Goal: Information Seeking & Learning: Learn about a topic

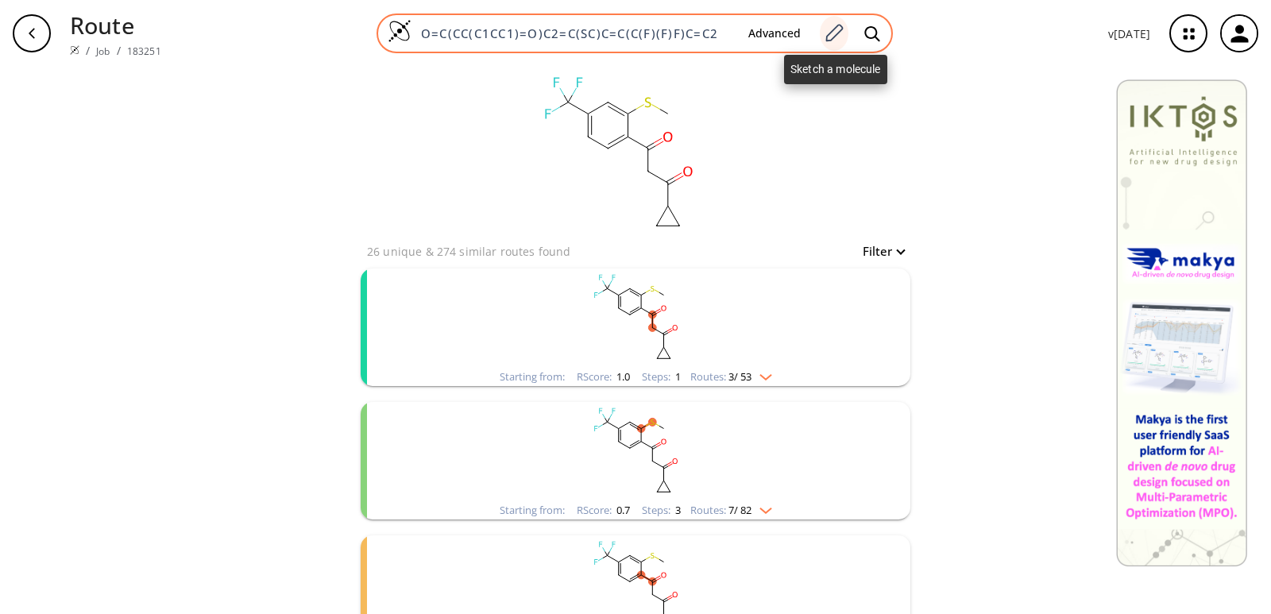
click at [841, 36] on icon at bounding box center [833, 33] width 21 height 21
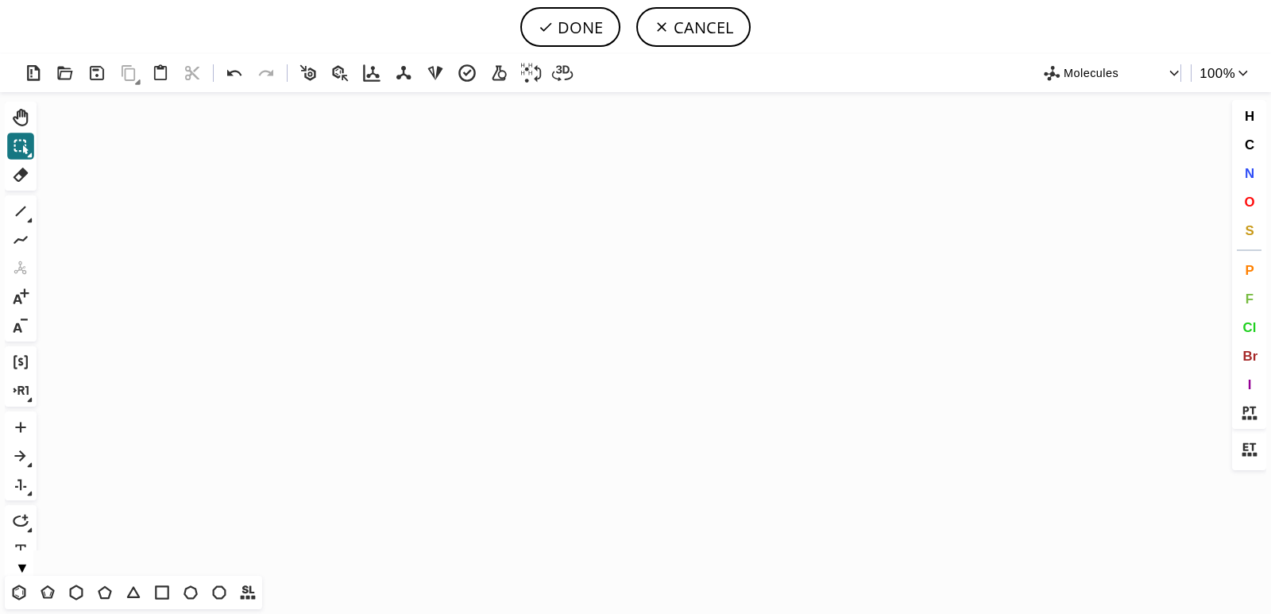
scroll to position [432, 5]
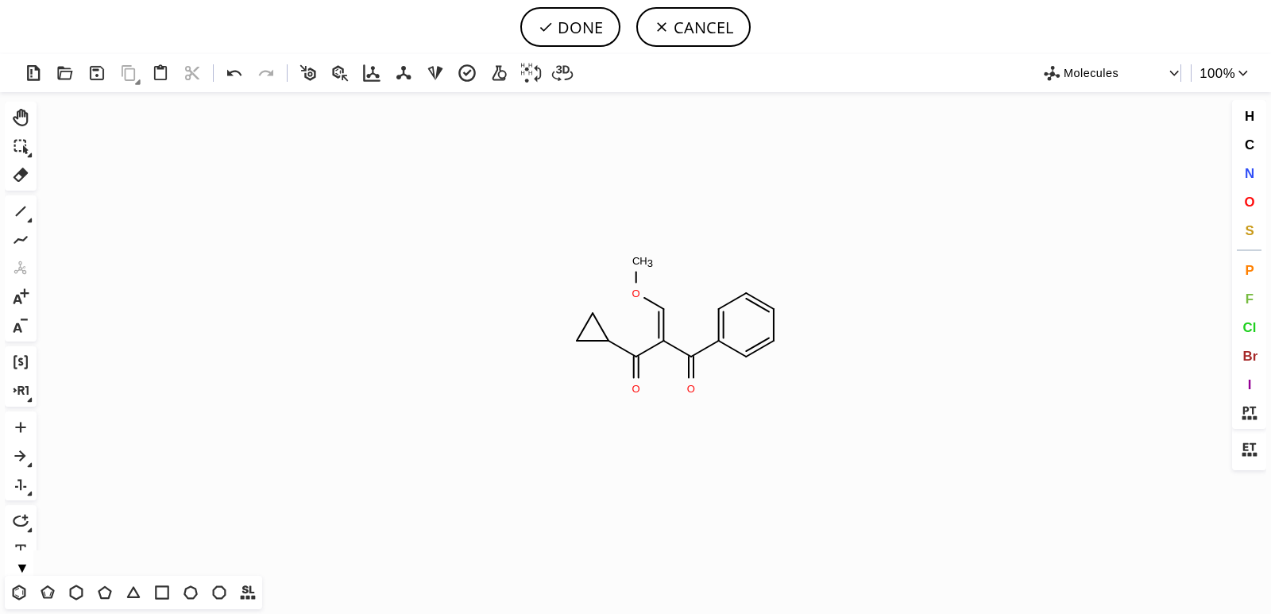
click at [662, 318] on icon "Created with [PERSON_NAME] 2.3.0 O O O C H 3" at bounding box center [635, 334] width 1185 height 484
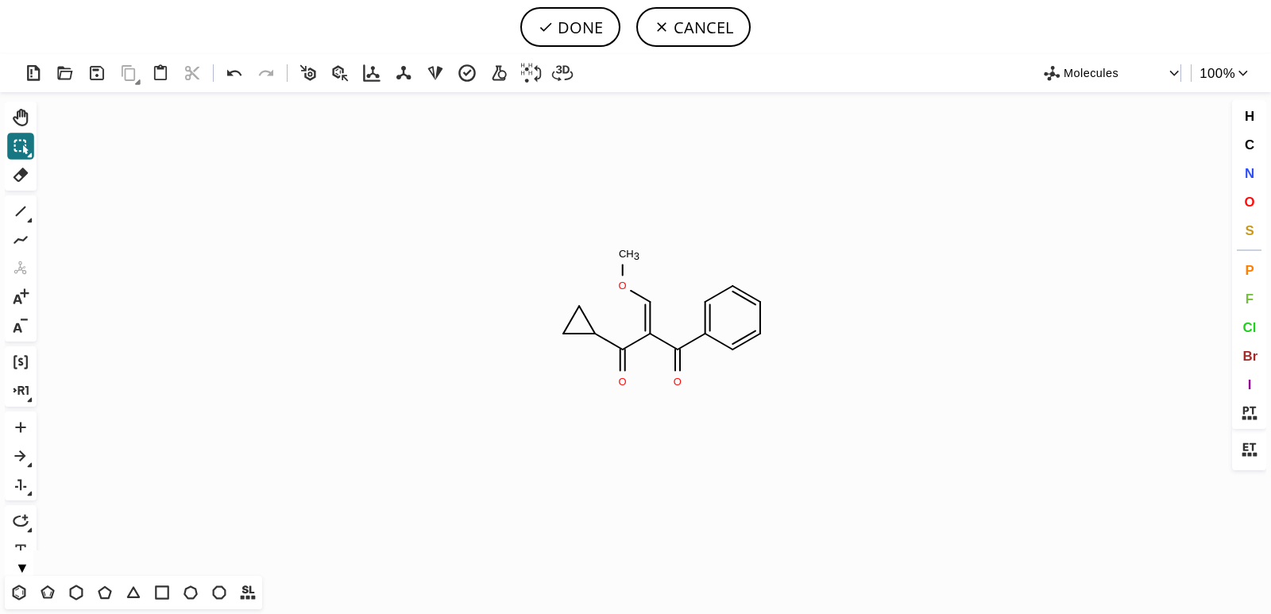
scroll to position [0, 0]
click at [580, 25] on button "DONE" at bounding box center [570, 27] width 100 height 40
type input "O=C(C1C=CC=CC=1)/C(=C/OC)/C(=O)C1CC1"
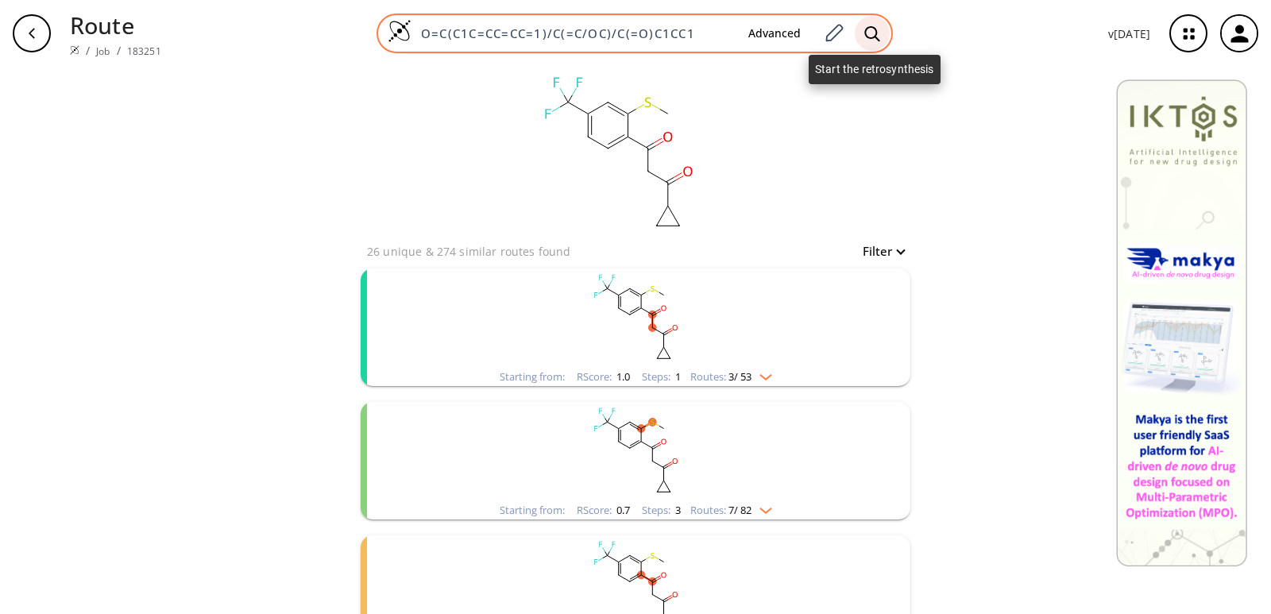
click at [875, 37] on icon at bounding box center [872, 33] width 16 height 17
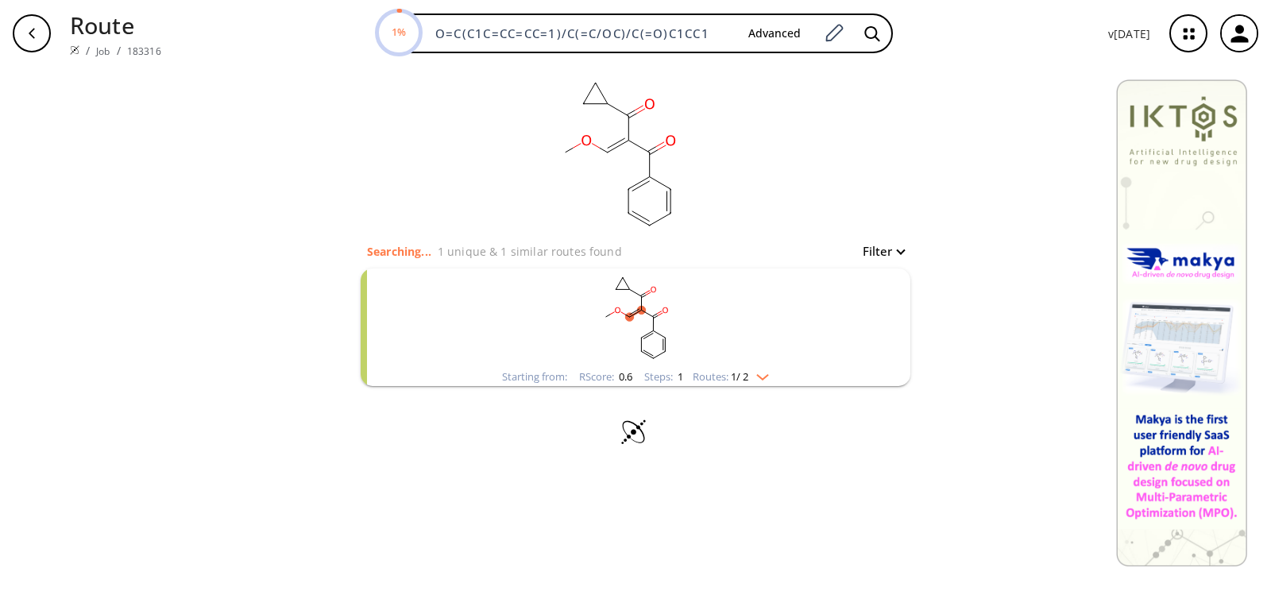
click at [668, 330] on rect "clusters" at bounding box center [635, 318] width 413 height 99
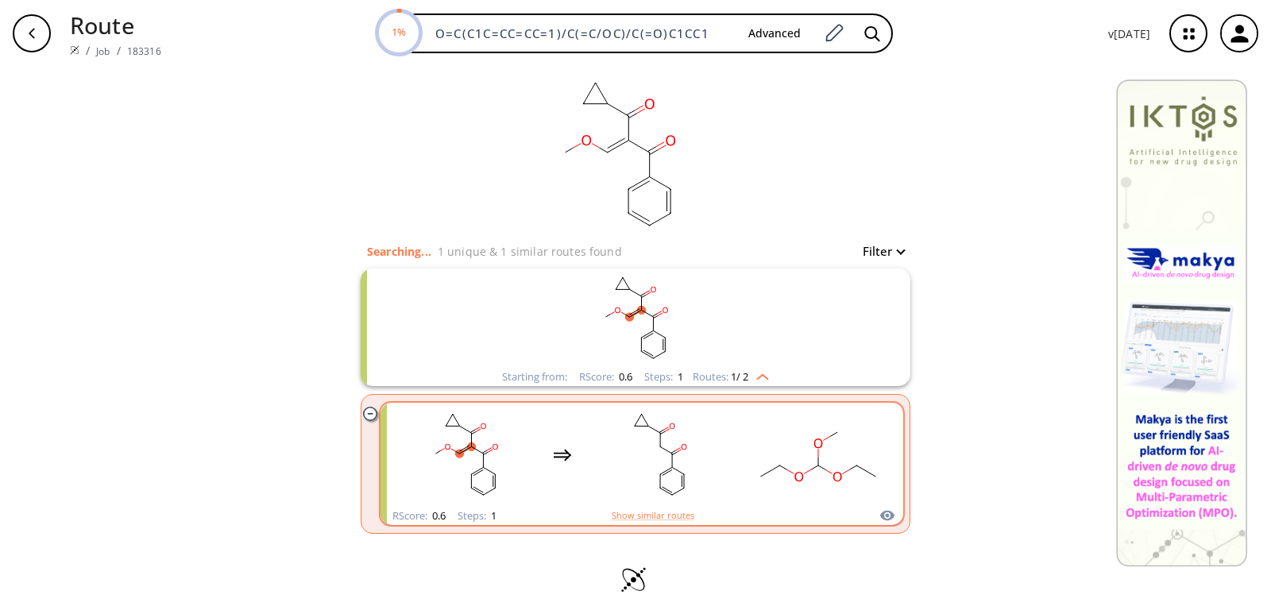
click at [747, 478] on rect "clusters" at bounding box center [818, 454] width 143 height 99
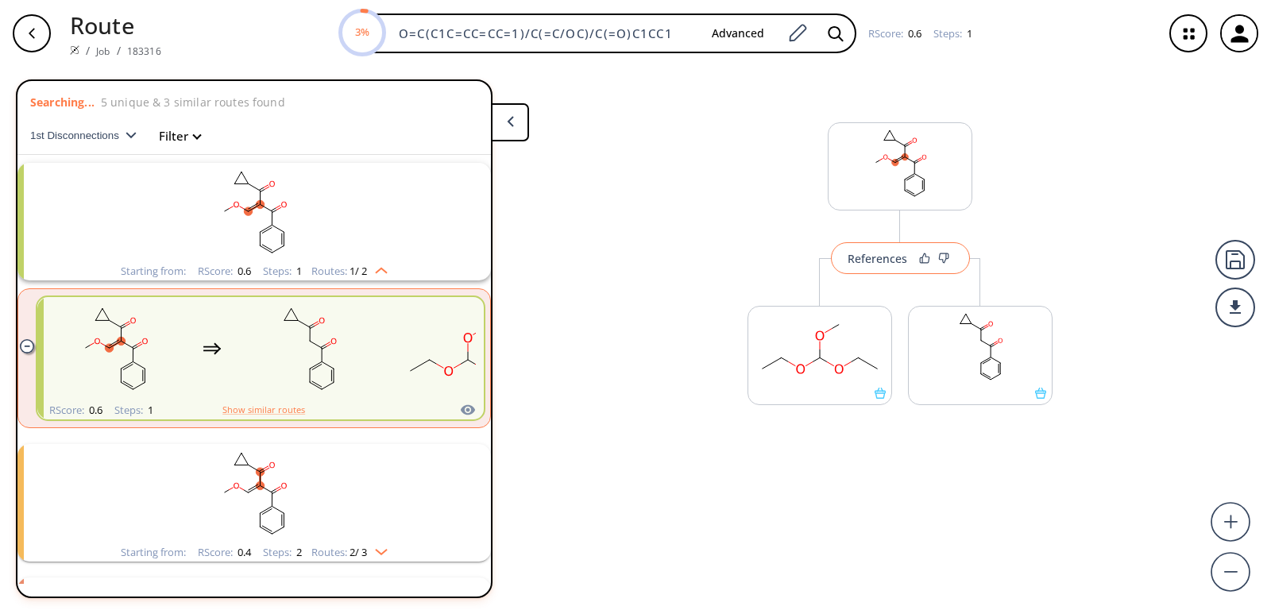
click at [889, 266] on button "References" at bounding box center [900, 258] width 139 height 32
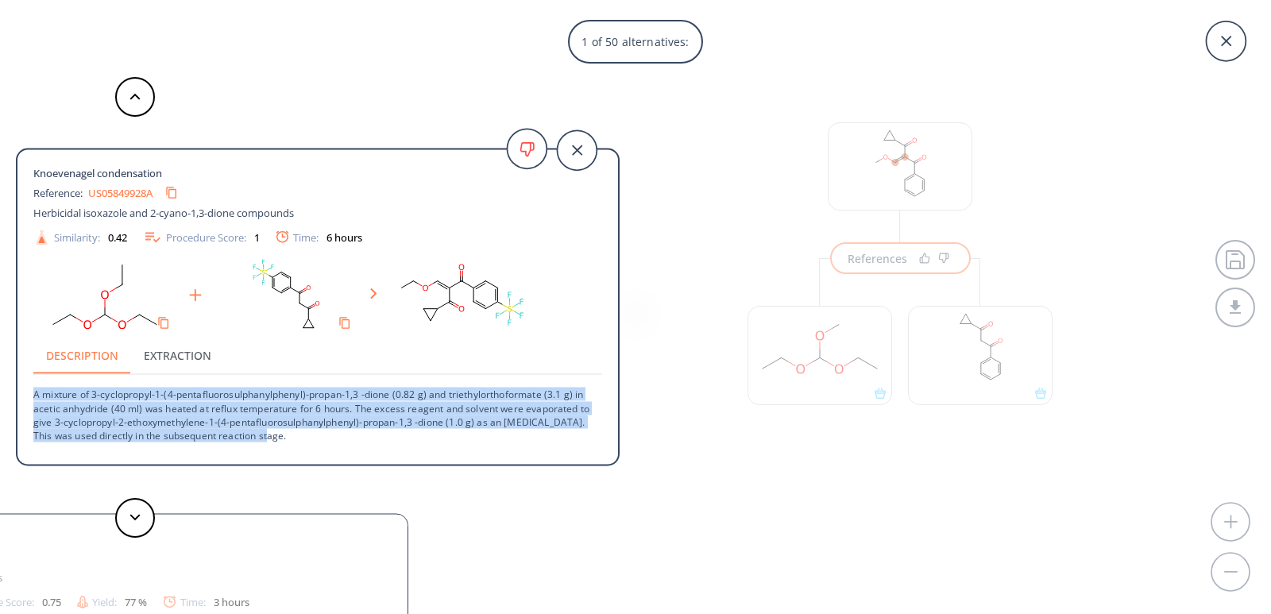
drag, startPoint x: 31, startPoint y: 396, endPoint x: 276, endPoint y: 436, distance: 248.1
click at [276, 436] on div "Knoevenagel condensation Reference: US05849928A Herbicidal isoxazole and 2-cyan…" at bounding box center [317, 310] width 601 height 294
copy p "A mixture of 3-cyclopropyl-1-(4-pentafluorosulphanylphenyl)-propan-1,3 -dione (…"
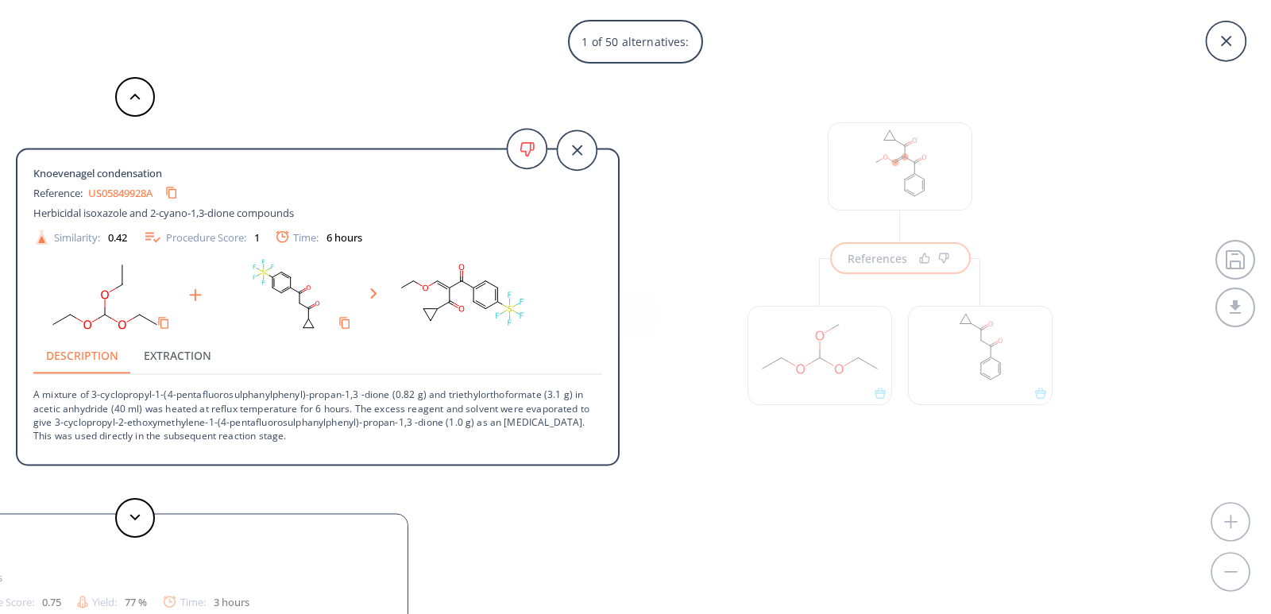
click at [691, 516] on div "1 of 50 alternatives: Knoevenagel condensation Reference: US05849928A Herbicida…" at bounding box center [635, 307] width 1271 height 614
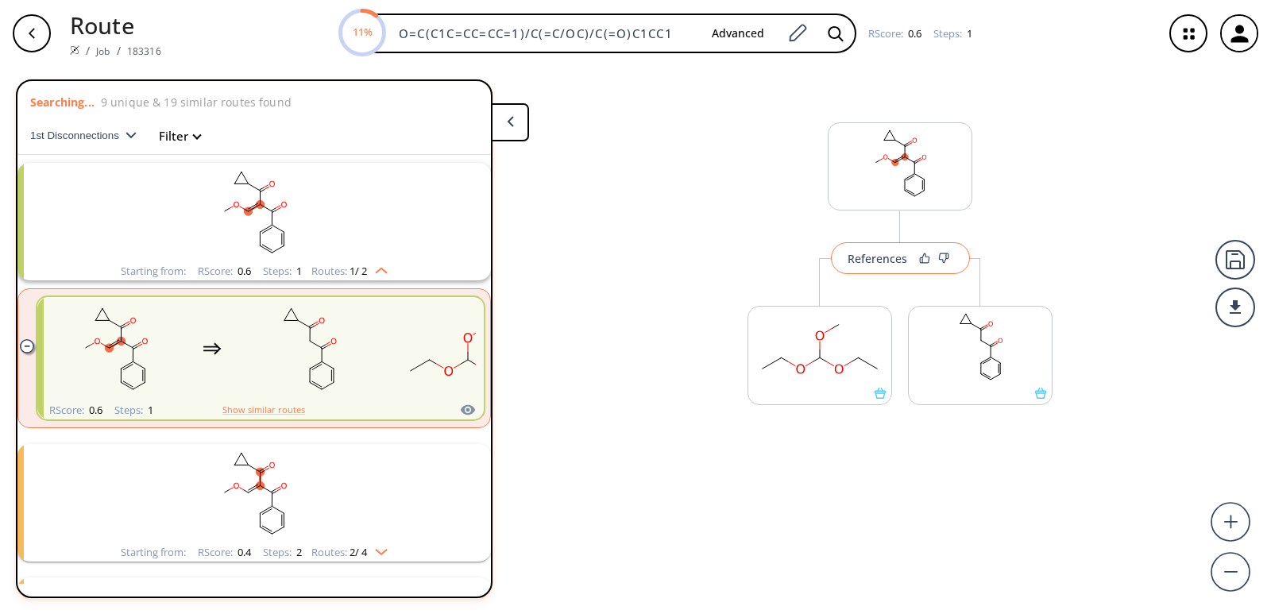
click at [891, 264] on div "References" at bounding box center [878, 258] width 60 height 10
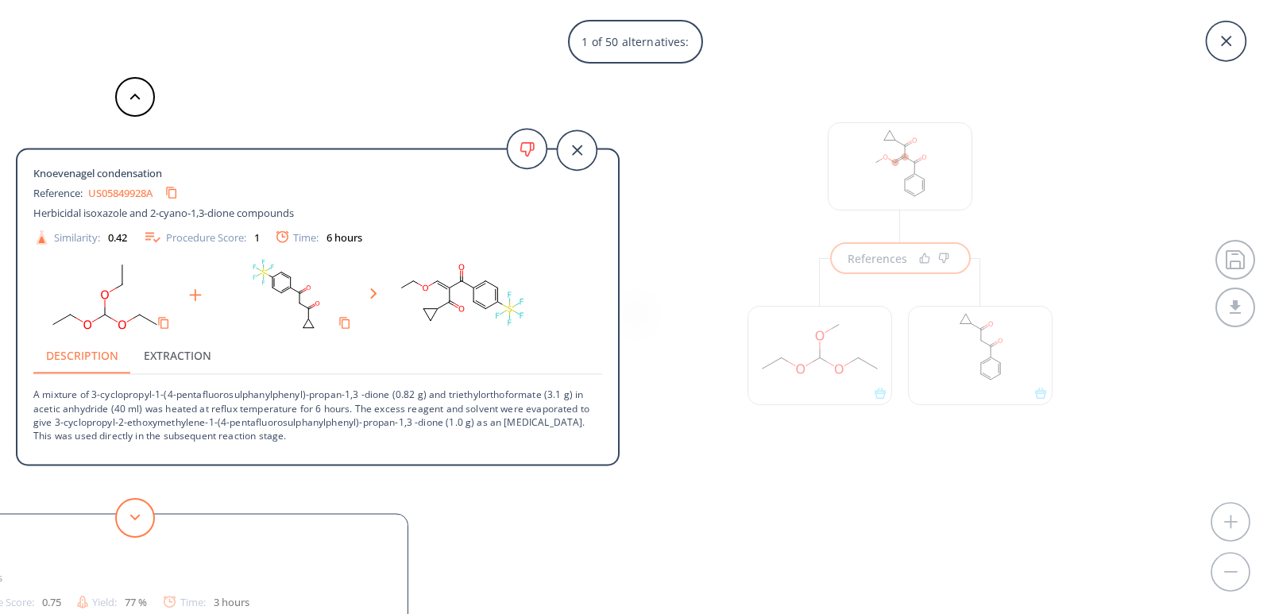
click at [137, 515] on icon at bounding box center [135, 517] width 11 height 7
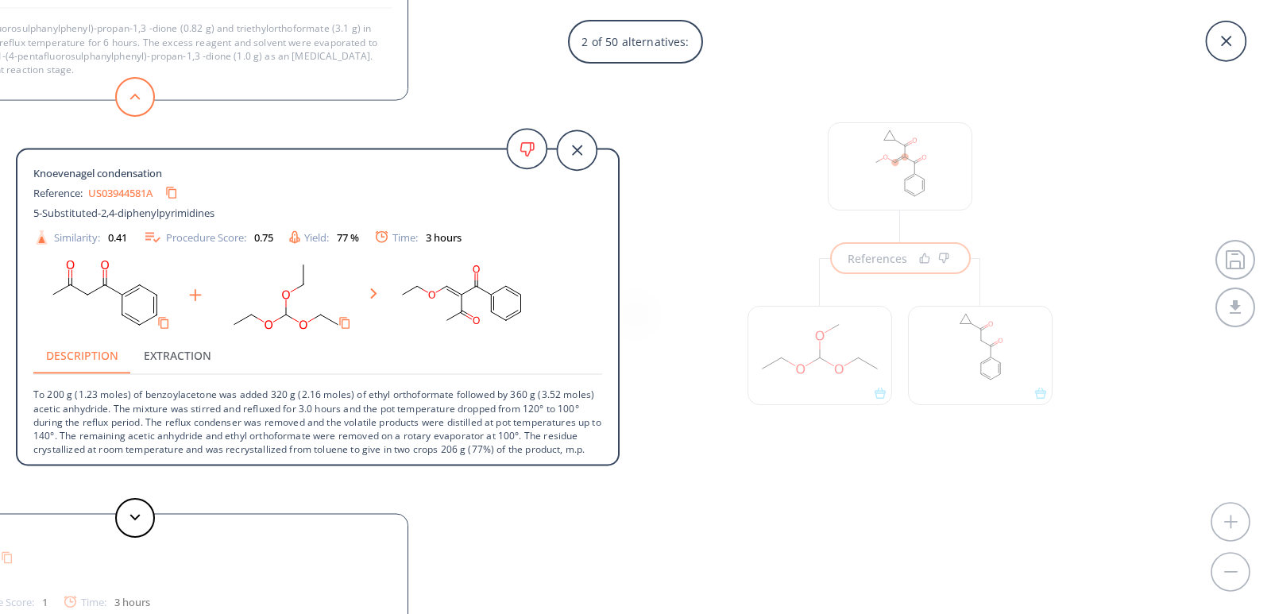
click at [140, 105] on button at bounding box center [135, 97] width 40 height 40
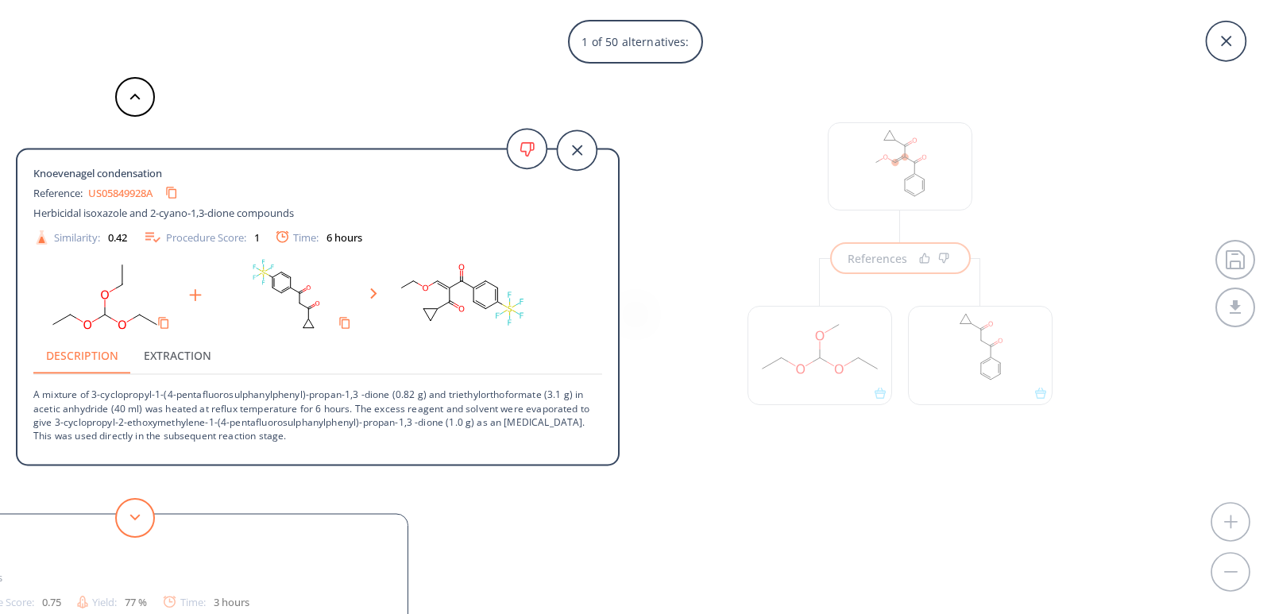
click at [125, 509] on button at bounding box center [135, 518] width 40 height 40
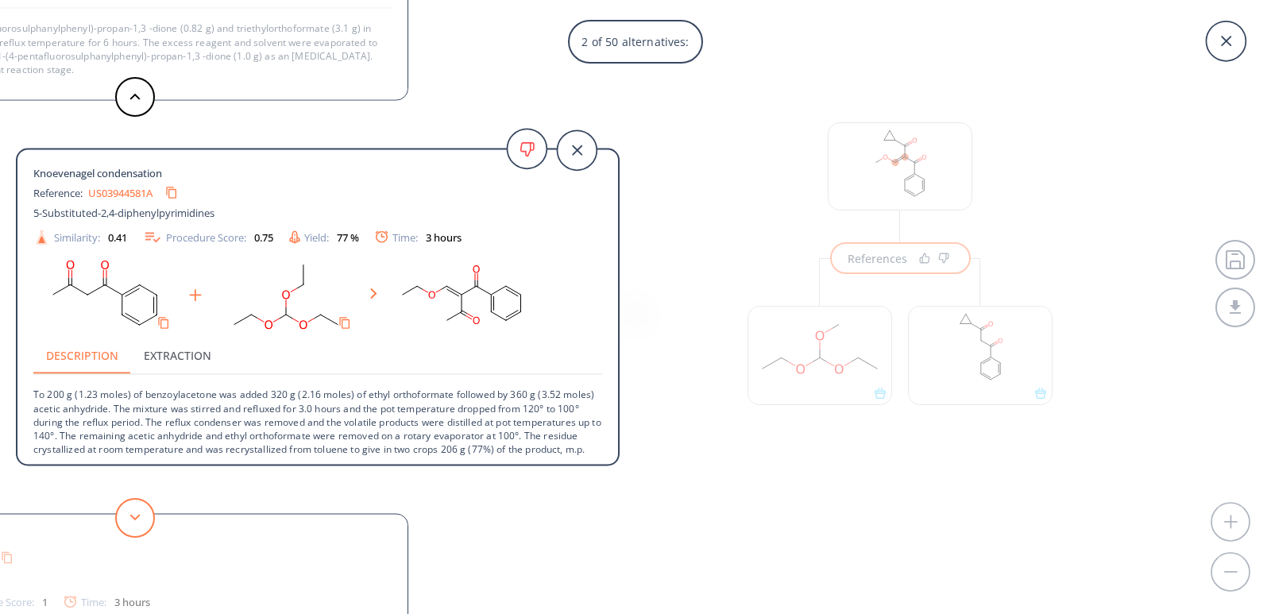
click at [126, 508] on button at bounding box center [135, 518] width 40 height 40
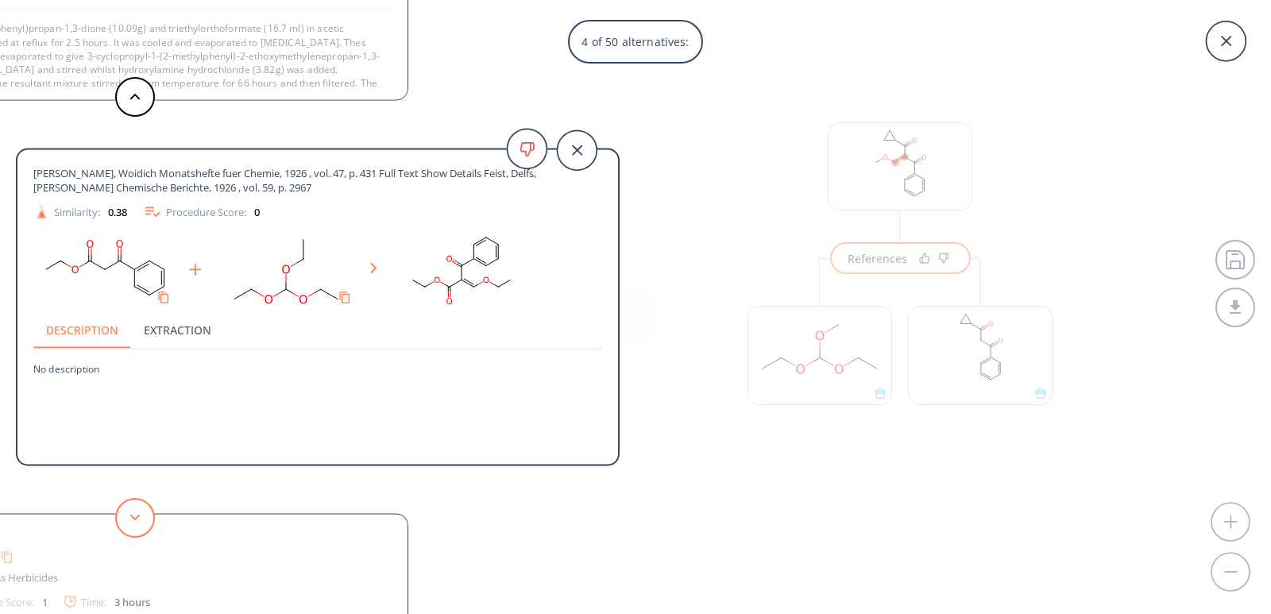
click at [133, 513] on button at bounding box center [135, 518] width 40 height 40
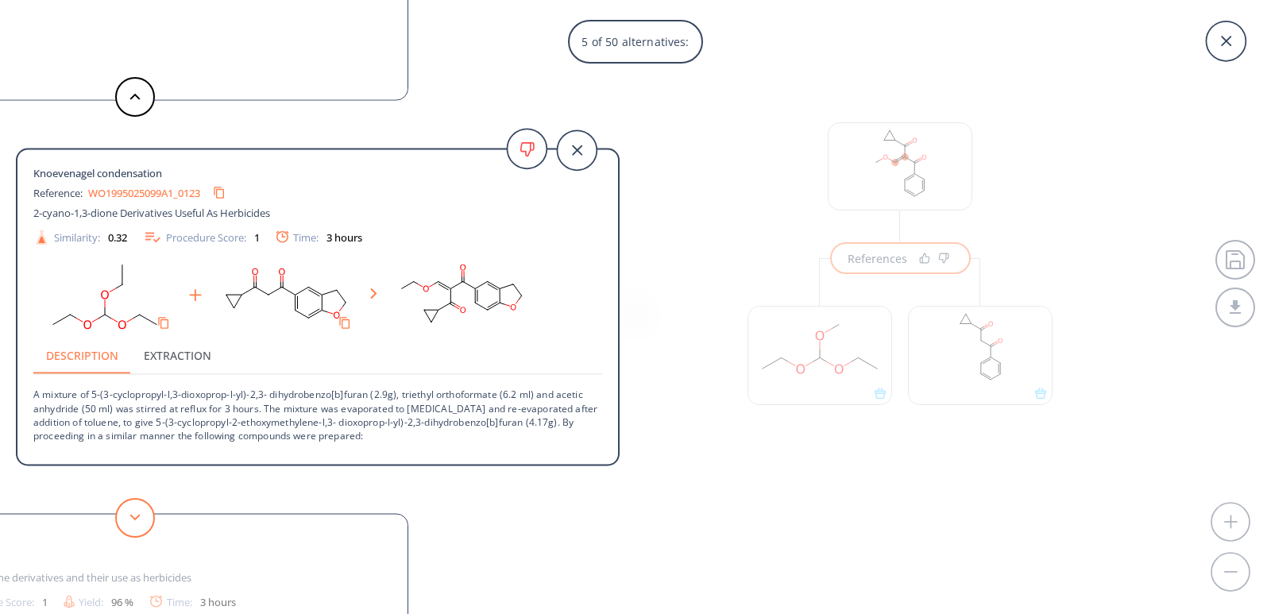
click at [133, 513] on button at bounding box center [135, 518] width 40 height 40
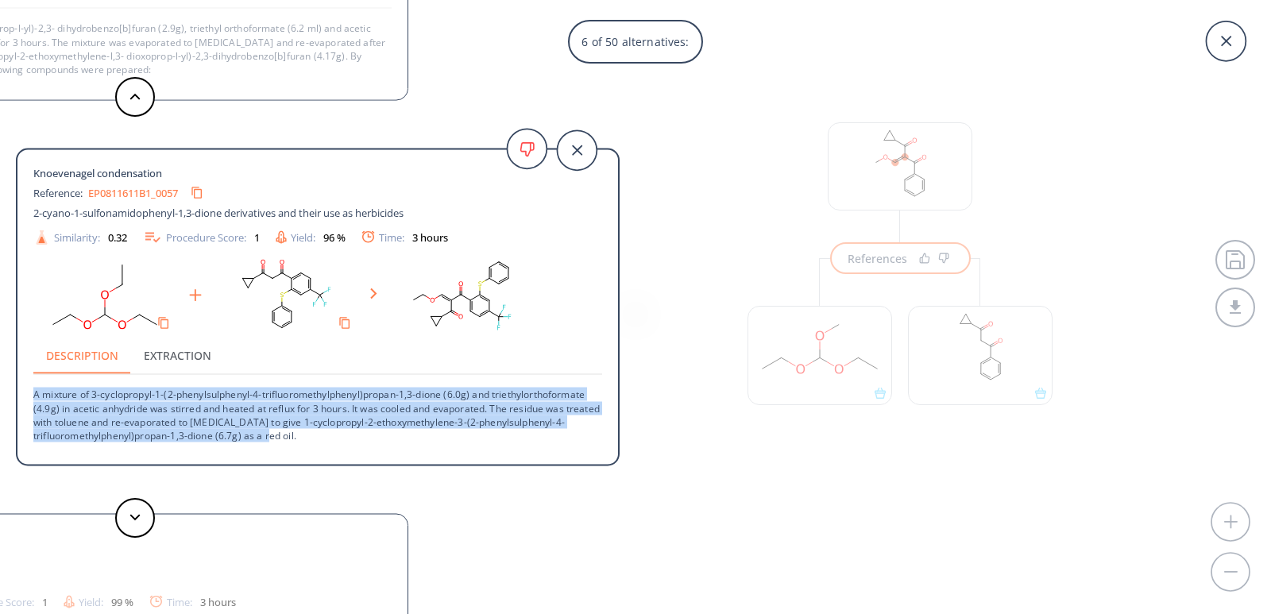
drag, startPoint x: 34, startPoint y: 394, endPoint x: 319, endPoint y: 442, distance: 288.4
click at [319, 442] on p "A mixture of 3-cyclopropyl-1-(2-phenylsulphenyl-4-trifluoromethylphenyl)propan-…" at bounding box center [317, 409] width 569 height 68
copy p "A mixture of 3-cyclopropyl-1-(2-phenylsulphenyl-4-trifluoromethylphenyl)propan-…"
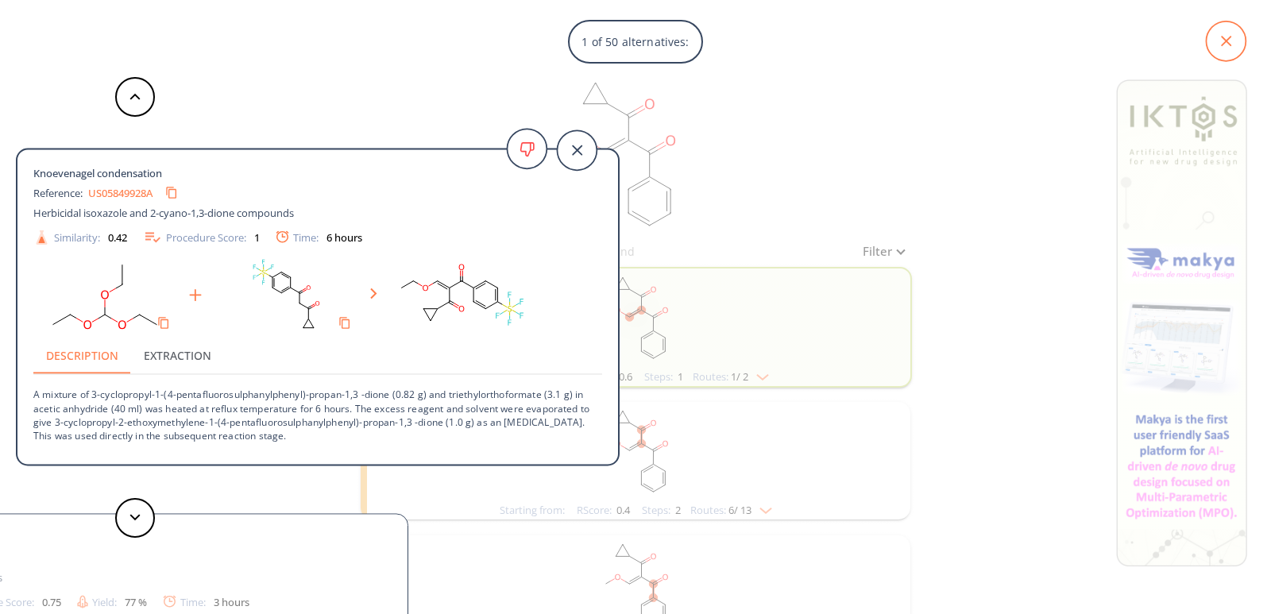
click at [1237, 32] on icon at bounding box center [1226, 41] width 40 height 40
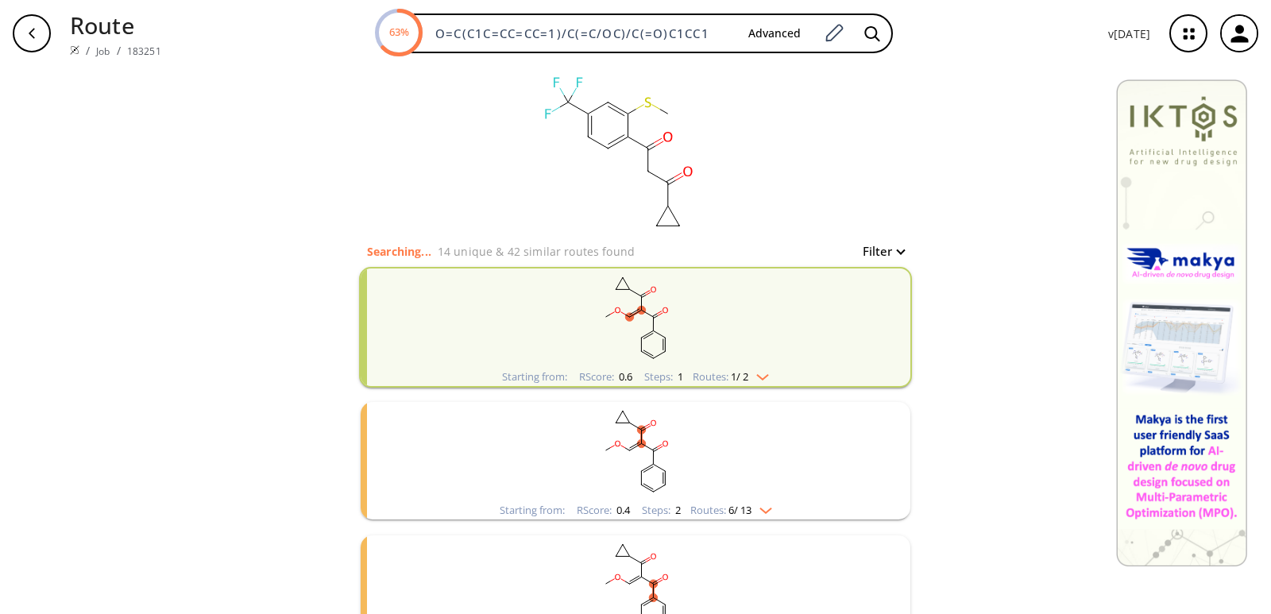
type input "O=C(CC(C1CC1)=O)C2=C(SC)C=C(C(F)(F)F)C=C2"
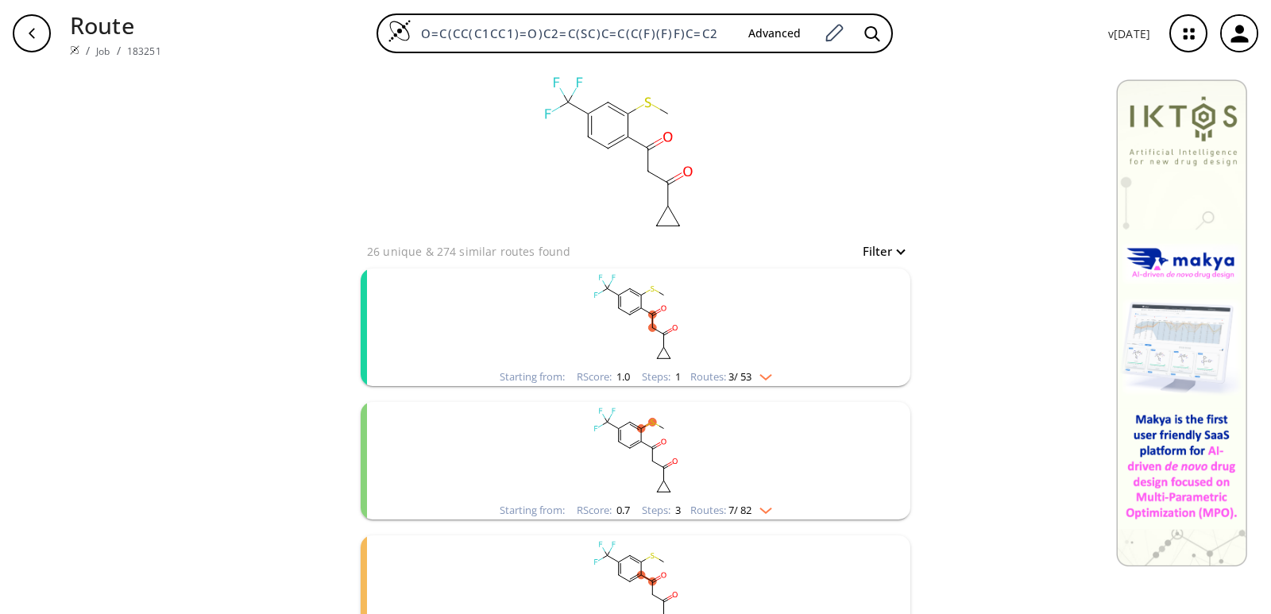
click at [507, 303] on rect "clusters" at bounding box center [635, 318] width 413 height 99
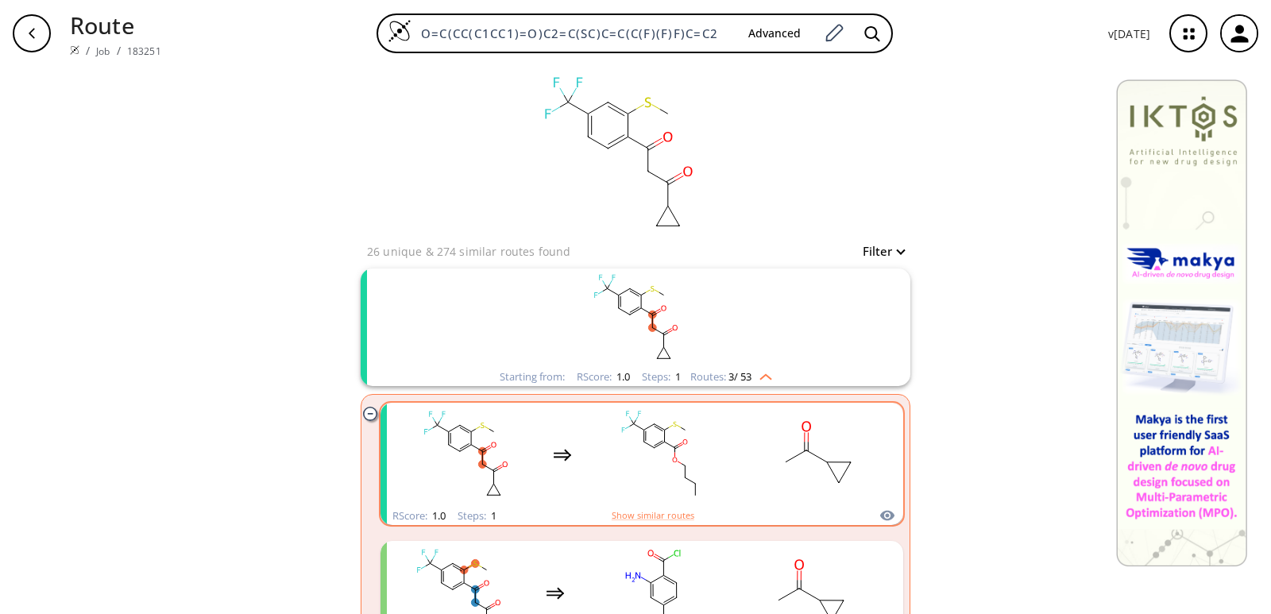
click at [671, 458] on ellipse "clusters" at bounding box center [674, 459] width 7 height 7
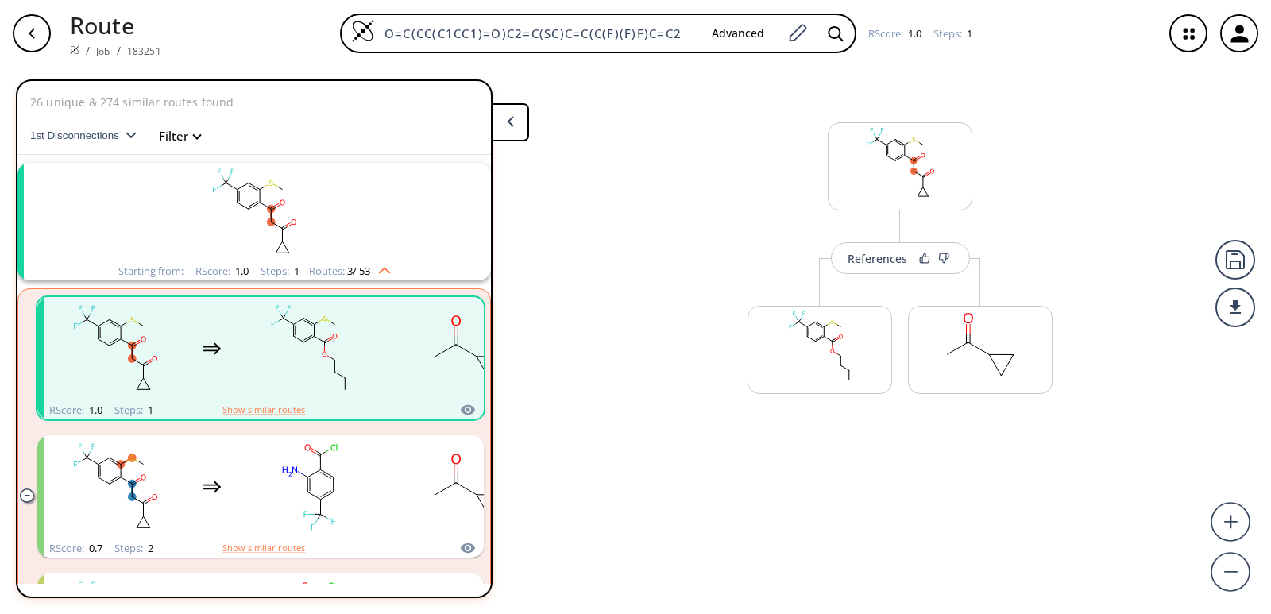
scroll to position [37, 0]
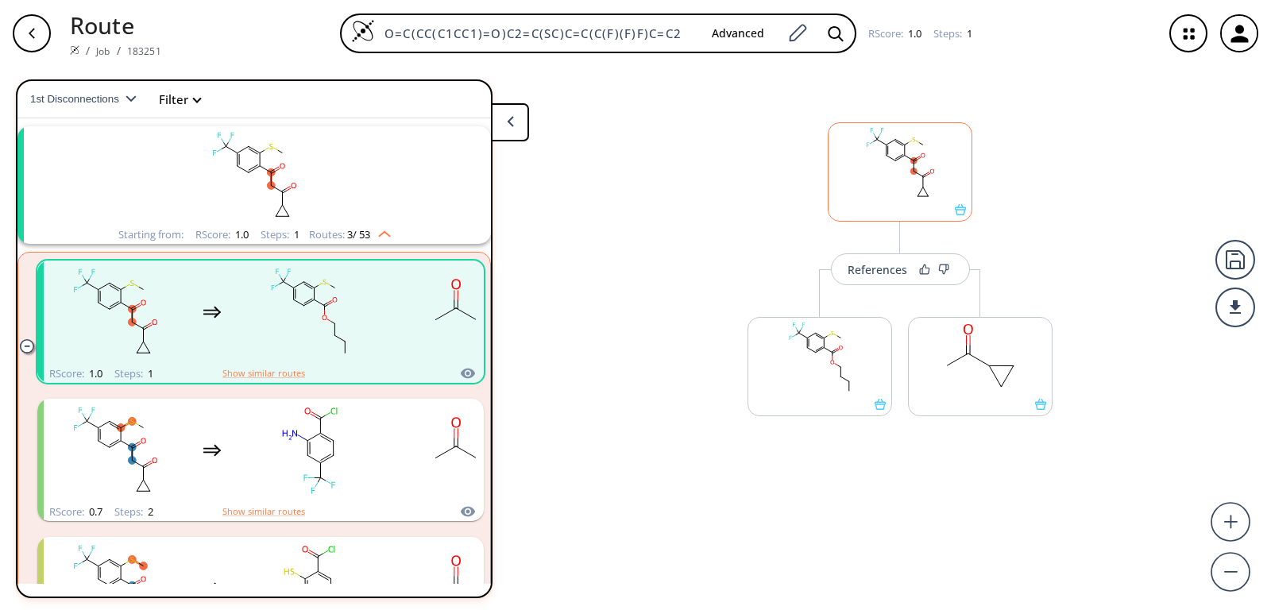
click at [965, 219] on div at bounding box center [900, 171] width 145 height 99
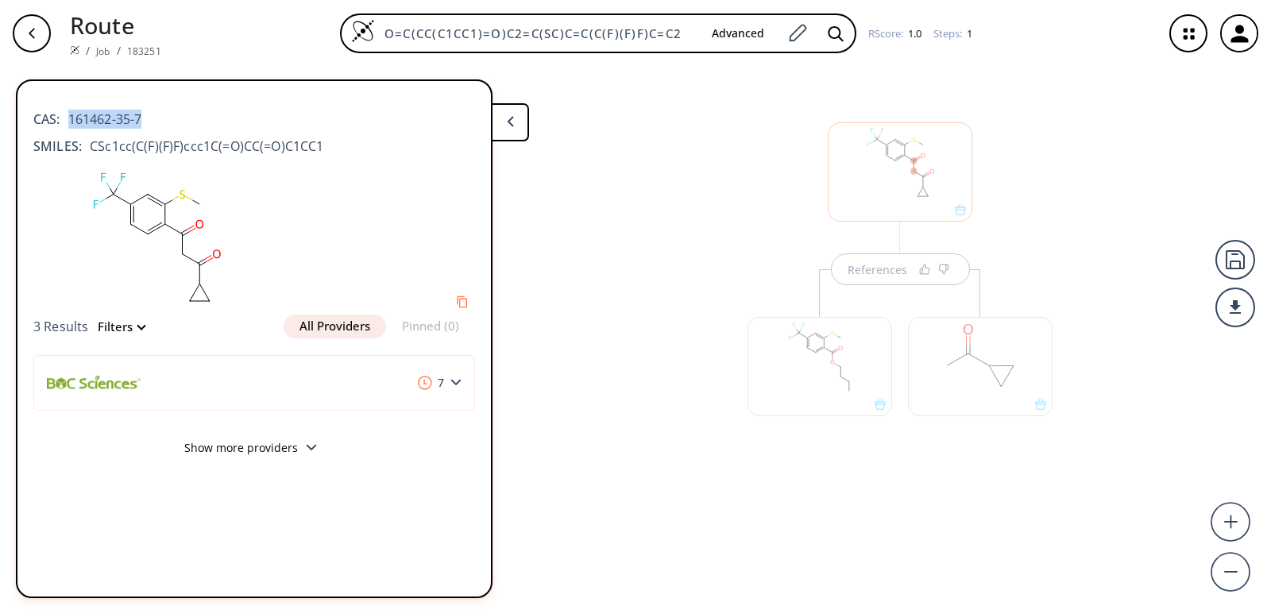
drag, startPoint x: 91, startPoint y: 117, endPoint x: 72, endPoint y: 116, distance: 19.9
click at [72, 116] on div "CAS: 161462-35-7" at bounding box center [254, 111] width 442 height 35
copy span "161462-35-7"
click at [558, 218] on div "References" at bounding box center [635, 334] width 1271 height 535
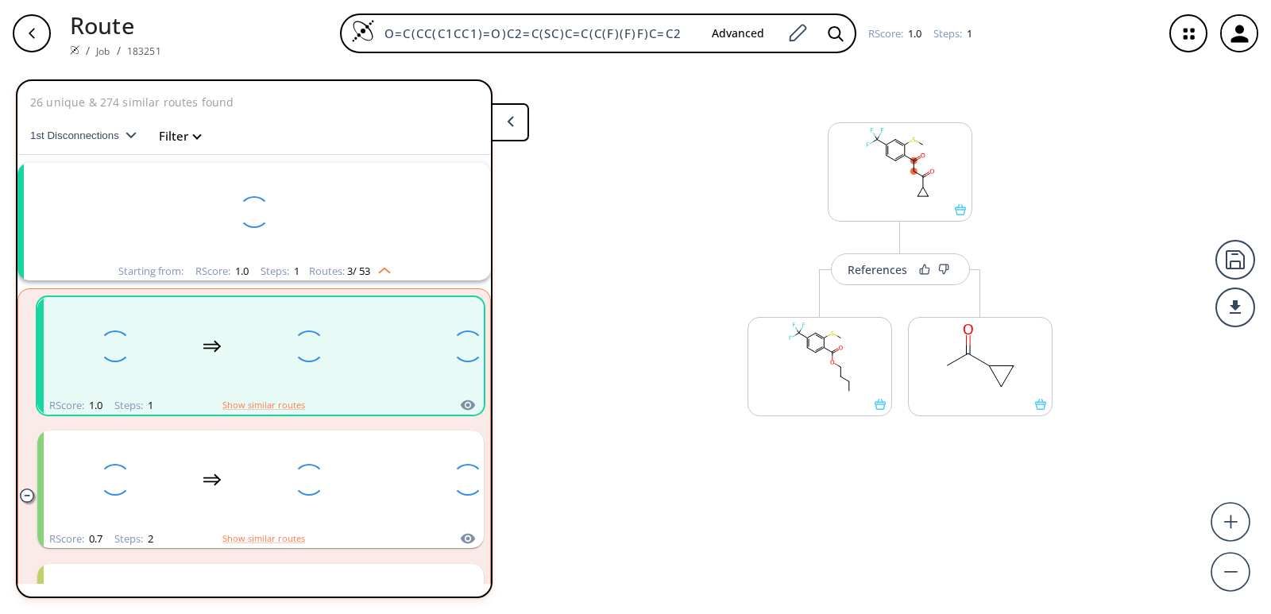
scroll to position [37, 0]
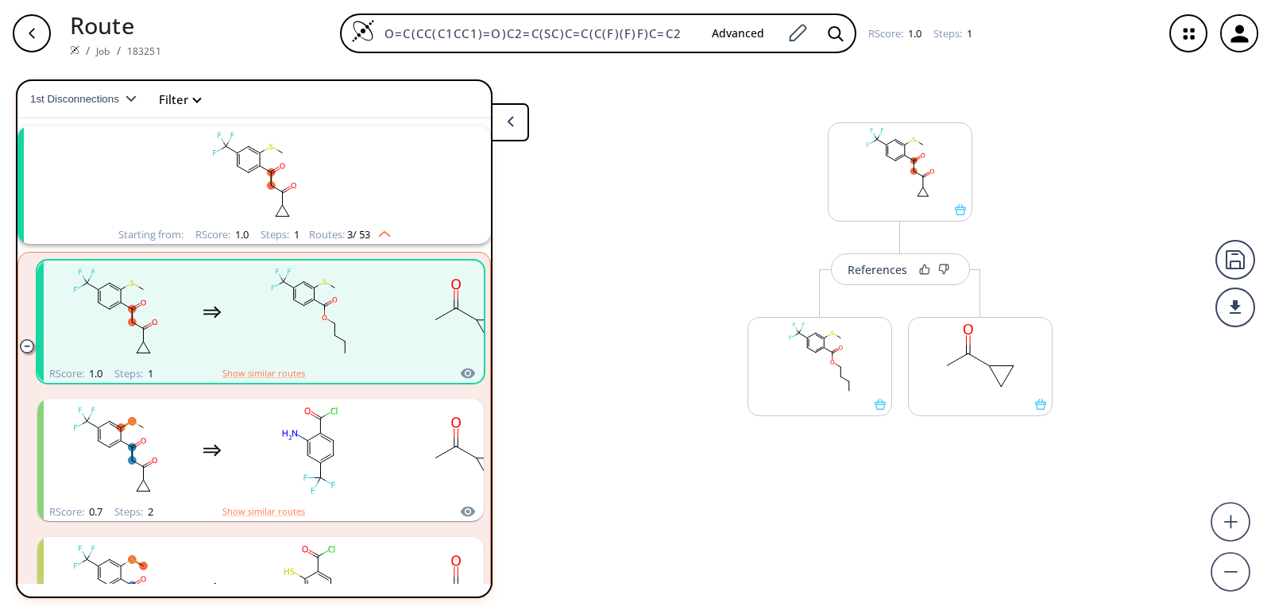
click at [518, 129] on button at bounding box center [510, 122] width 38 height 38
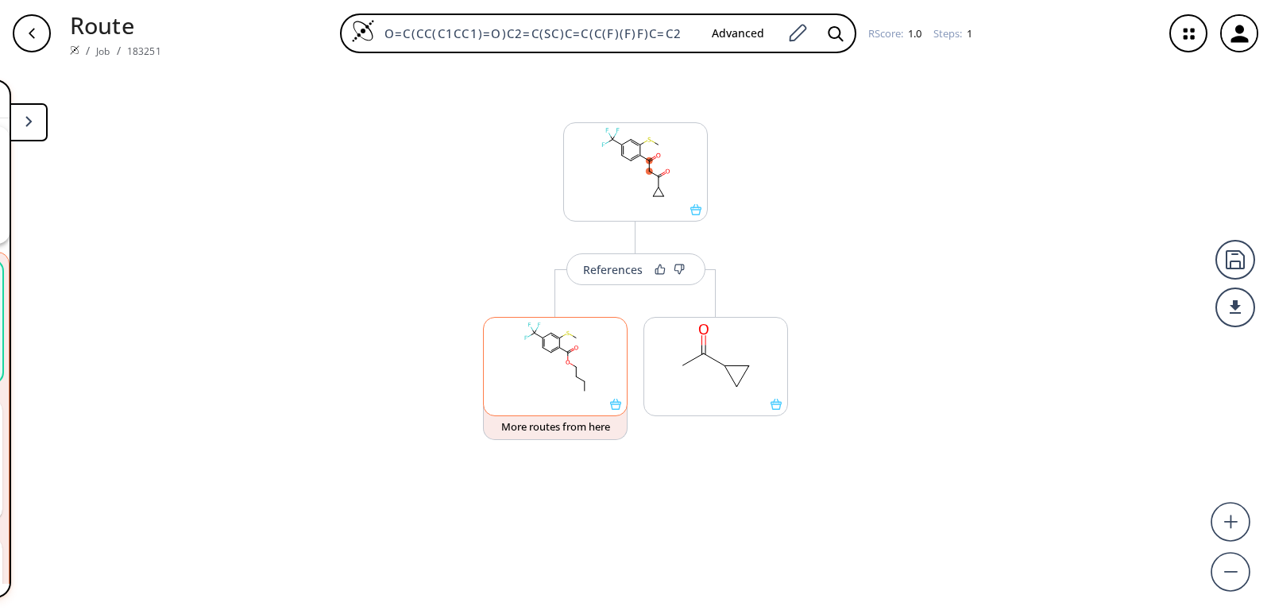
click at [617, 411] on div at bounding box center [555, 366] width 145 height 99
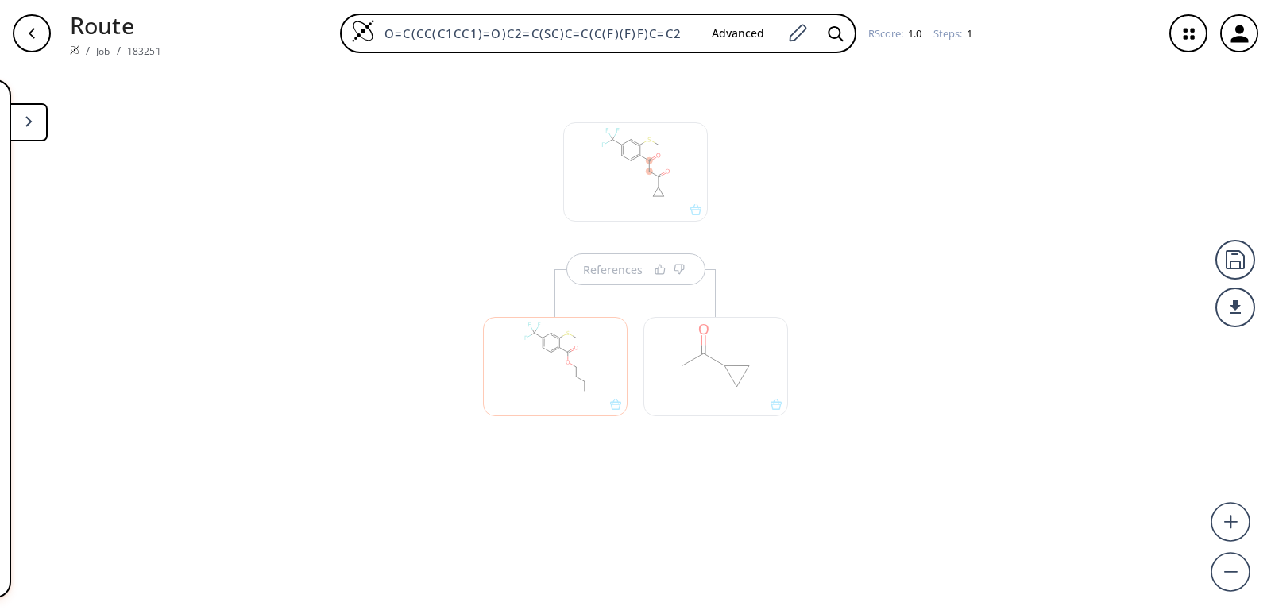
scroll to position [0, 0]
click at [32, 114] on button at bounding box center [29, 122] width 38 height 38
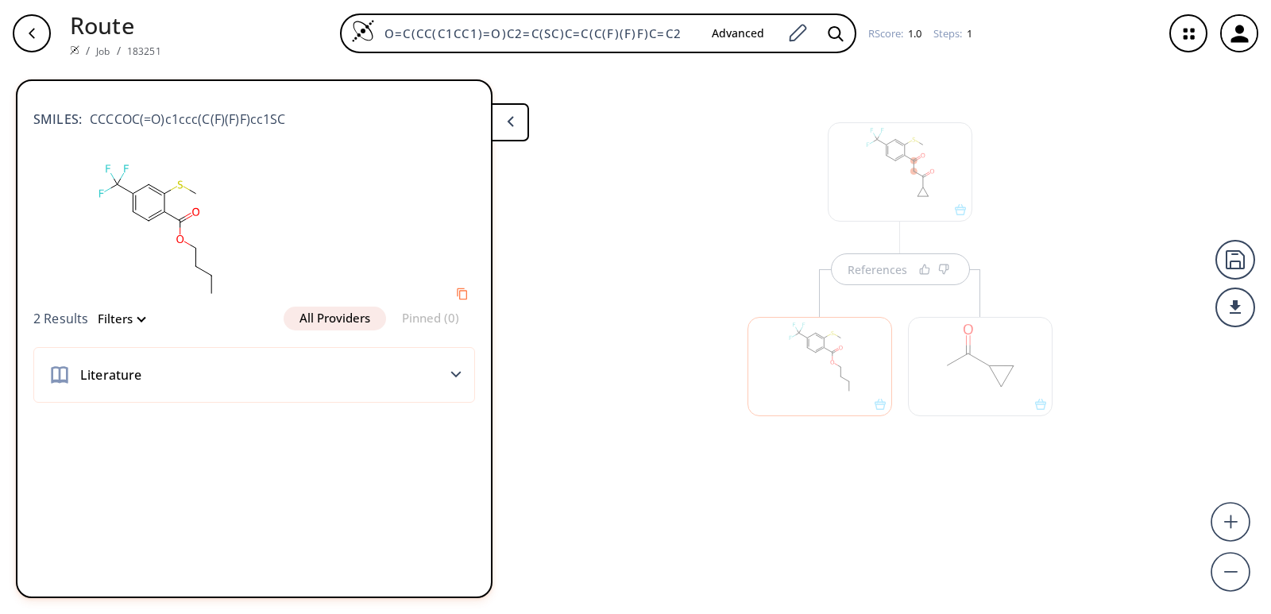
click at [505, 125] on button at bounding box center [510, 122] width 38 height 38
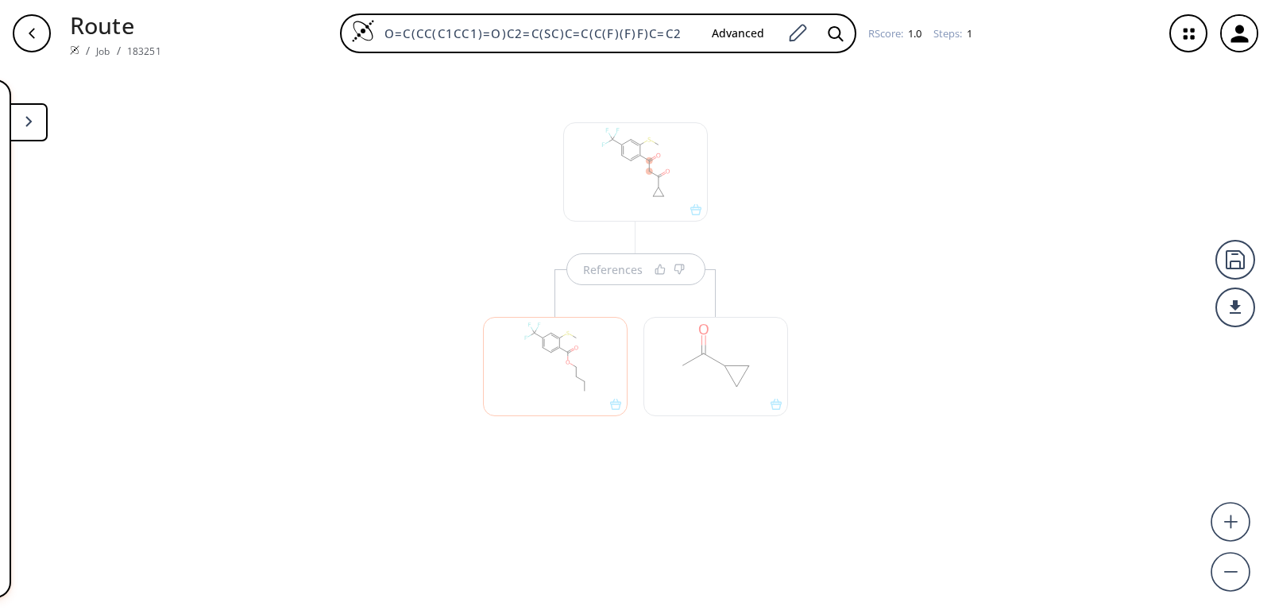
click at [346, 271] on div "References" at bounding box center [635, 334] width 1271 height 535
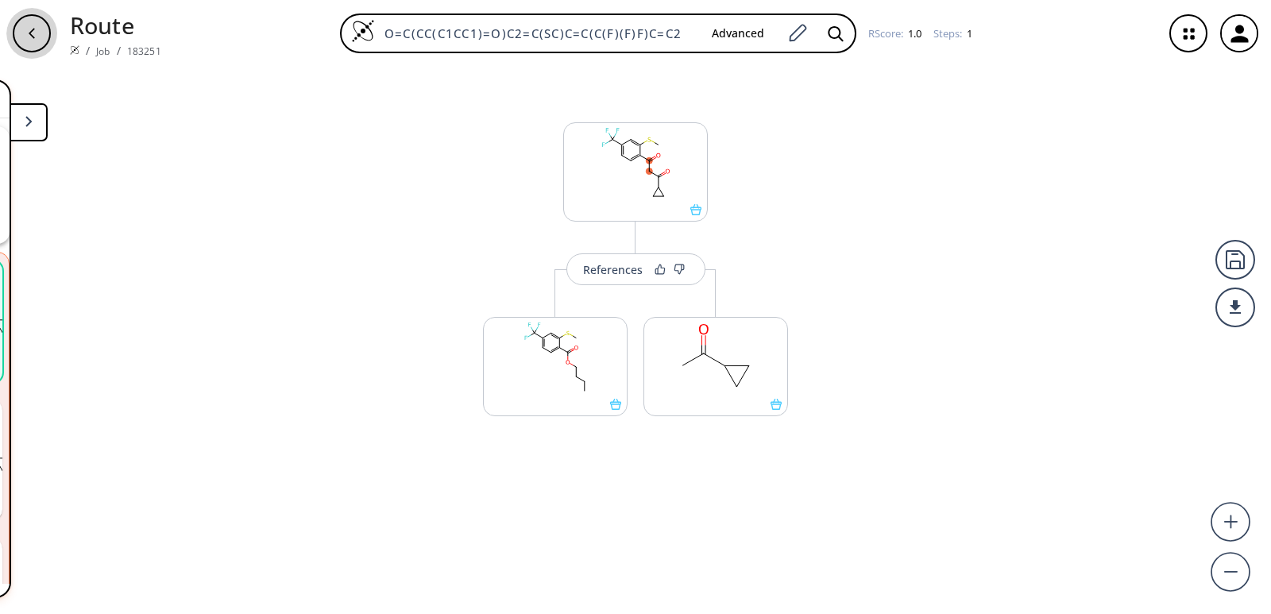
click at [25, 37] on icon "button" at bounding box center [31, 33] width 13 height 13
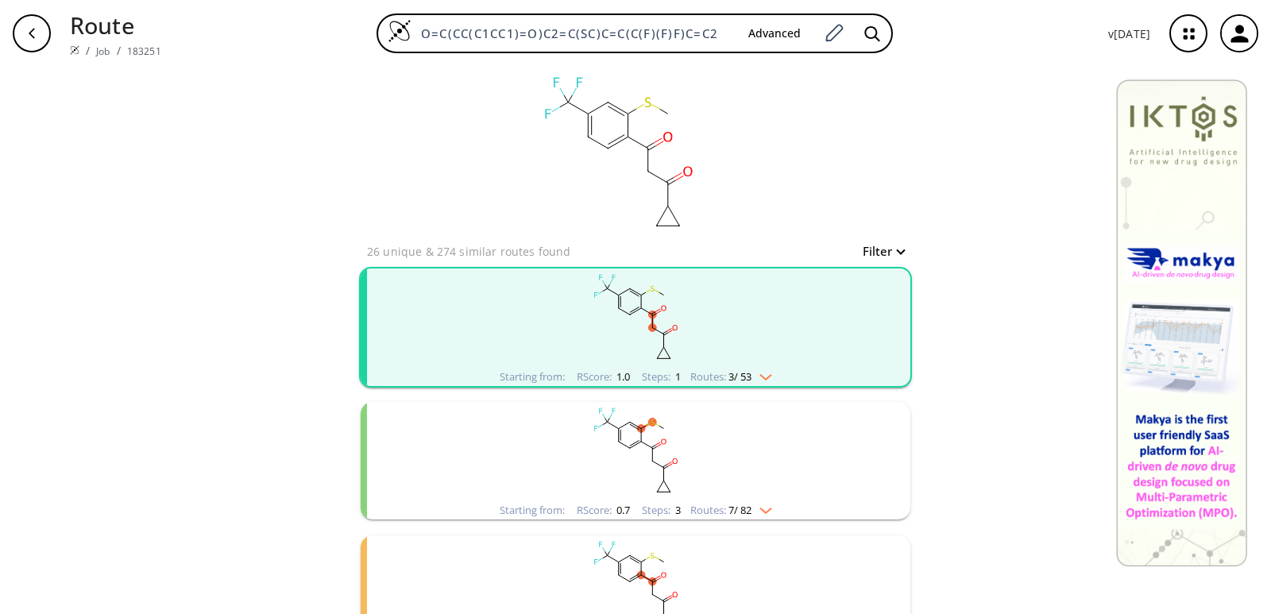
click at [534, 335] on rect "clusters" at bounding box center [635, 318] width 413 height 99
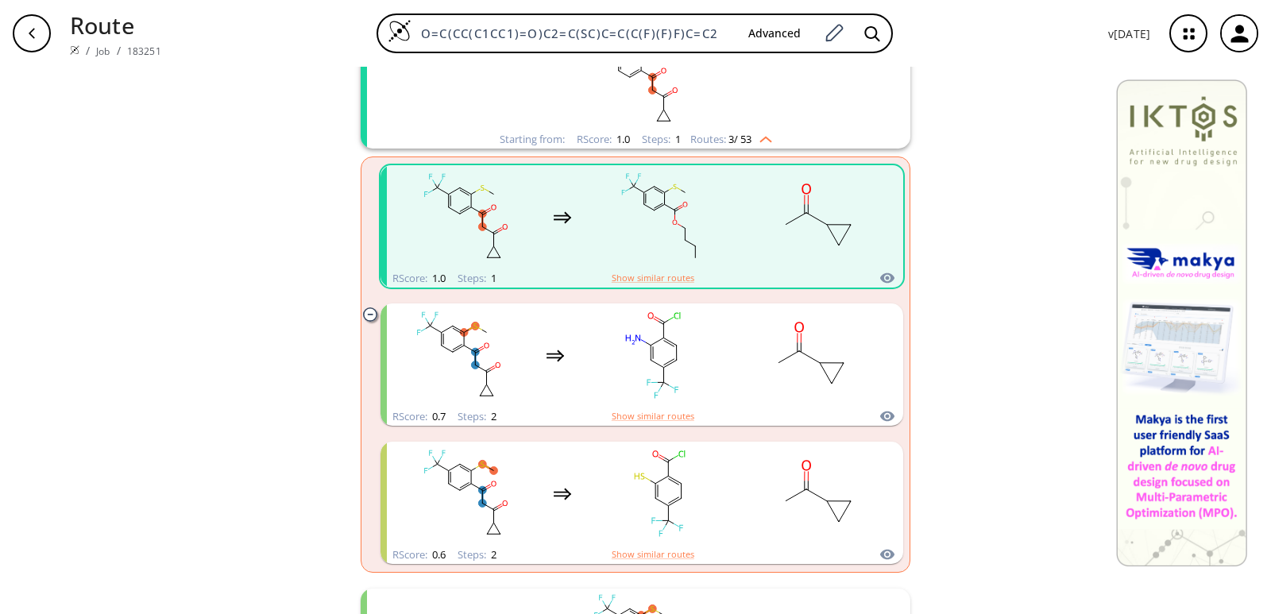
scroll to position [238, 0]
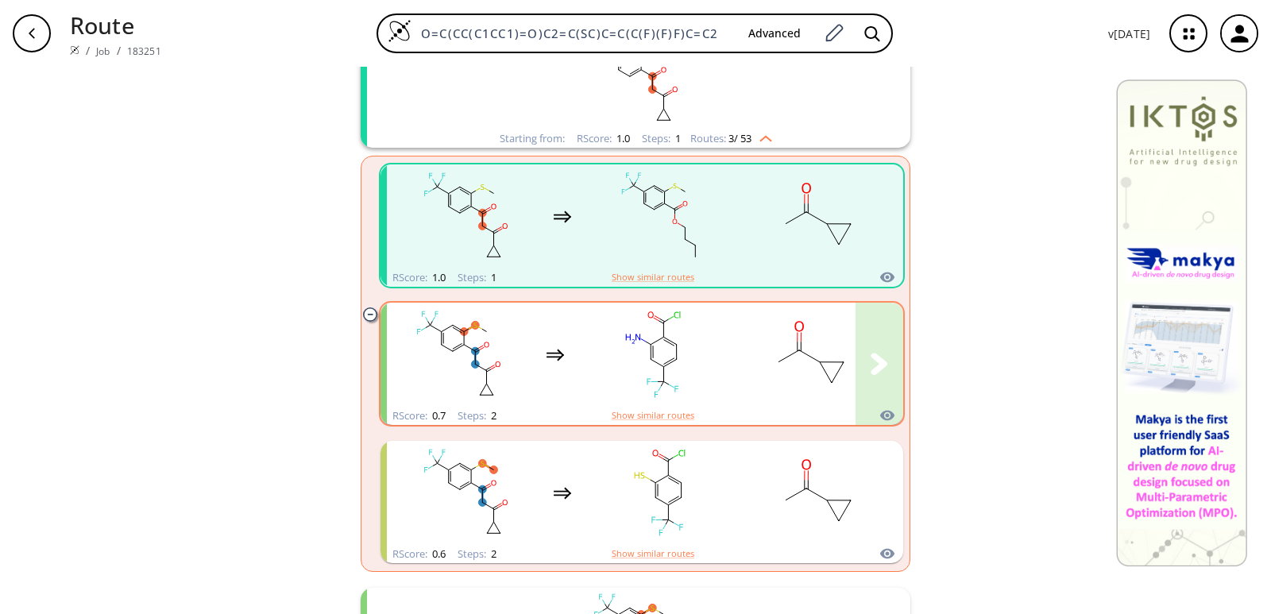
click at [550, 363] on icon "clusters" at bounding box center [555, 355] width 19 height 19
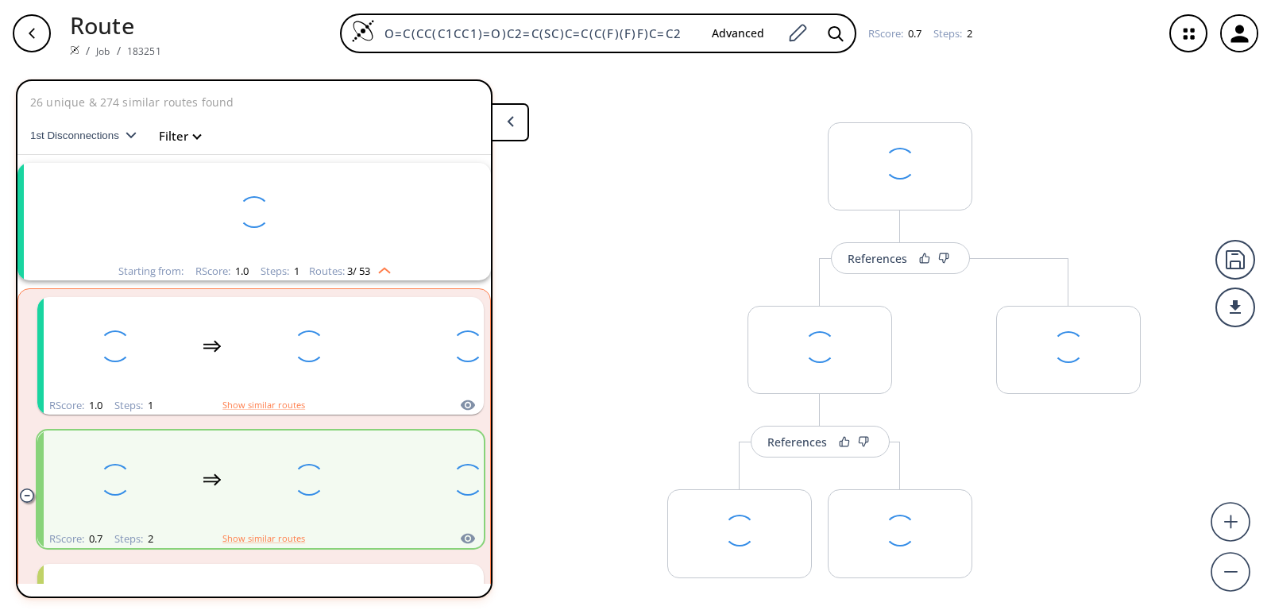
scroll to position [170, 0]
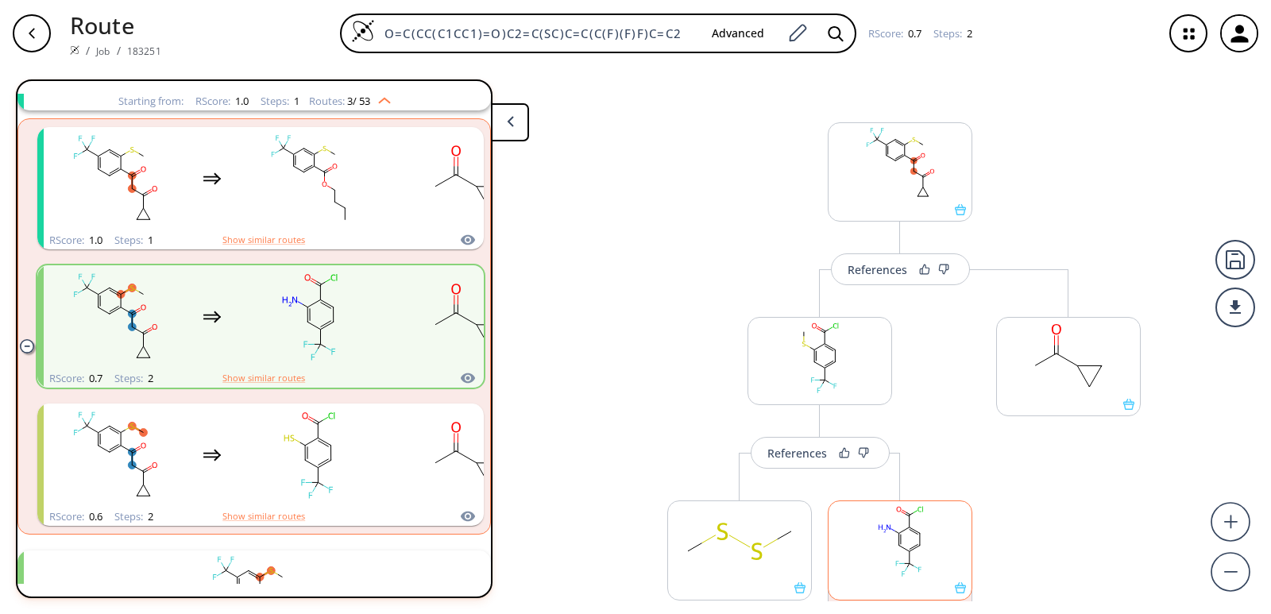
click at [957, 591] on icon at bounding box center [960, 587] width 11 height 11
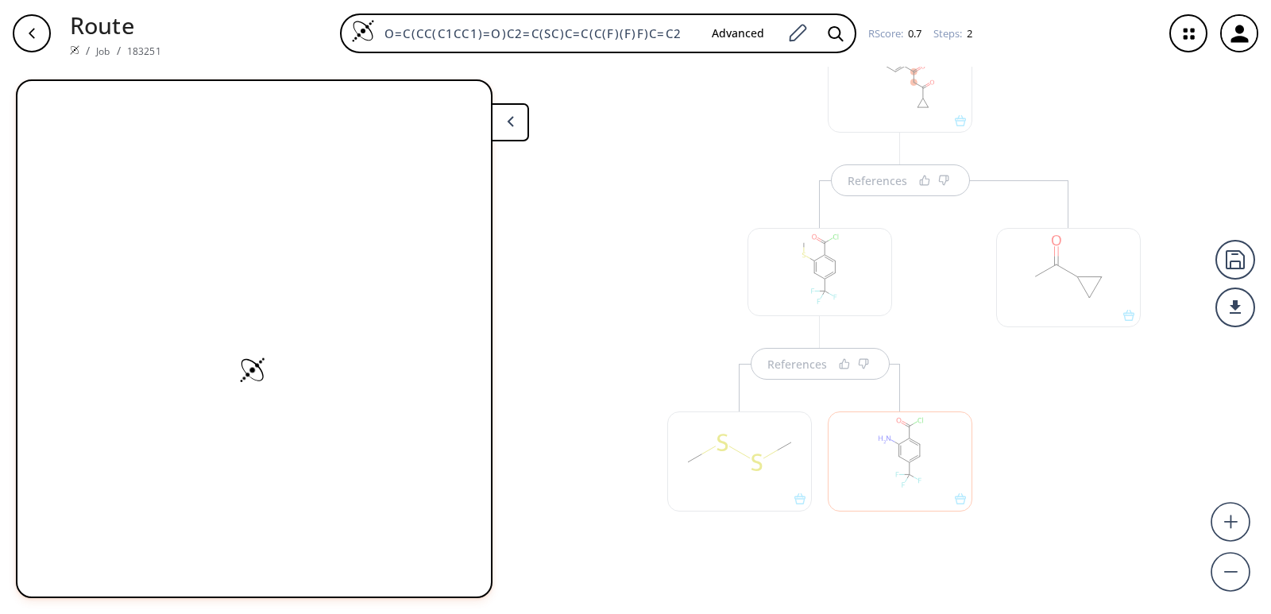
scroll to position [95, 0]
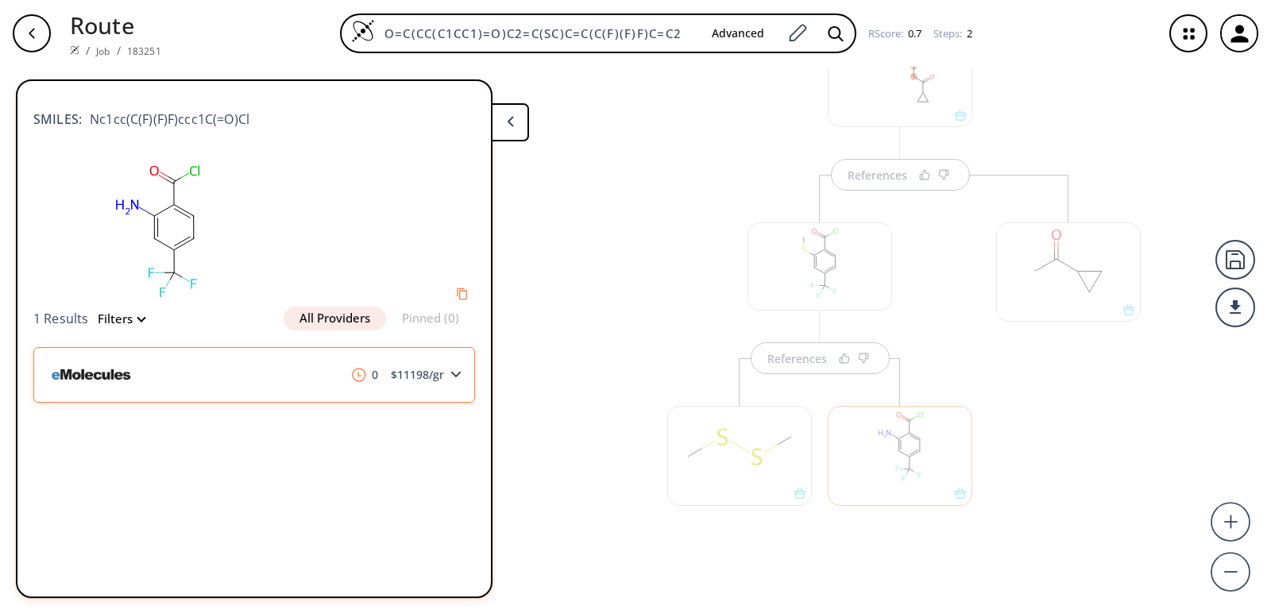
click at [456, 377] on polygon at bounding box center [456, 375] width 10 height 6
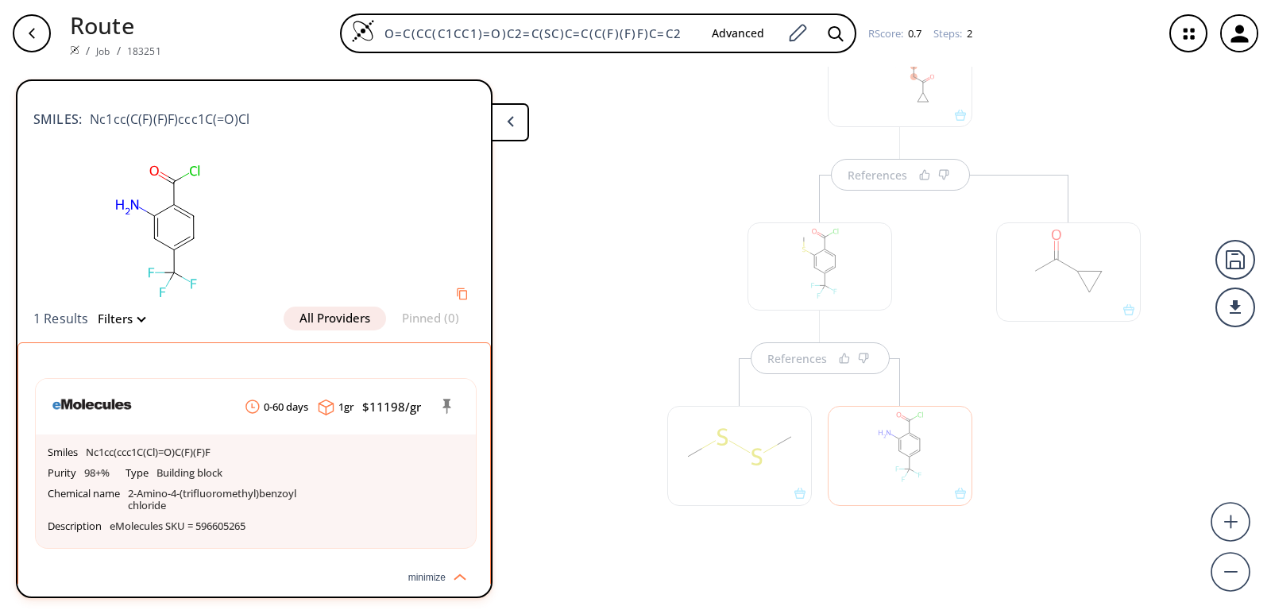
click at [37, 26] on div "button" at bounding box center [32, 33] width 38 height 38
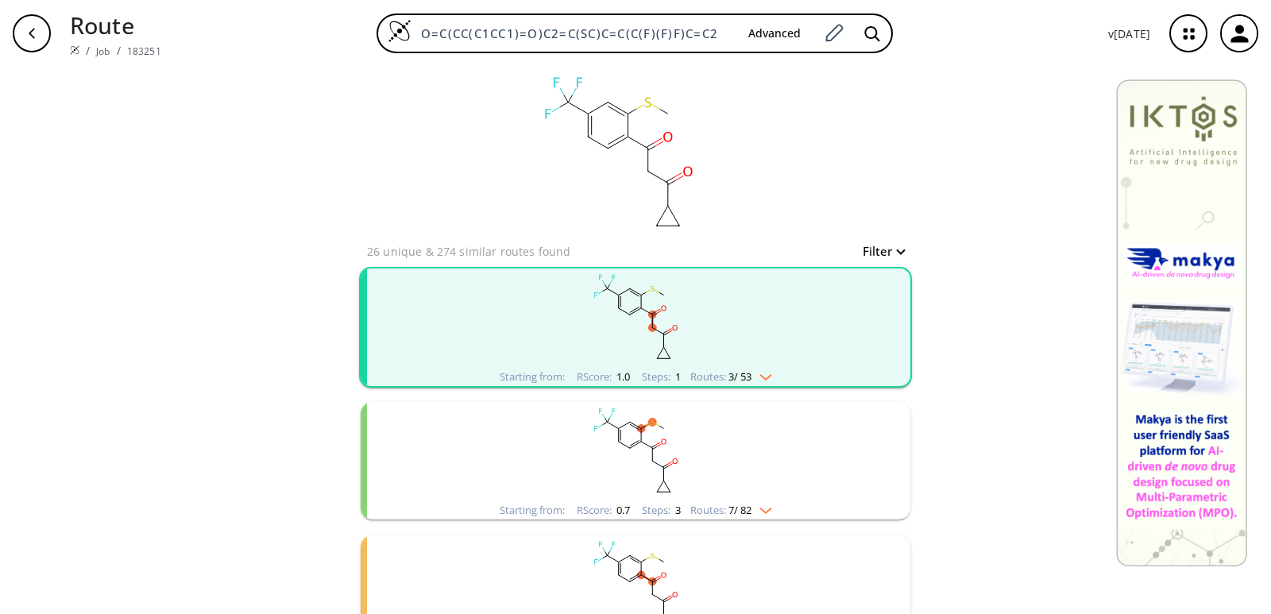
click at [628, 319] on rect "clusters" at bounding box center [635, 318] width 413 height 99
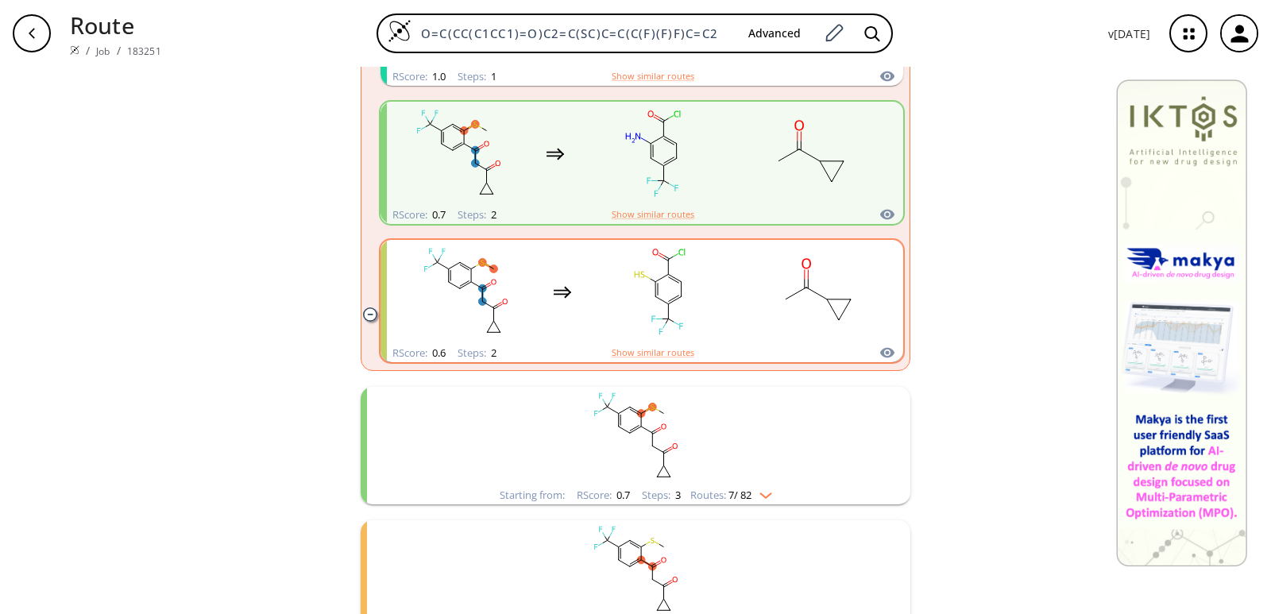
scroll to position [477, 0]
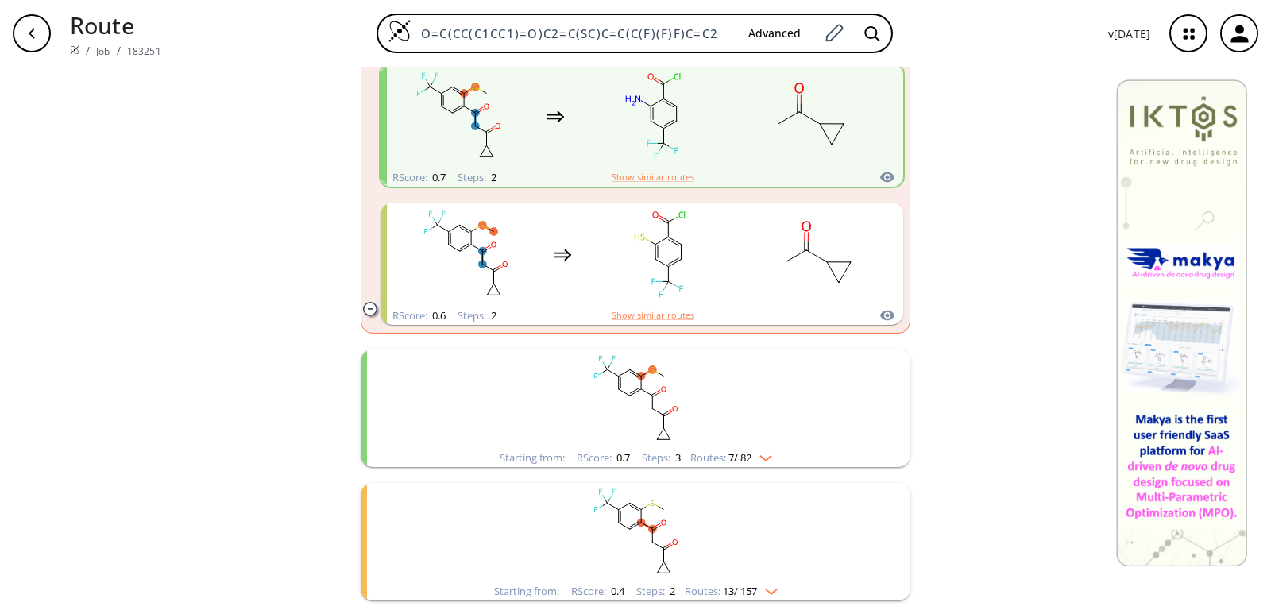
click at [860, 381] on div "Starting from: RScore : 0.7 Steps : 3 Routes: 7 / 82" at bounding box center [636, 409] width 550 height 118
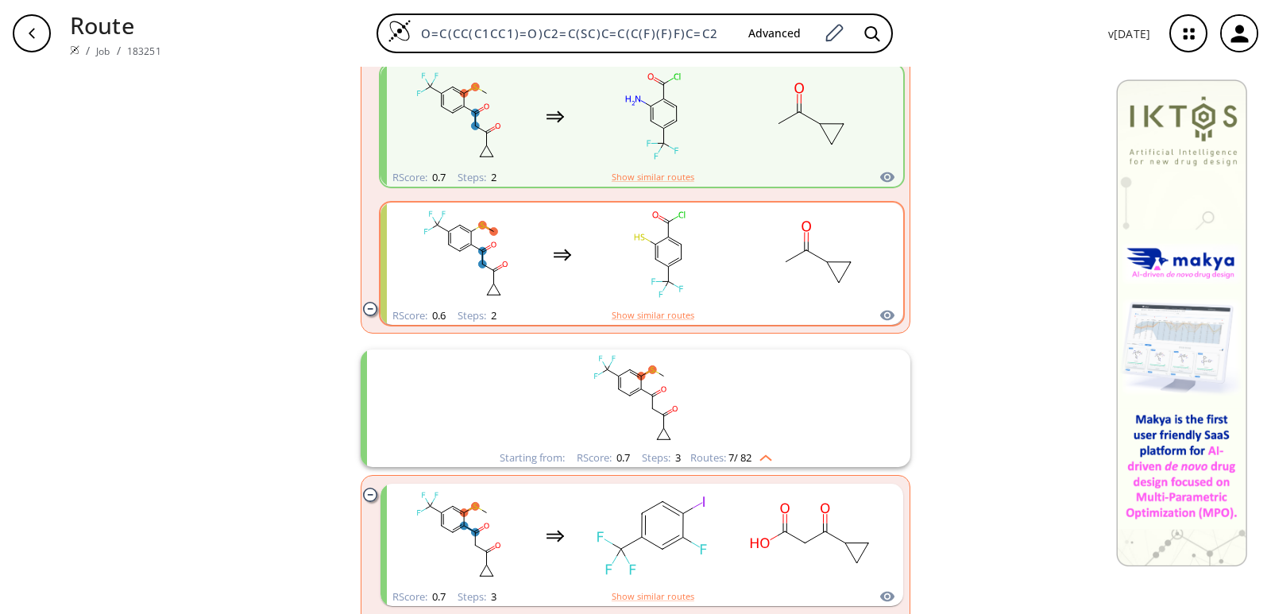
click at [664, 285] on ellipse "clusters" at bounding box center [668, 281] width 9 height 9
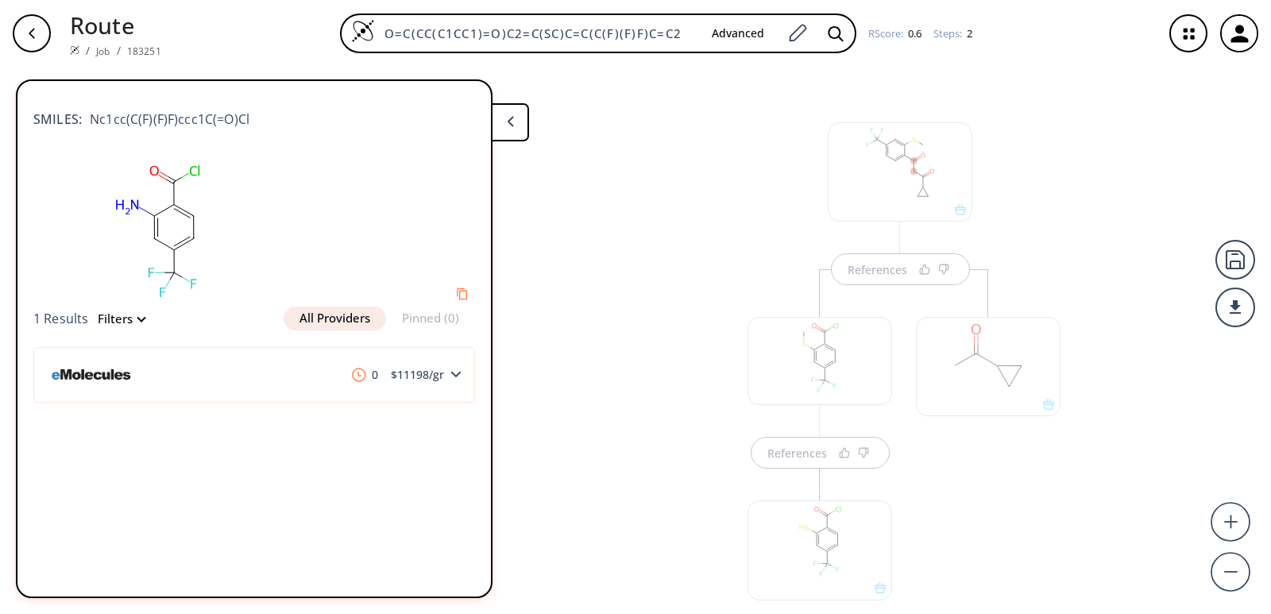
click at [683, 415] on div "References References" at bounding box center [635, 334] width 1271 height 535
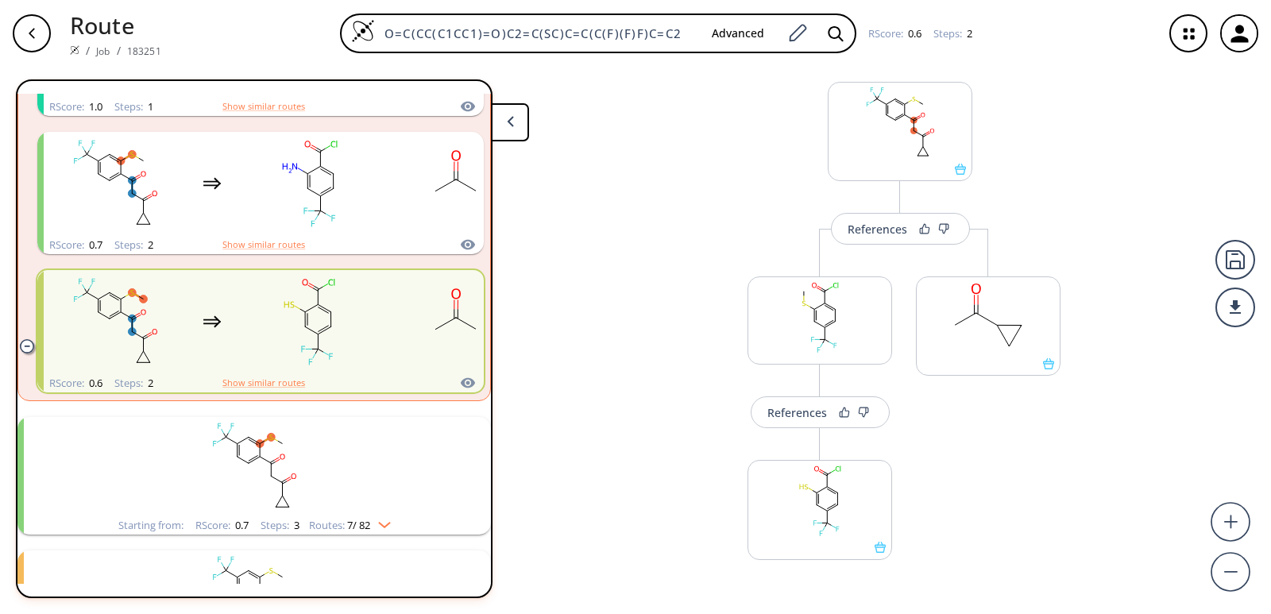
scroll to position [79, 0]
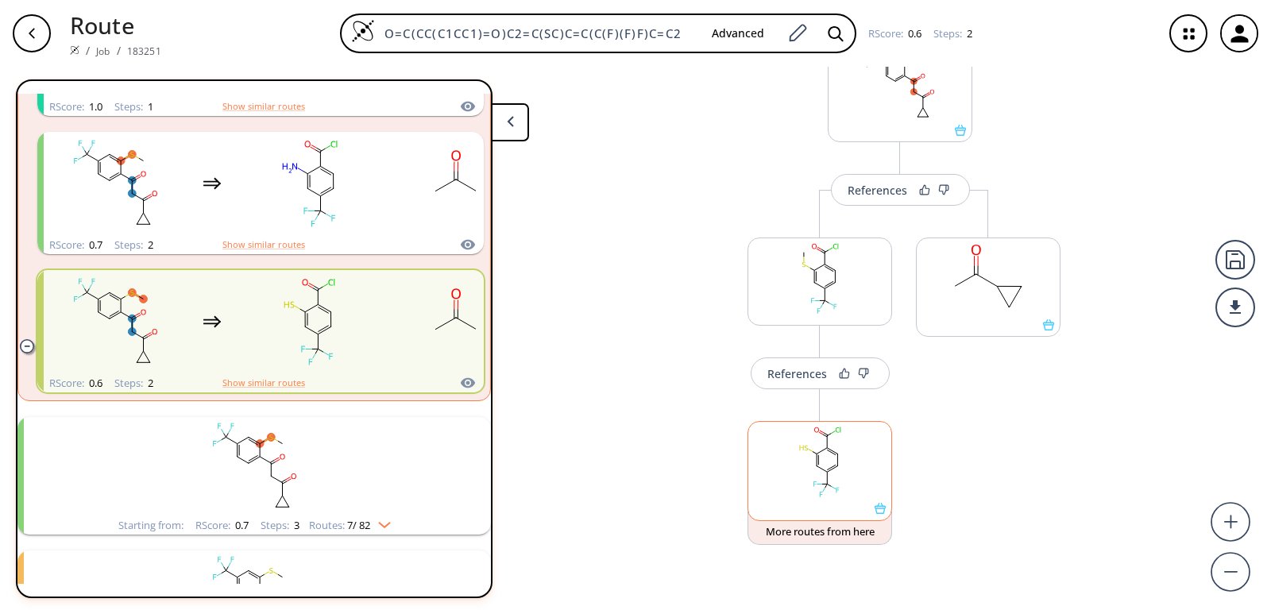
click at [877, 514] on icon at bounding box center [880, 508] width 11 height 11
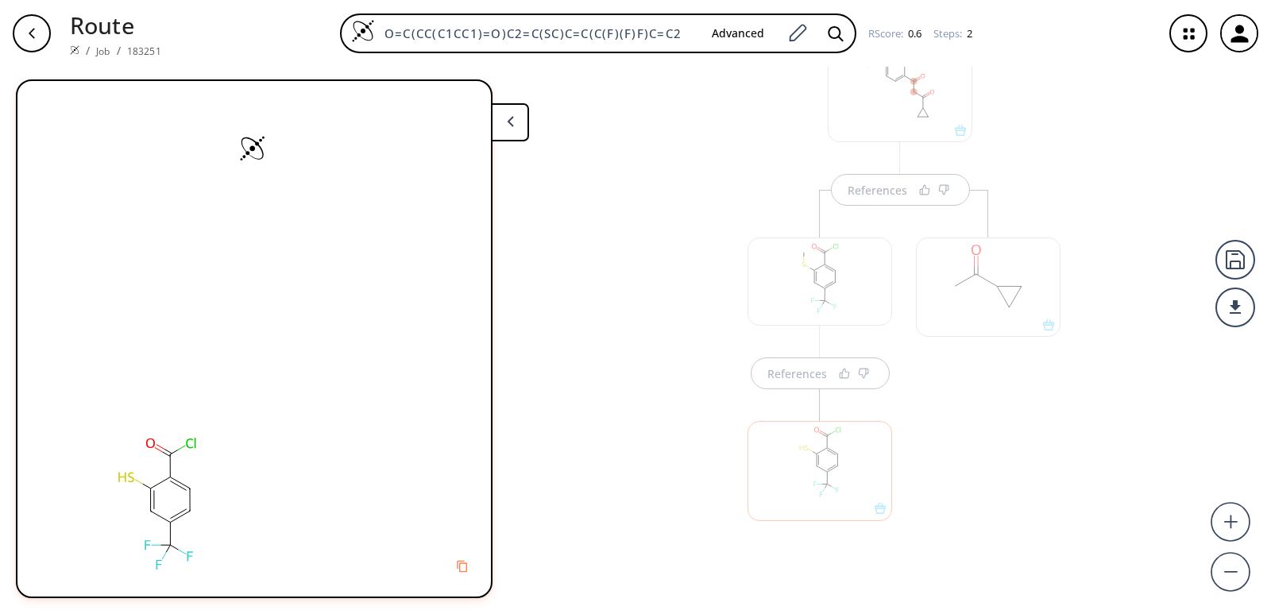
scroll to position [95, 0]
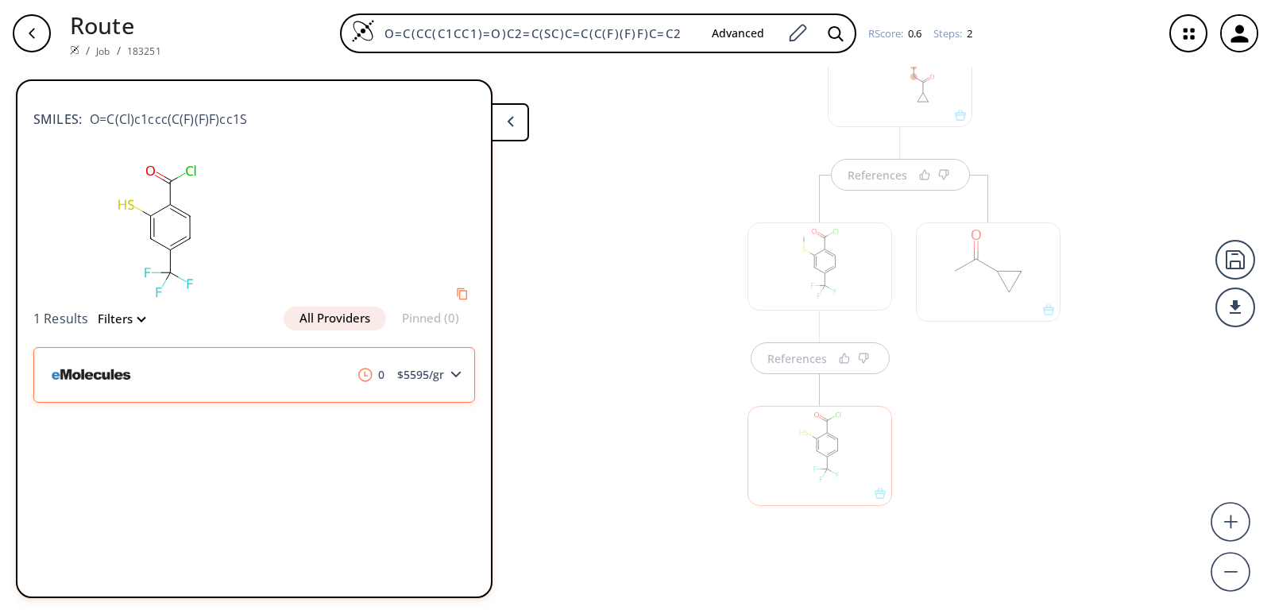
click at [457, 373] on icon at bounding box center [456, 374] width 11 height 7
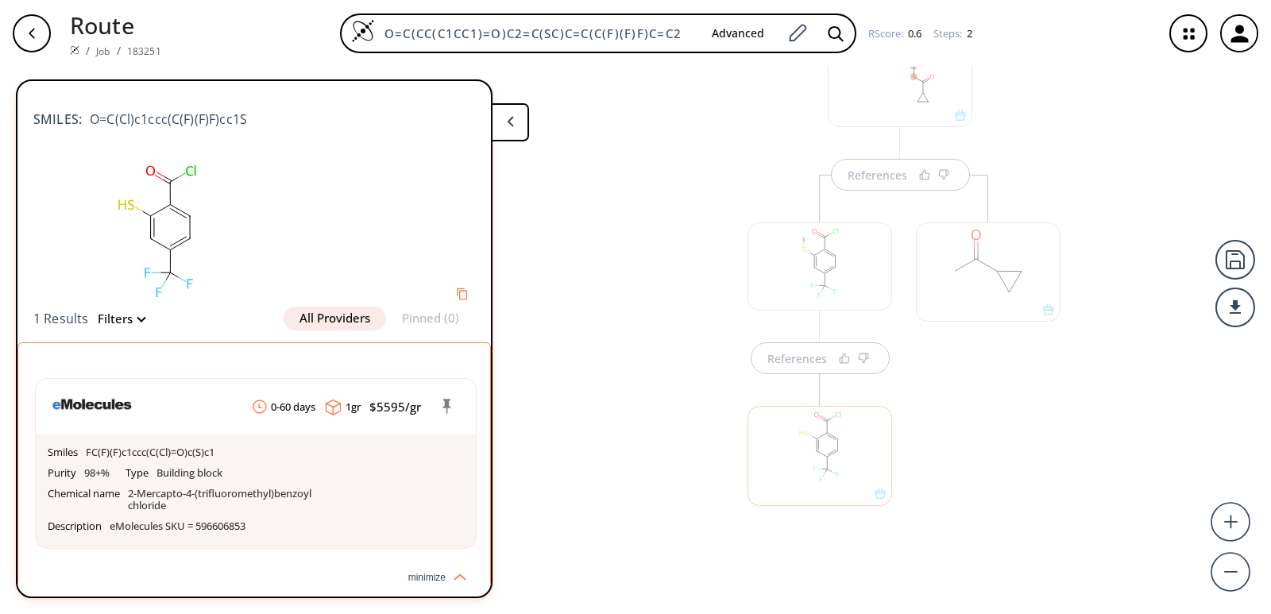
click at [457, 373] on div "0-60 days 1 gr $ 5595 /gr Smiles FC(F)(F)c1ccc(C(Cl)=O)c(S)c1 Purity 98+% Type …" at bounding box center [254, 462] width 472 height 206
click at [515, 120] on button at bounding box center [510, 122] width 38 height 38
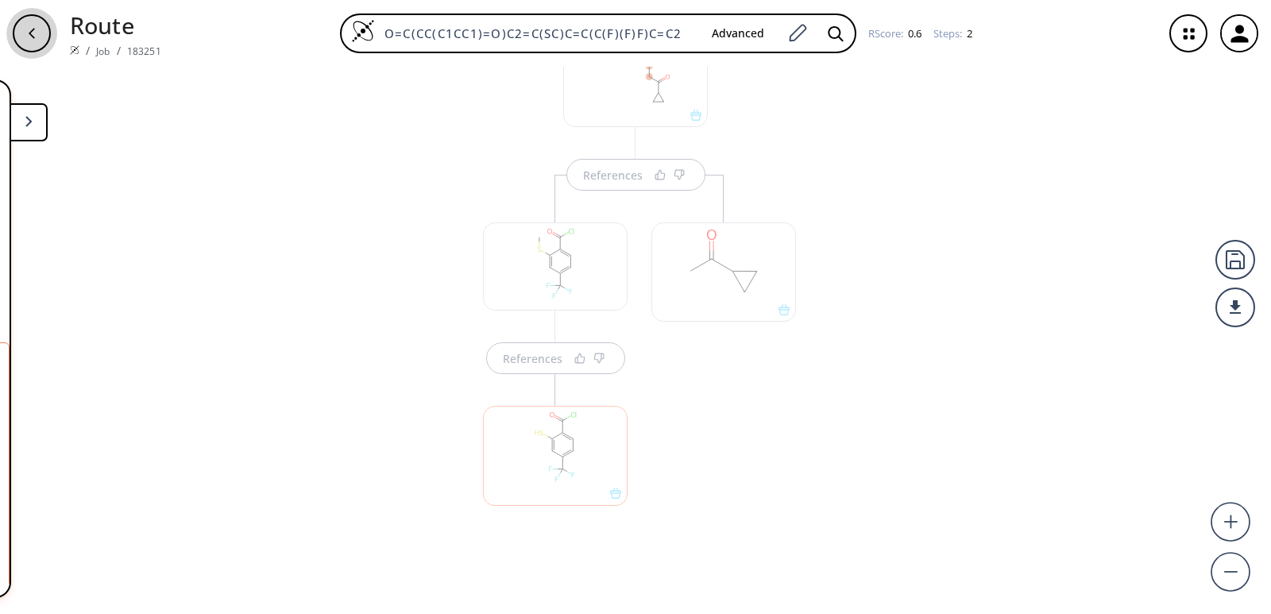
click at [45, 36] on div "button" at bounding box center [32, 33] width 38 height 38
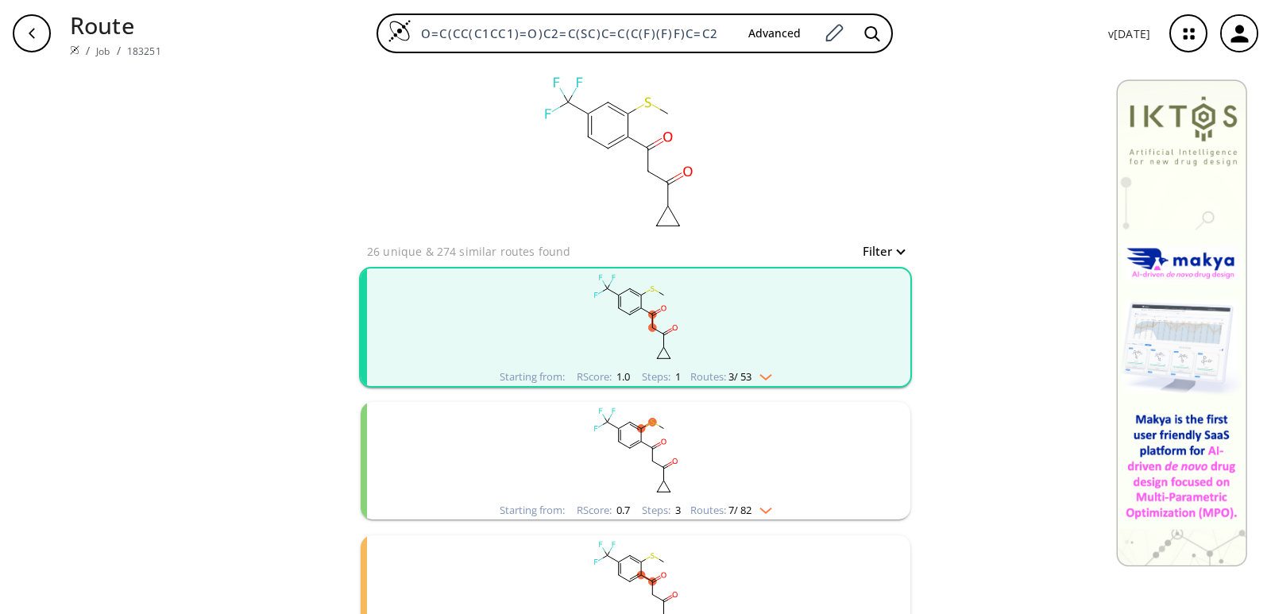
click at [570, 361] on rect "clusters" at bounding box center [635, 318] width 413 height 99
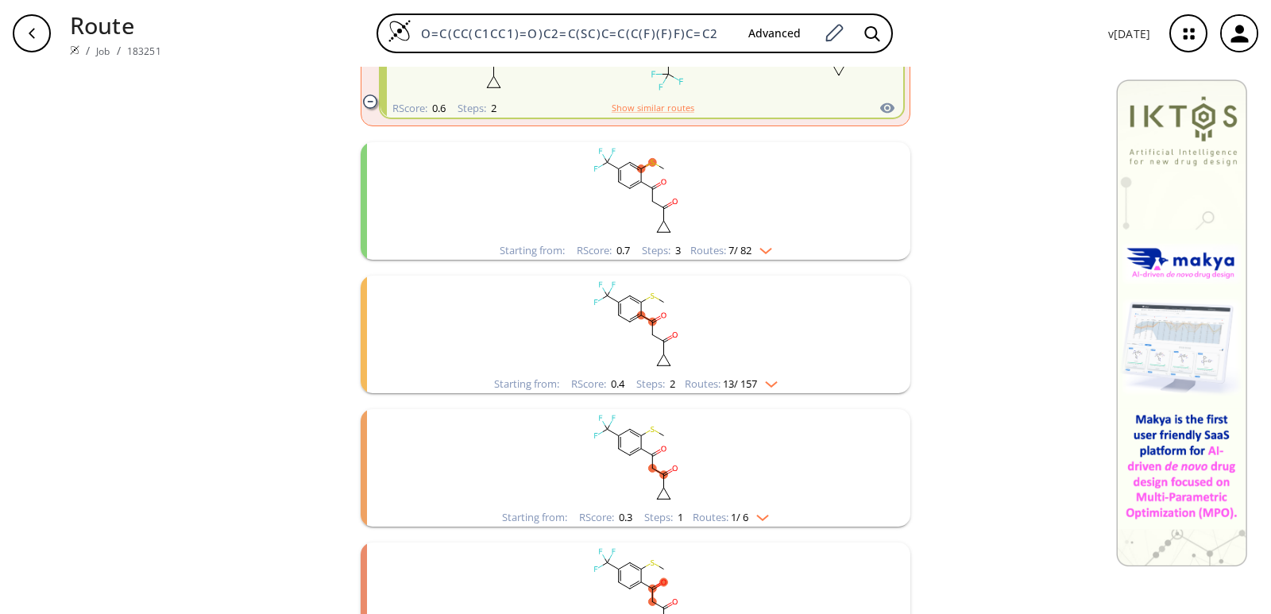
scroll to position [554, 0]
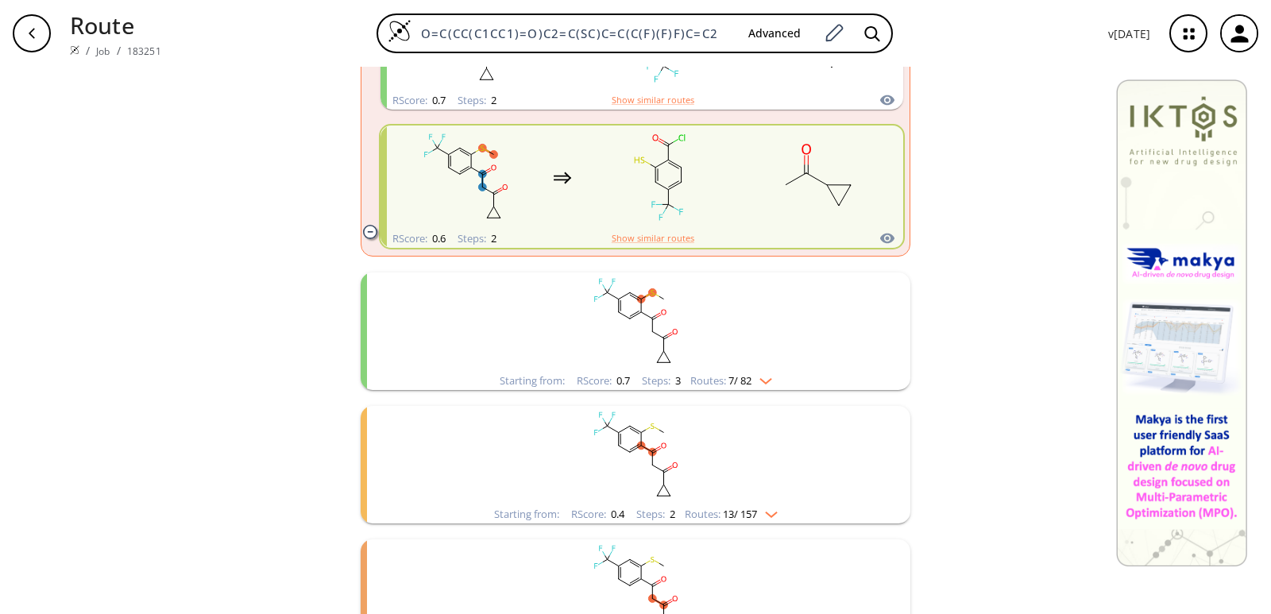
click at [593, 331] on rect "clusters" at bounding box center [635, 322] width 413 height 99
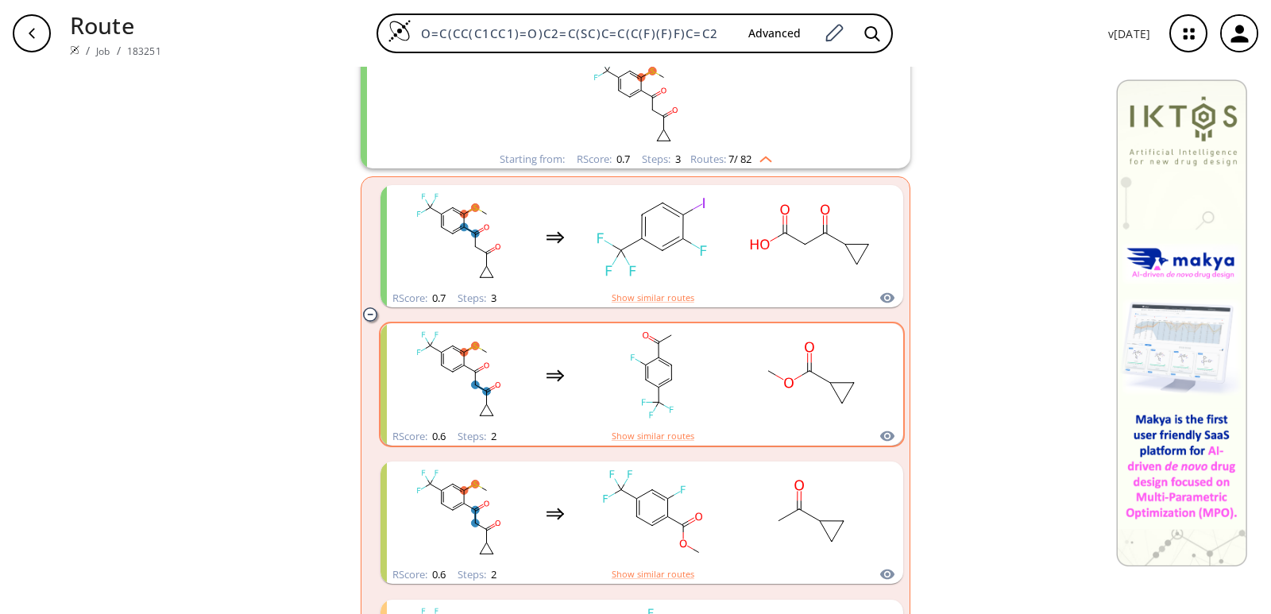
scroll to position [792, 0]
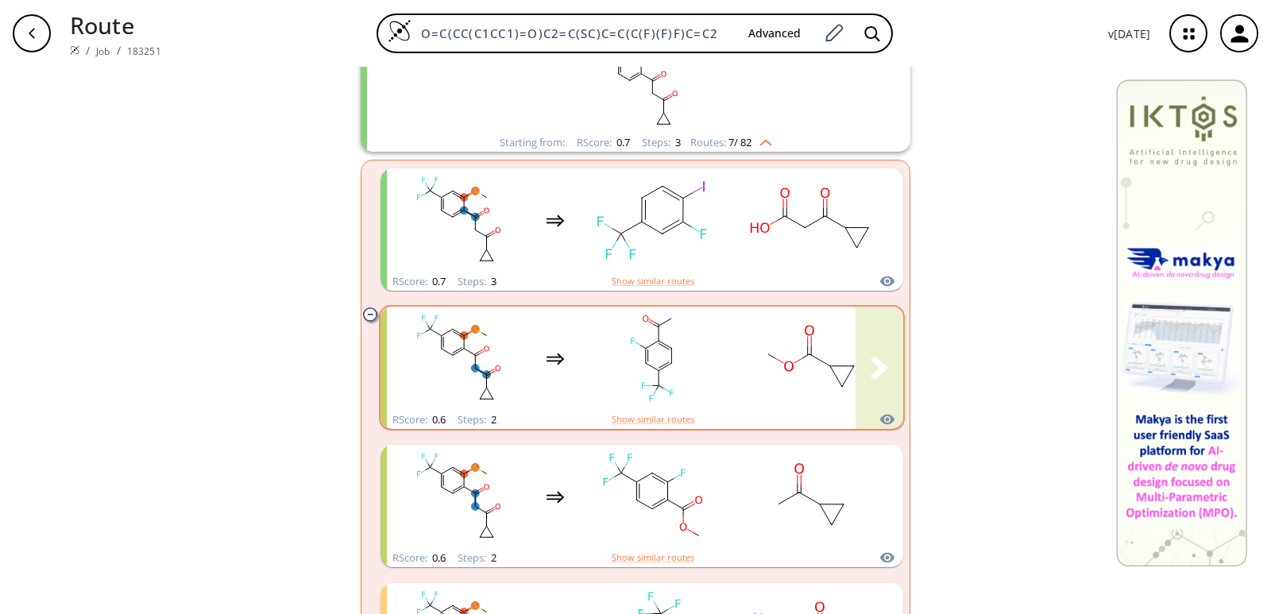
click at [586, 373] on rect "clusters" at bounding box center [652, 358] width 143 height 99
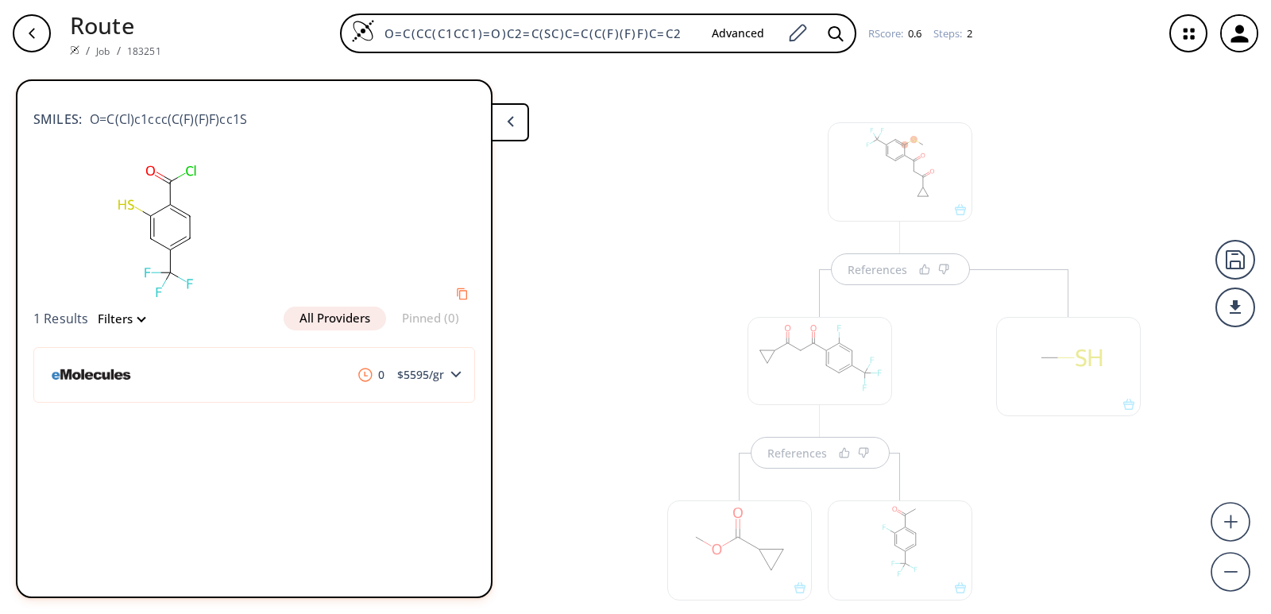
click at [554, 305] on div "References References" at bounding box center [635, 334] width 1271 height 535
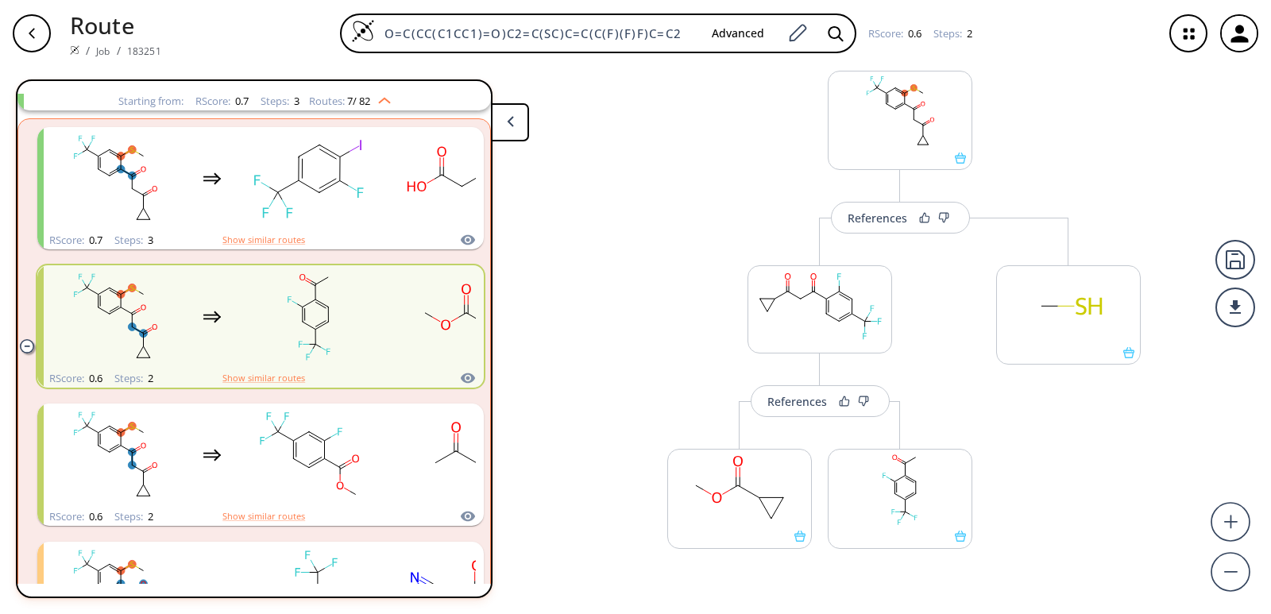
scroll to position [79, 0]
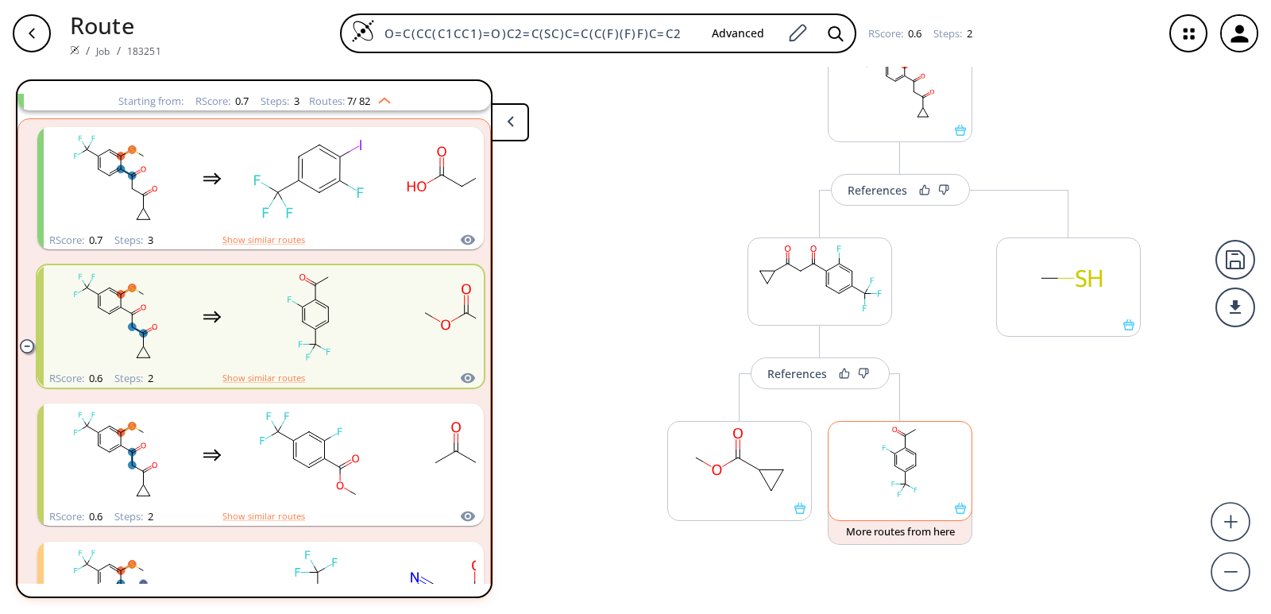
click at [957, 516] on div at bounding box center [900, 470] width 145 height 99
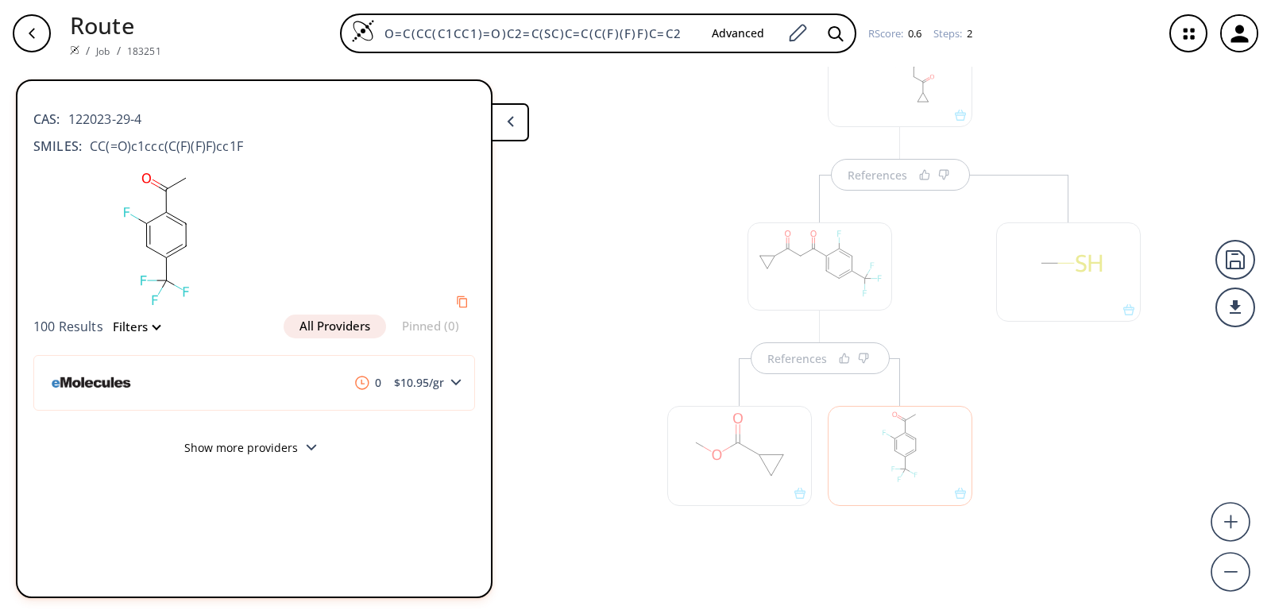
click at [601, 536] on div "References References" at bounding box center [635, 334] width 1271 height 535
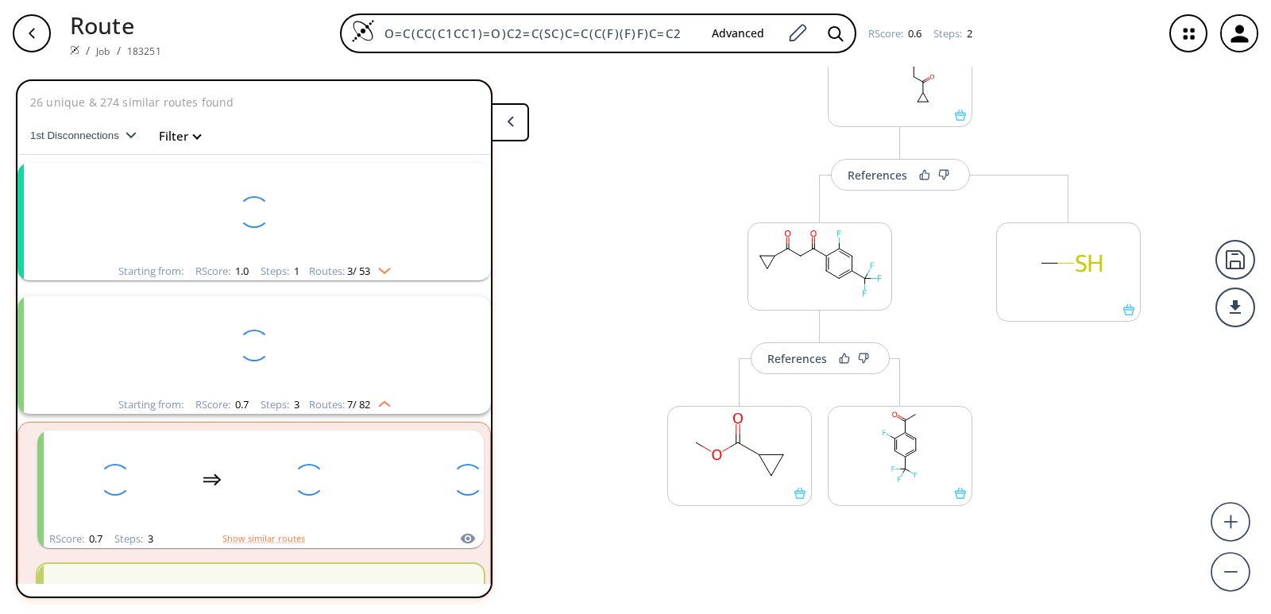
scroll to position [304, 0]
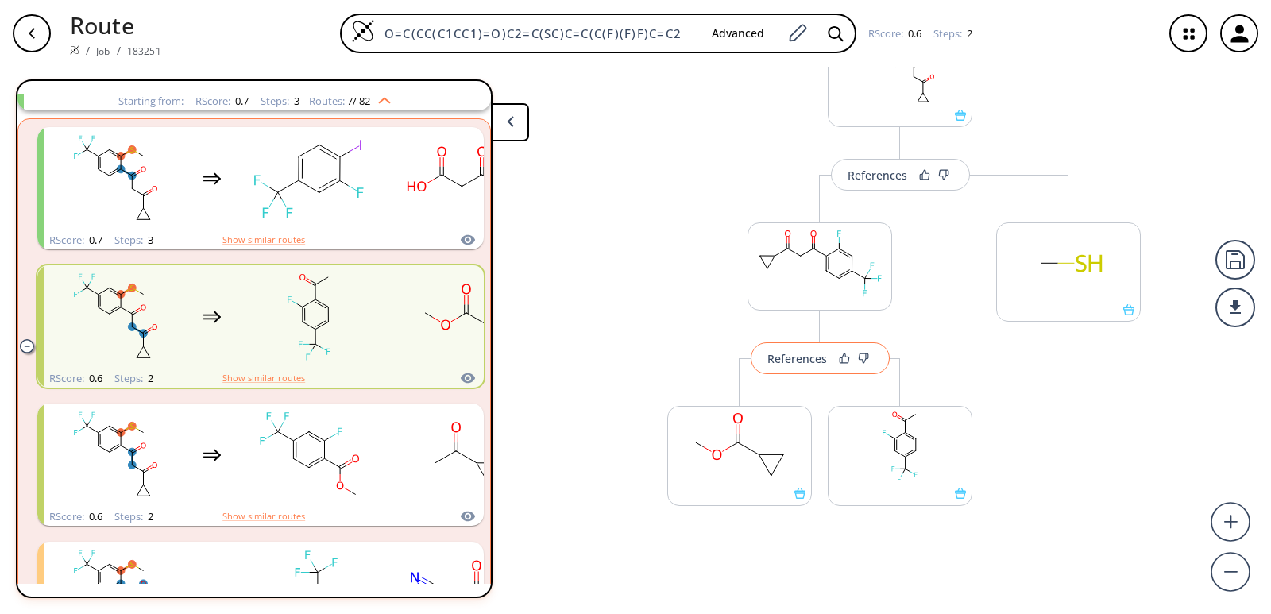
click at [802, 369] on button "References" at bounding box center [820, 358] width 139 height 32
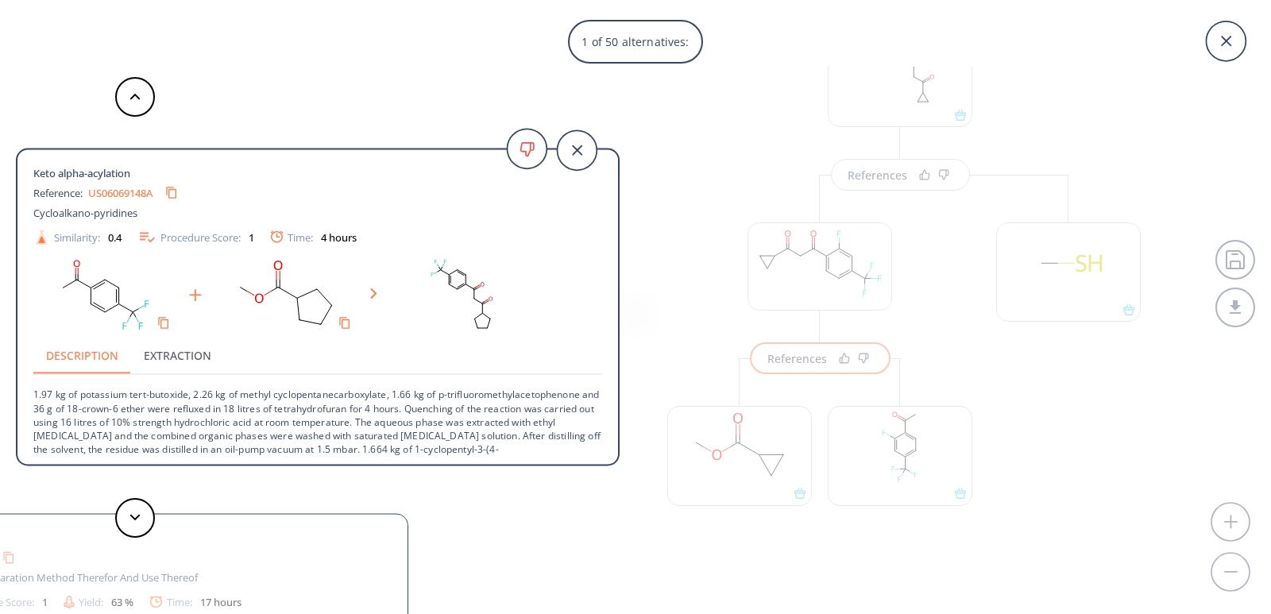
click at [1049, 473] on div "1 of 50 alternatives: Keto alpha-acylation Reference: US06069148A Cycloalkano-p…" at bounding box center [635, 307] width 1271 height 614
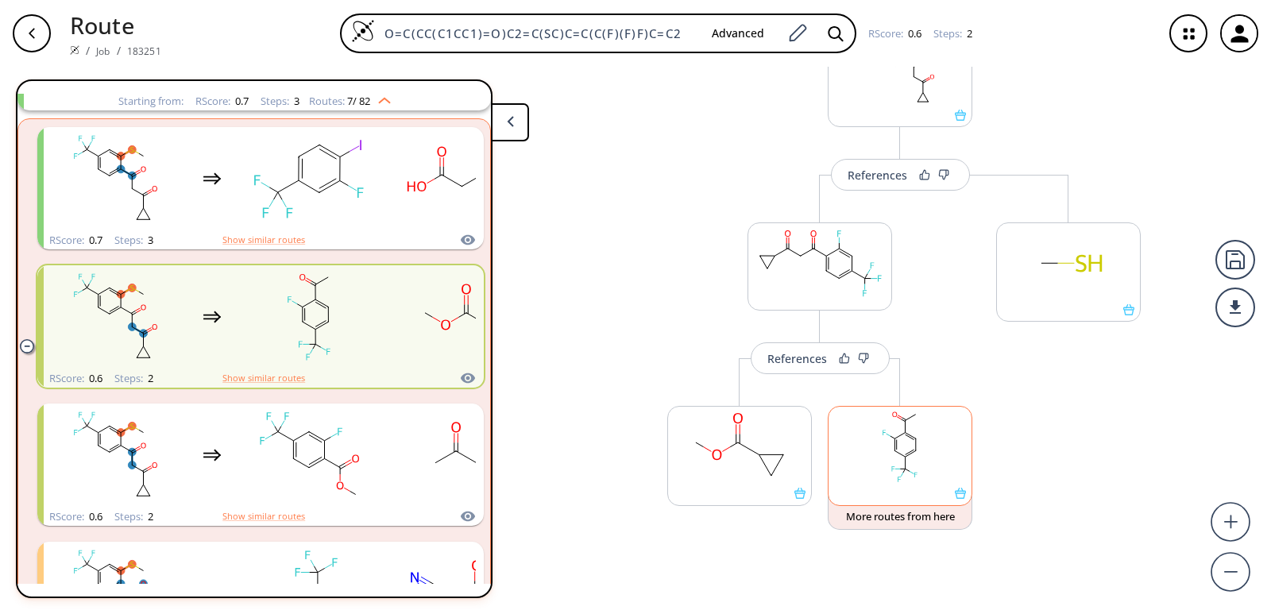
click at [955, 499] on icon at bounding box center [960, 493] width 11 height 11
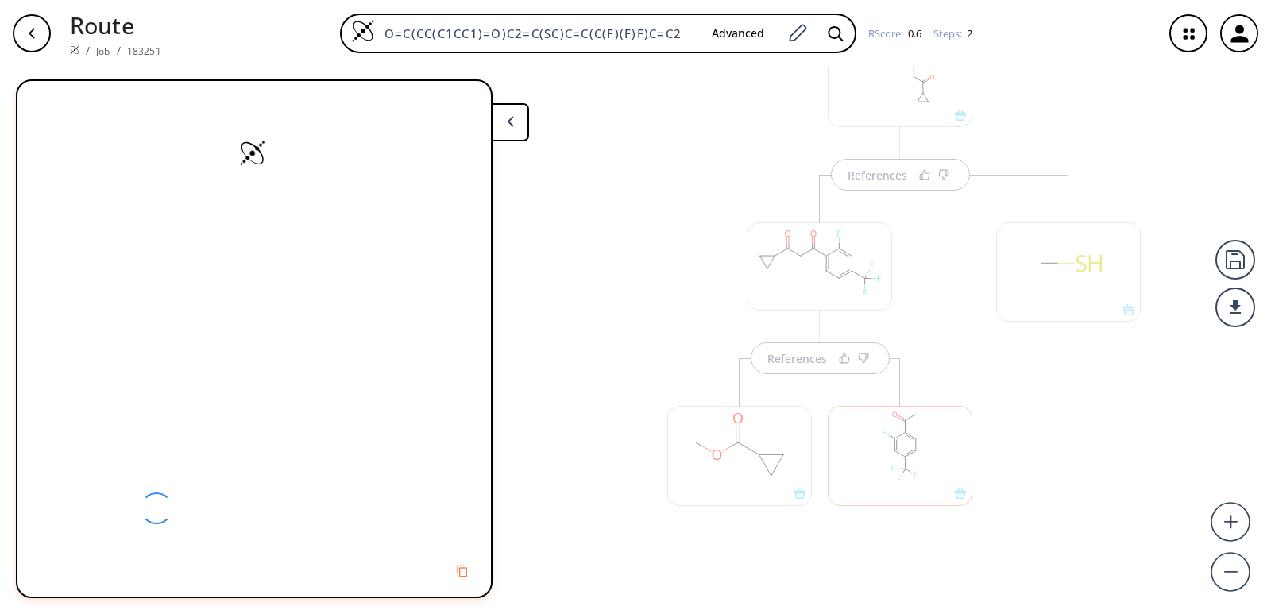
scroll to position [0, 0]
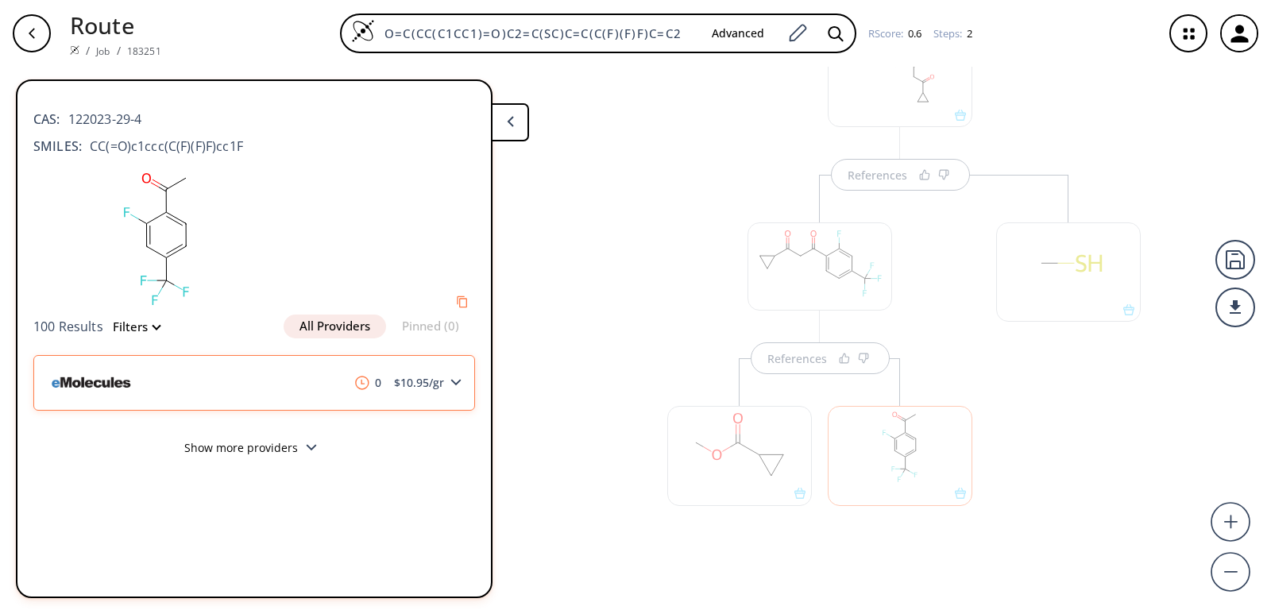
click at [452, 379] on icon at bounding box center [456, 382] width 11 height 7
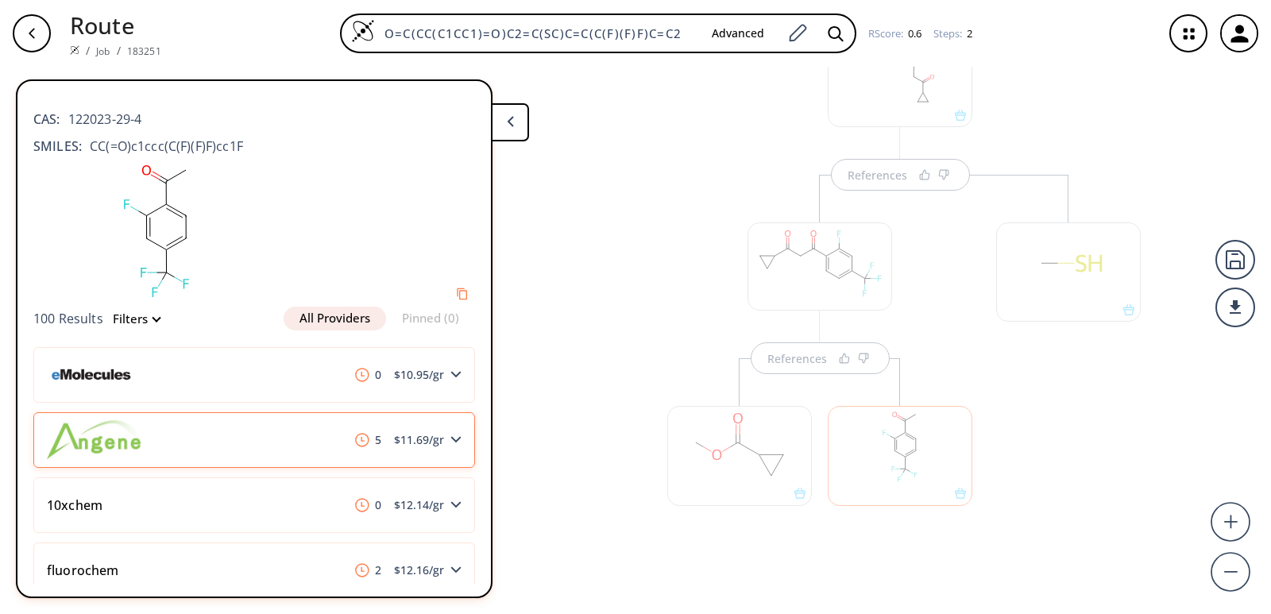
click at [452, 440] on icon at bounding box center [456, 439] width 11 height 7
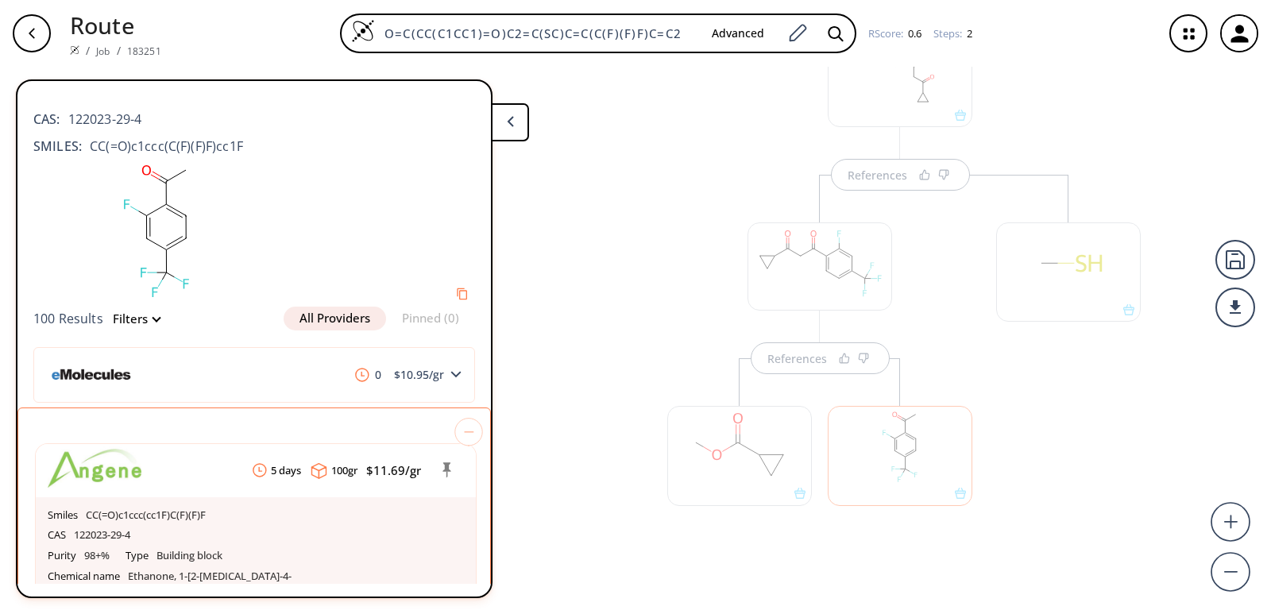
click at [512, 130] on button at bounding box center [510, 122] width 38 height 38
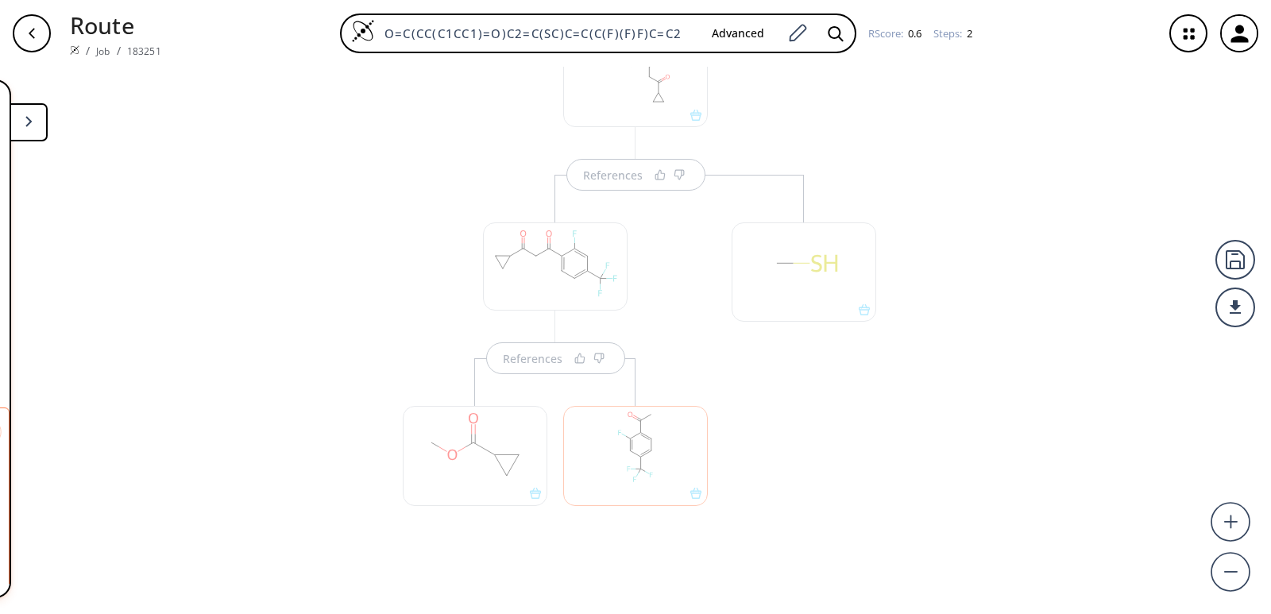
click at [267, 373] on div "References References" at bounding box center [635, 334] width 1271 height 535
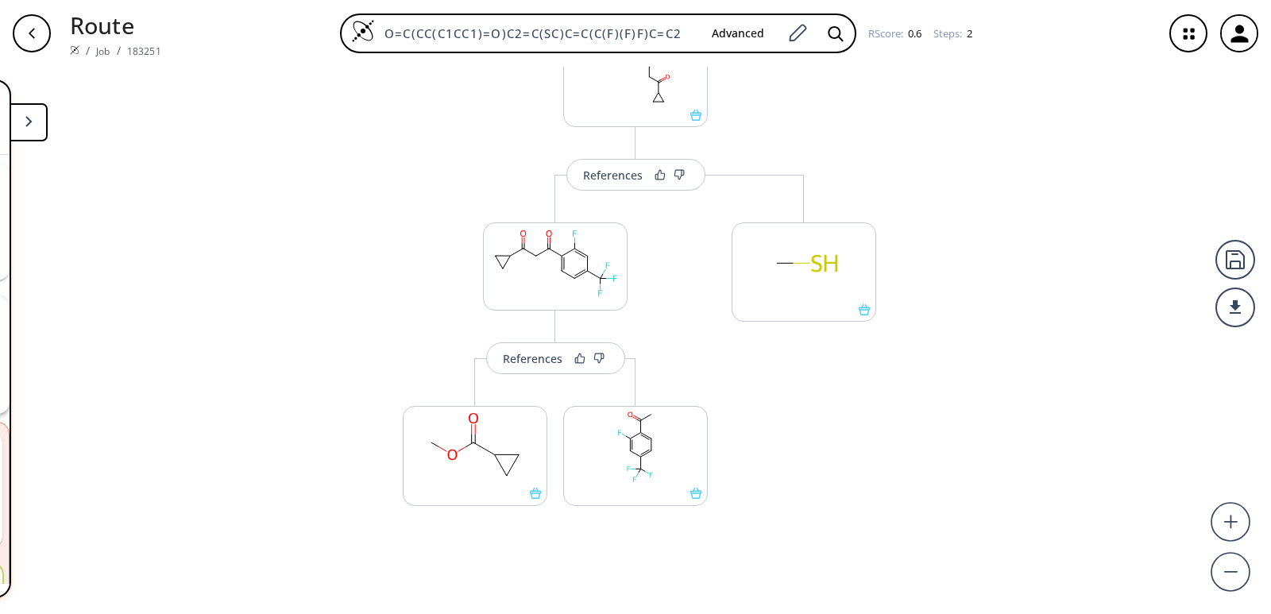
scroll to position [304, 0]
click at [524, 358] on div "References" at bounding box center [533, 359] width 60 height 10
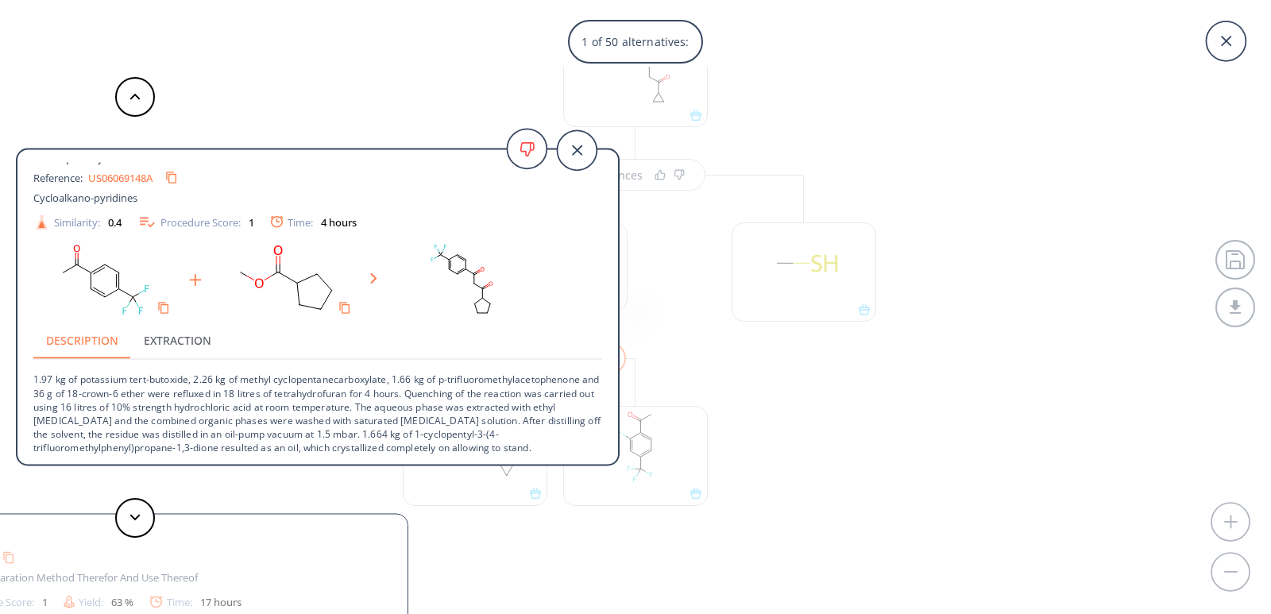
scroll to position [16, 0]
click at [571, 151] on icon at bounding box center [577, 150] width 40 height 40
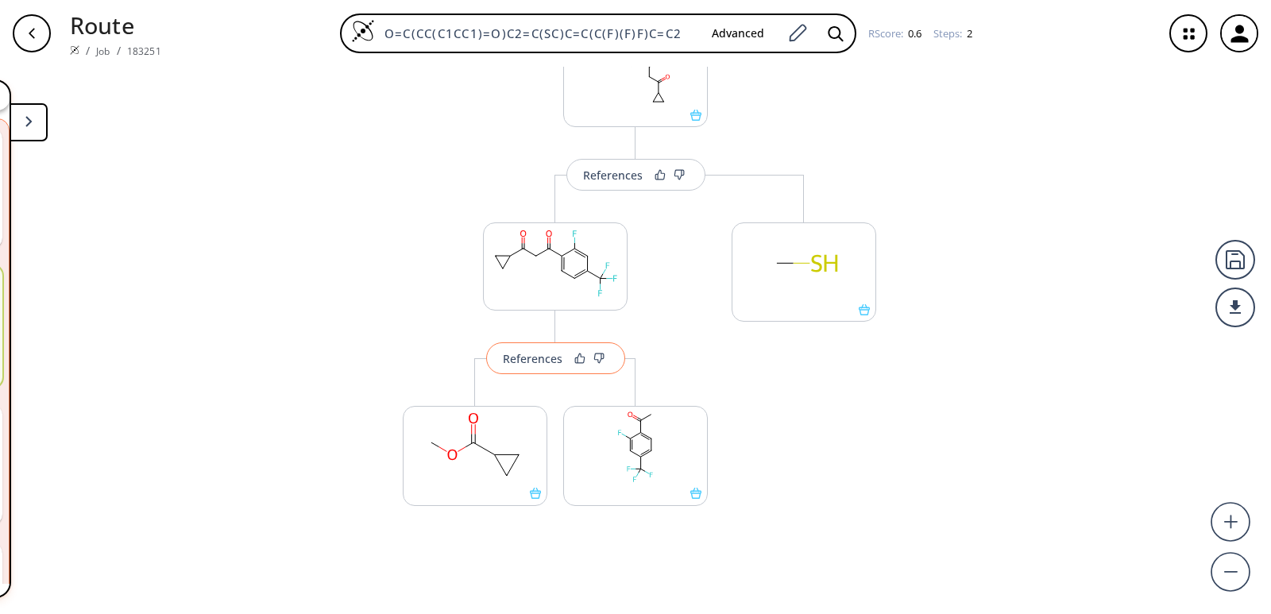
click at [518, 364] on div "References" at bounding box center [533, 359] width 60 height 10
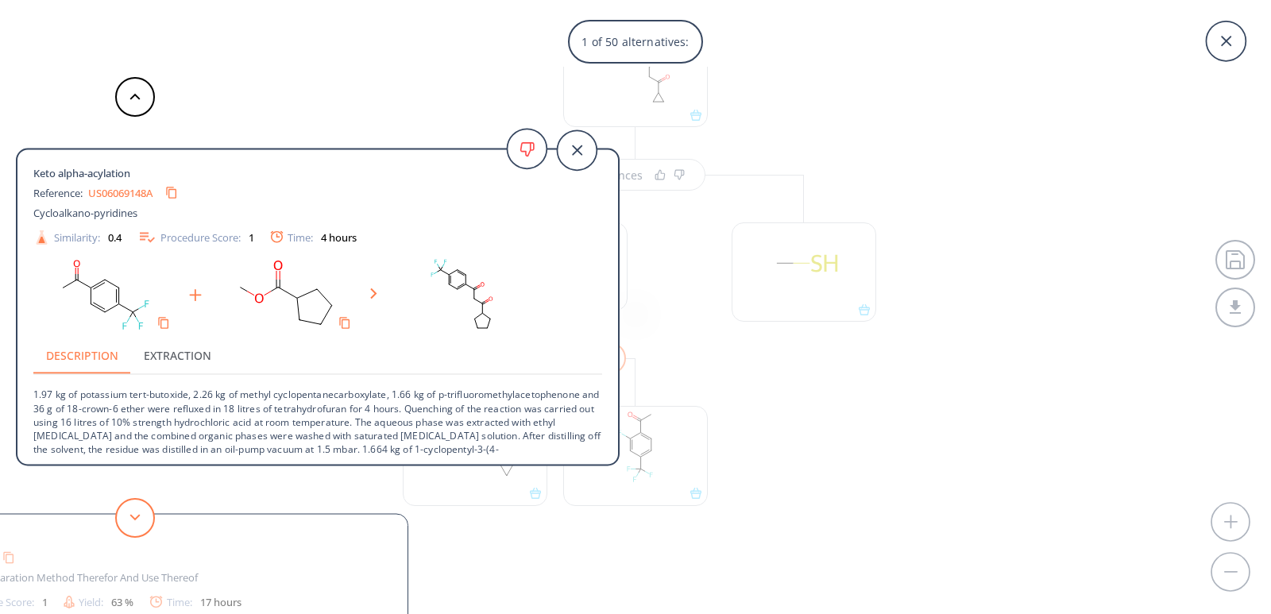
click at [130, 518] on icon at bounding box center [135, 517] width 11 height 7
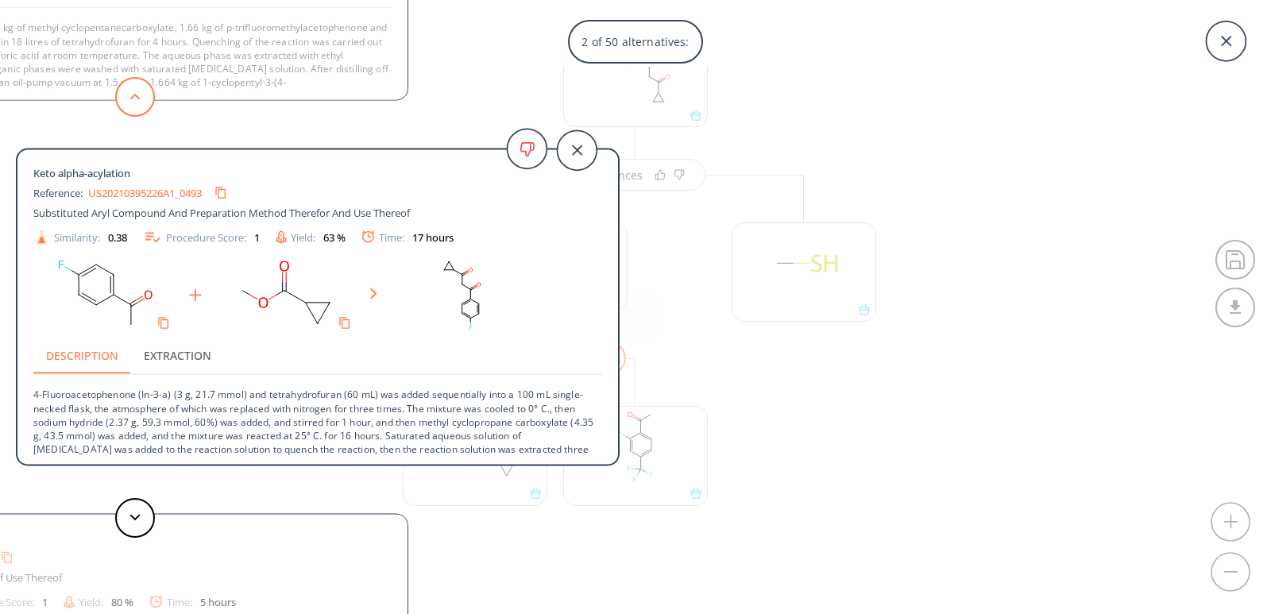
click at [128, 100] on button at bounding box center [135, 97] width 40 height 40
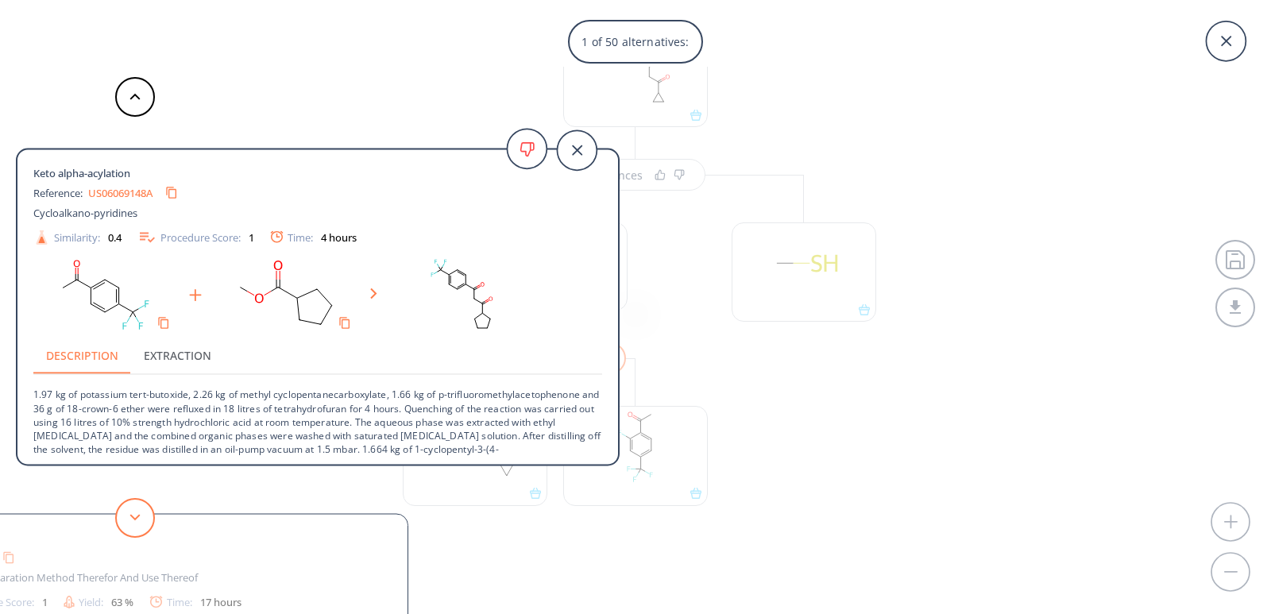
click at [126, 516] on button at bounding box center [135, 518] width 40 height 40
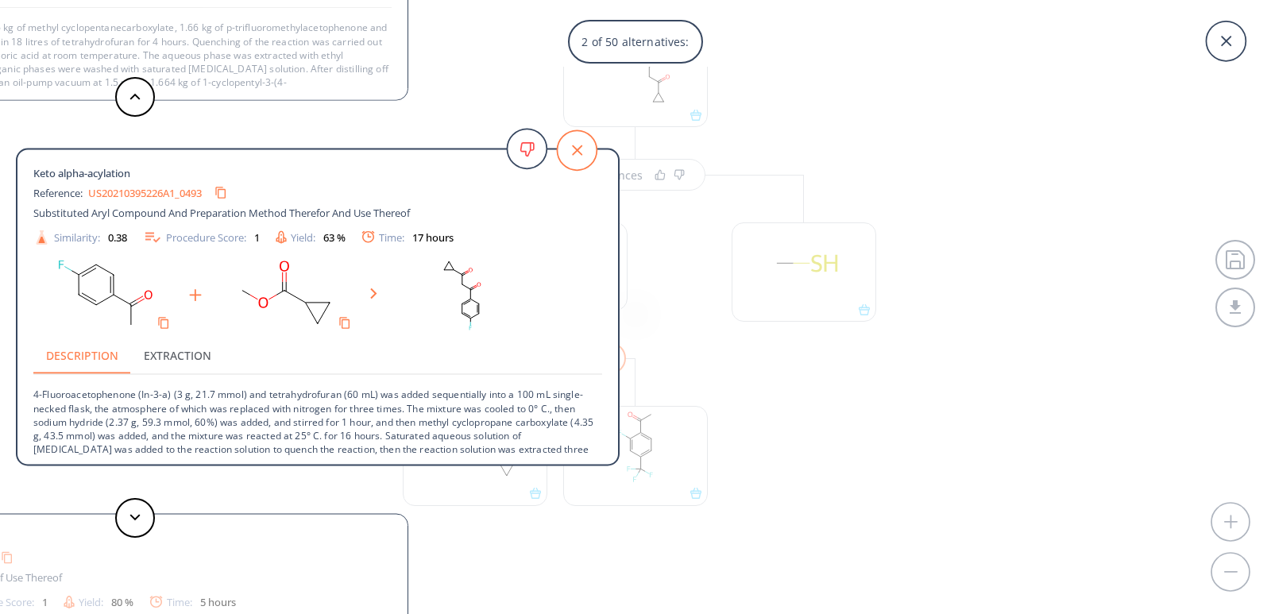
click at [567, 153] on icon at bounding box center [577, 150] width 40 height 40
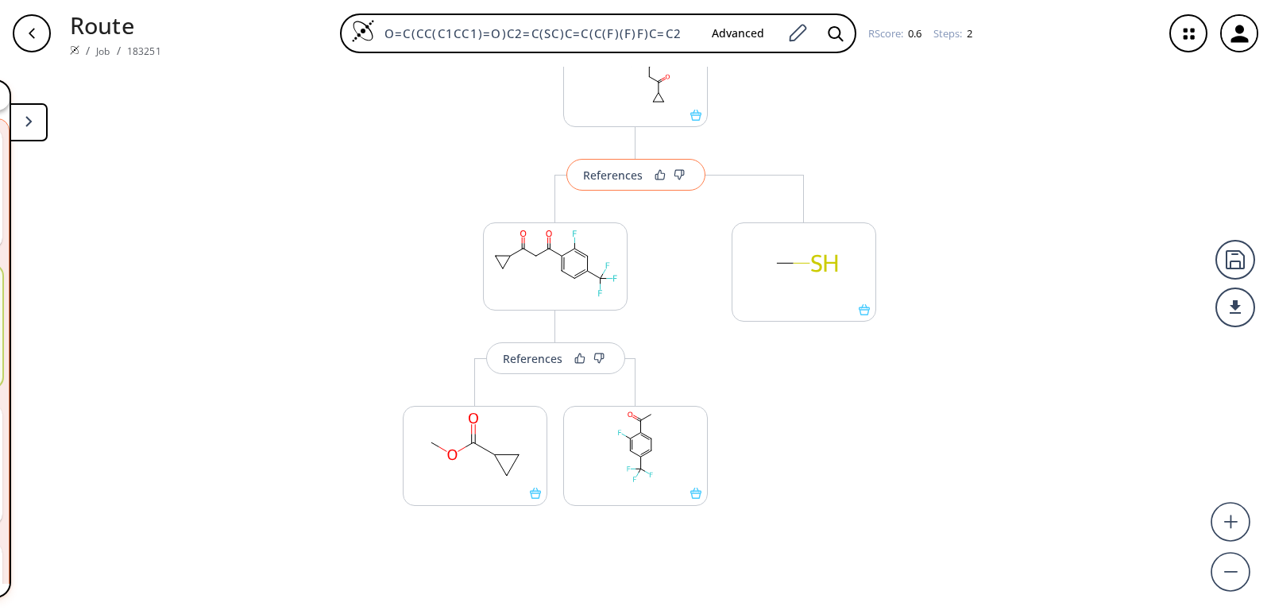
click at [618, 184] on button "References" at bounding box center [636, 175] width 139 height 32
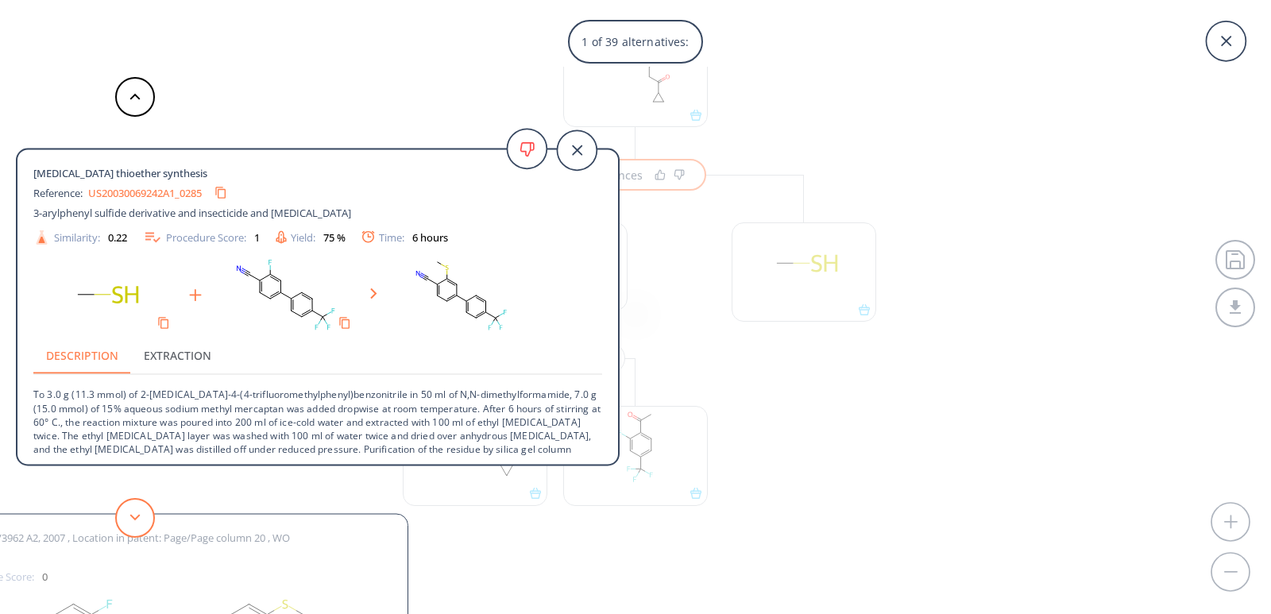
click at [138, 515] on icon at bounding box center [135, 517] width 11 height 7
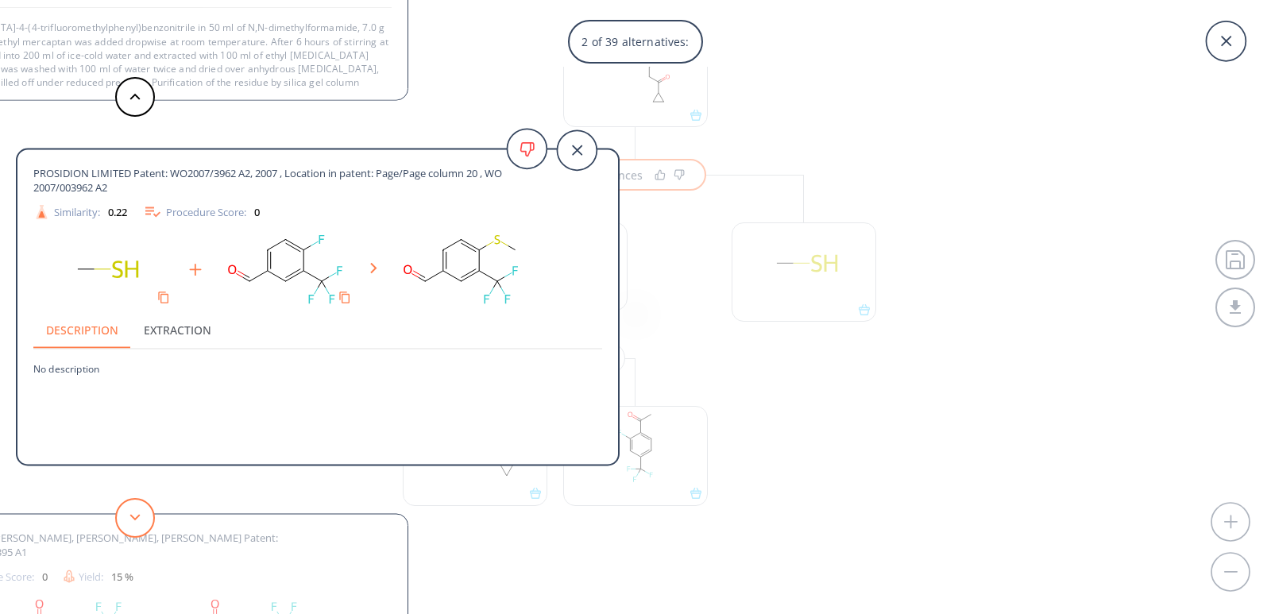
click at [138, 515] on icon at bounding box center [135, 517] width 11 height 7
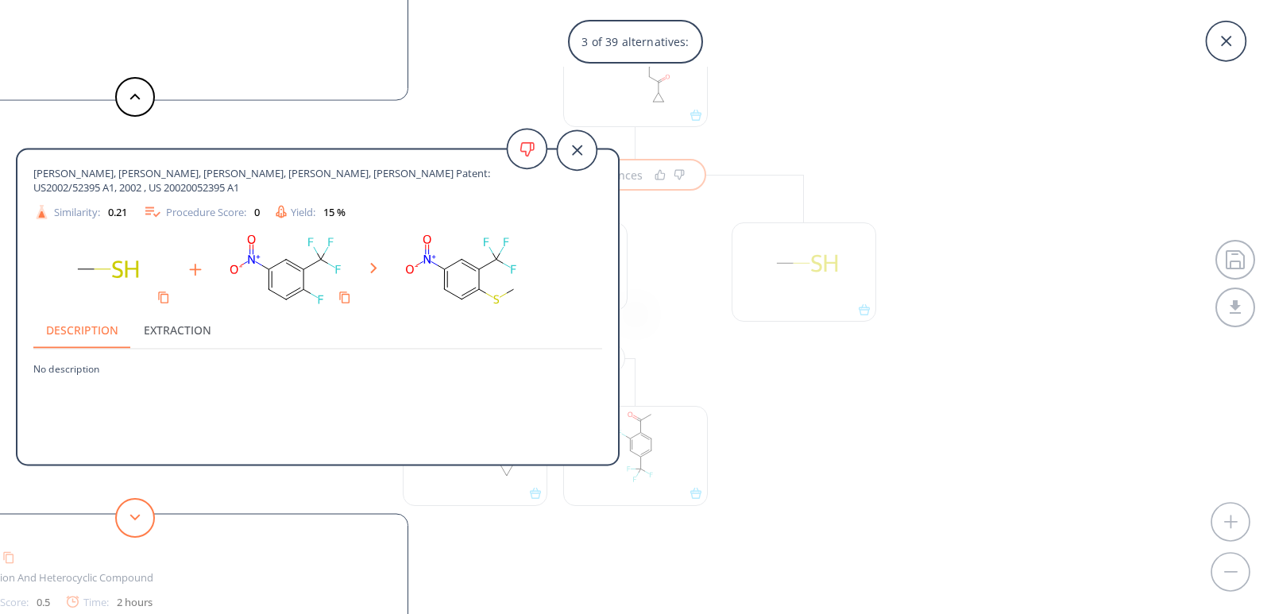
click at [133, 519] on icon at bounding box center [135, 517] width 11 height 7
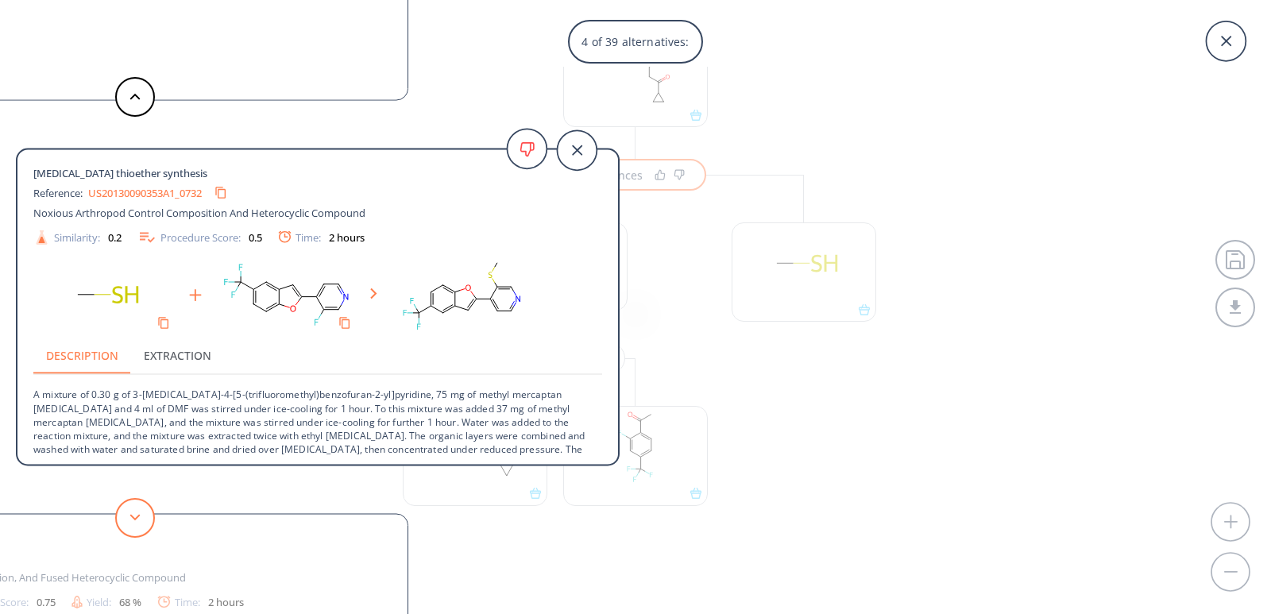
click at [133, 519] on icon at bounding box center [135, 517] width 11 height 7
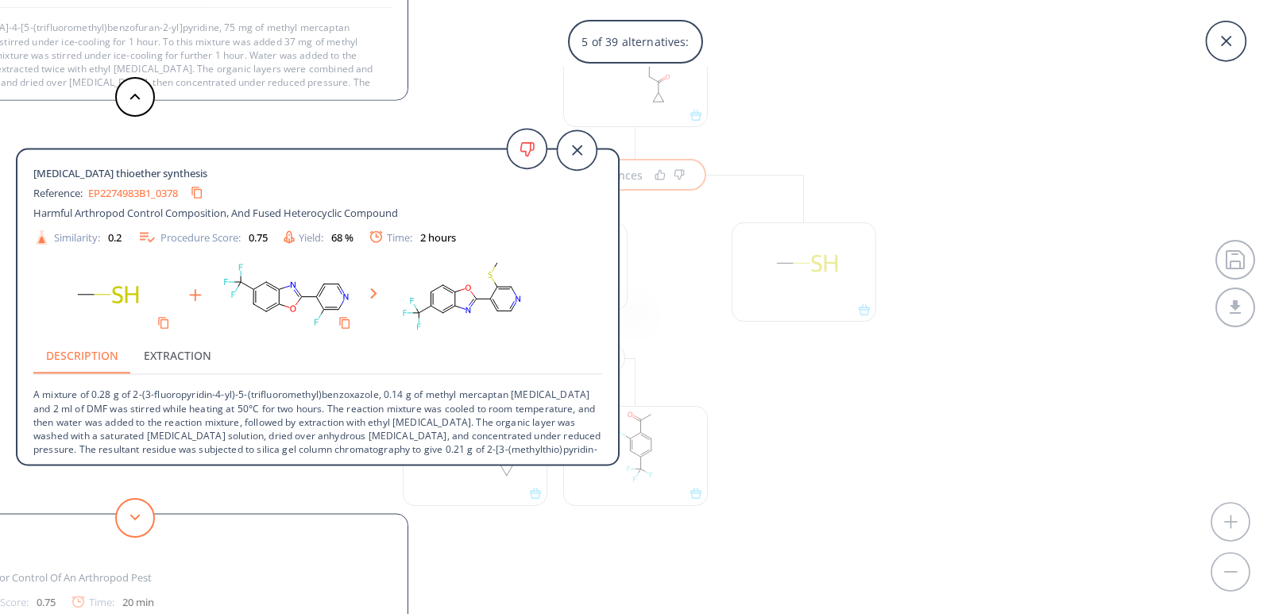
click at [133, 519] on icon at bounding box center [135, 517] width 11 height 7
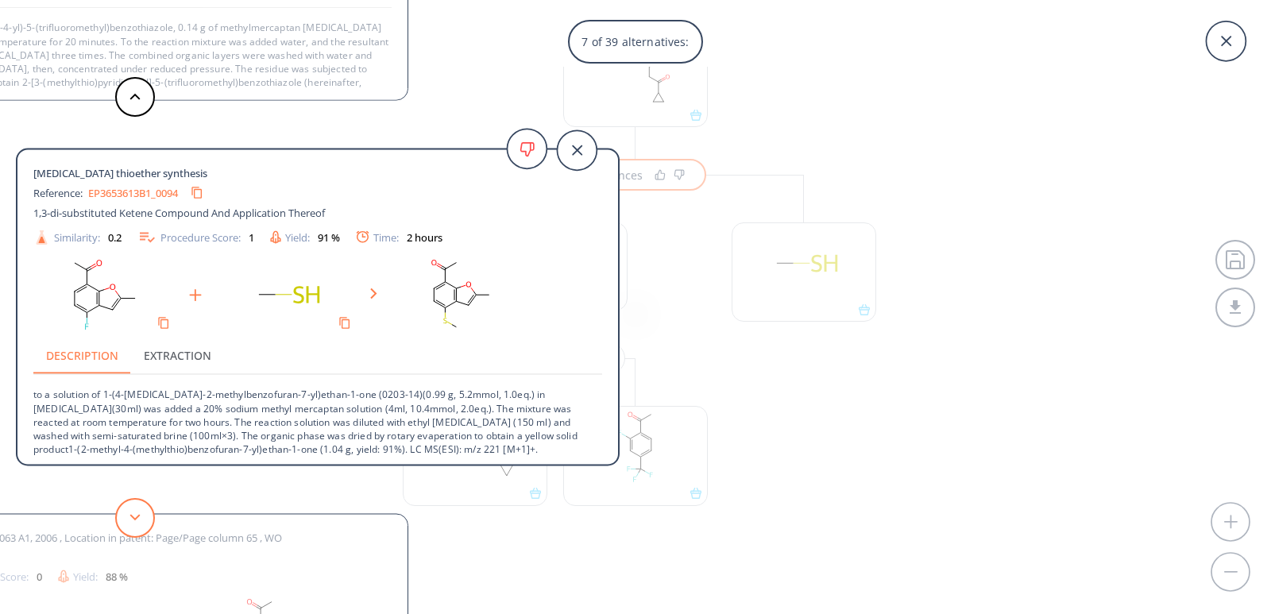
click at [133, 519] on icon at bounding box center [135, 517] width 11 height 7
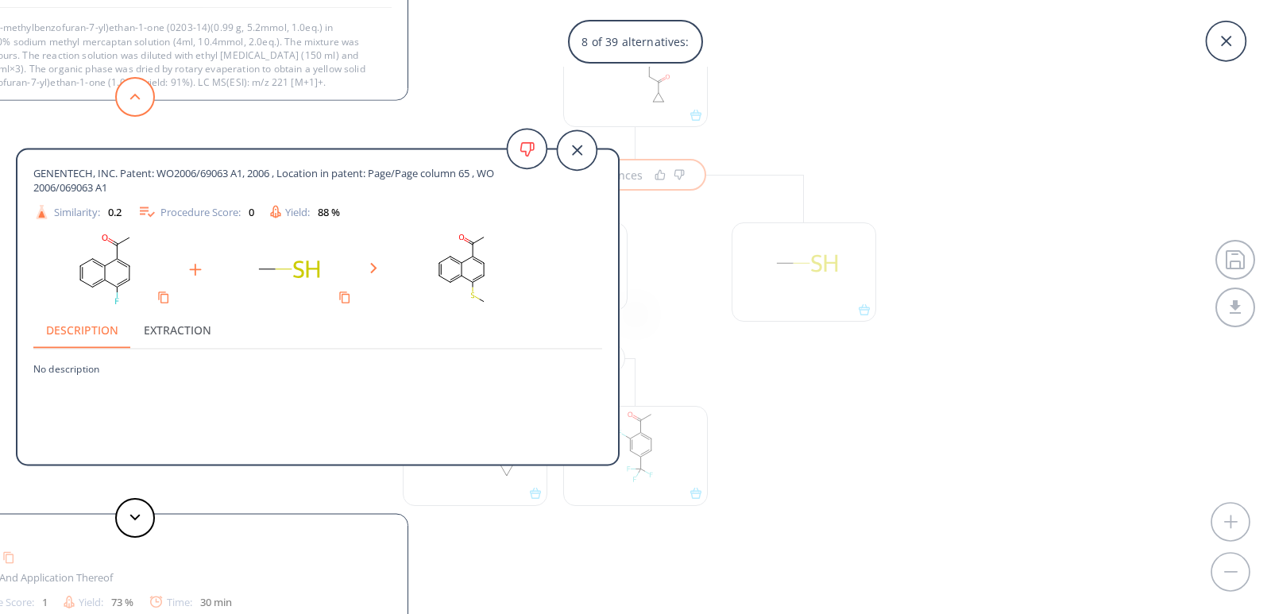
click at [137, 107] on button at bounding box center [135, 97] width 40 height 40
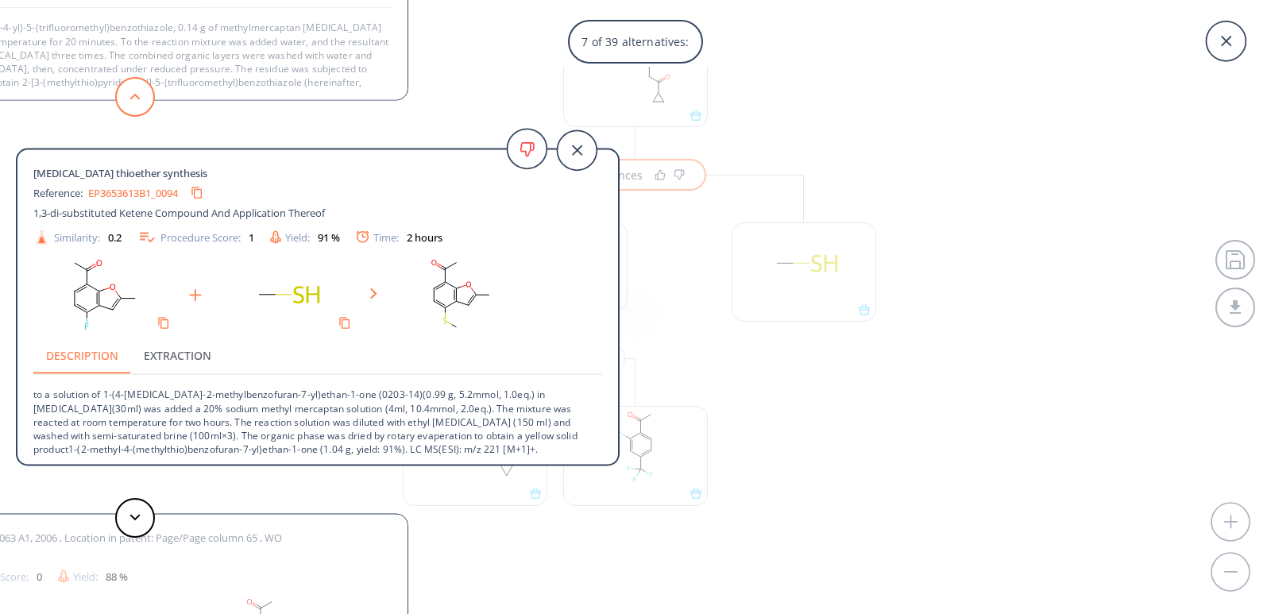
click at [137, 107] on button at bounding box center [135, 97] width 40 height 40
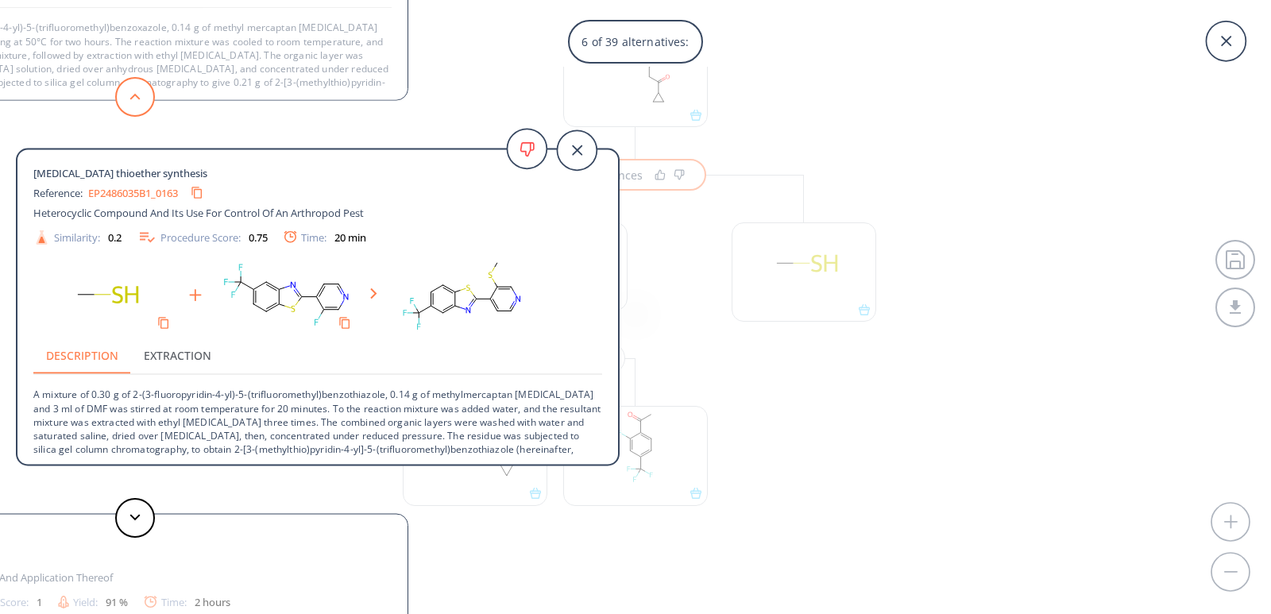
click at [137, 107] on button at bounding box center [135, 97] width 40 height 40
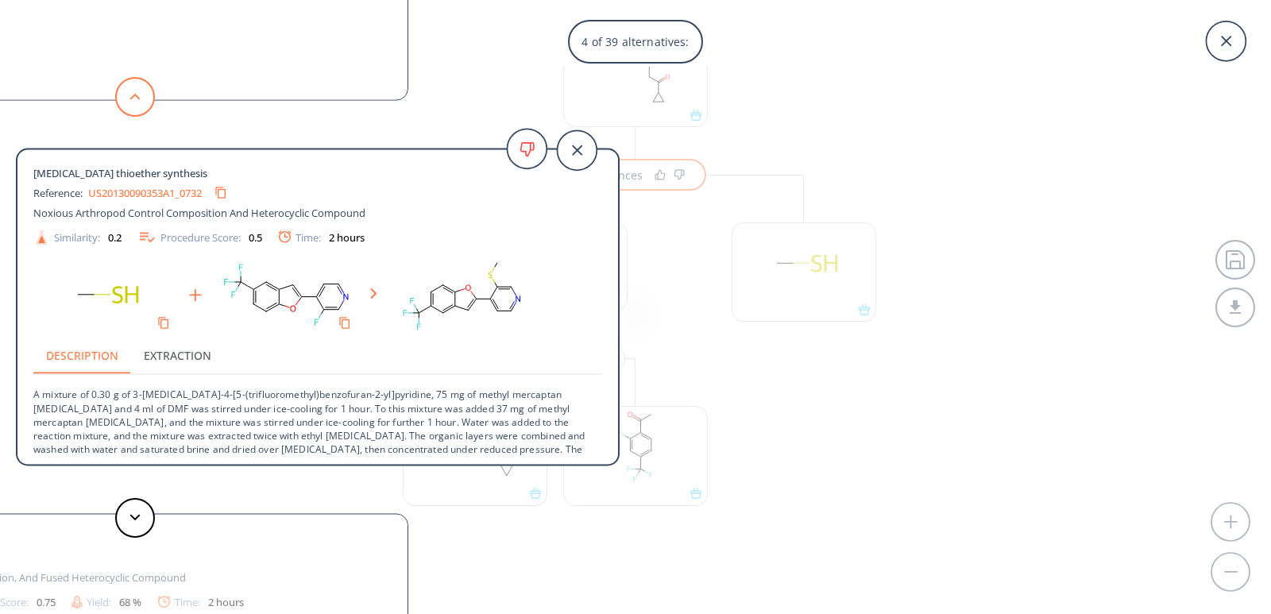
click at [137, 107] on button at bounding box center [135, 97] width 40 height 40
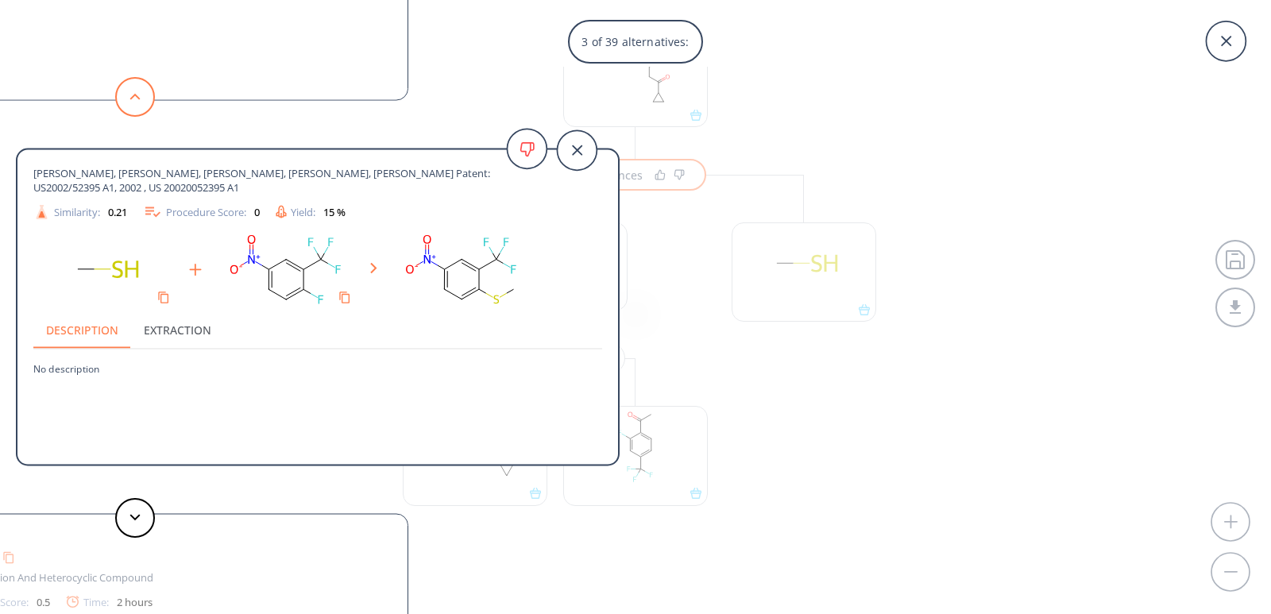
click at [137, 107] on button at bounding box center [135, 97] width 40 height 40
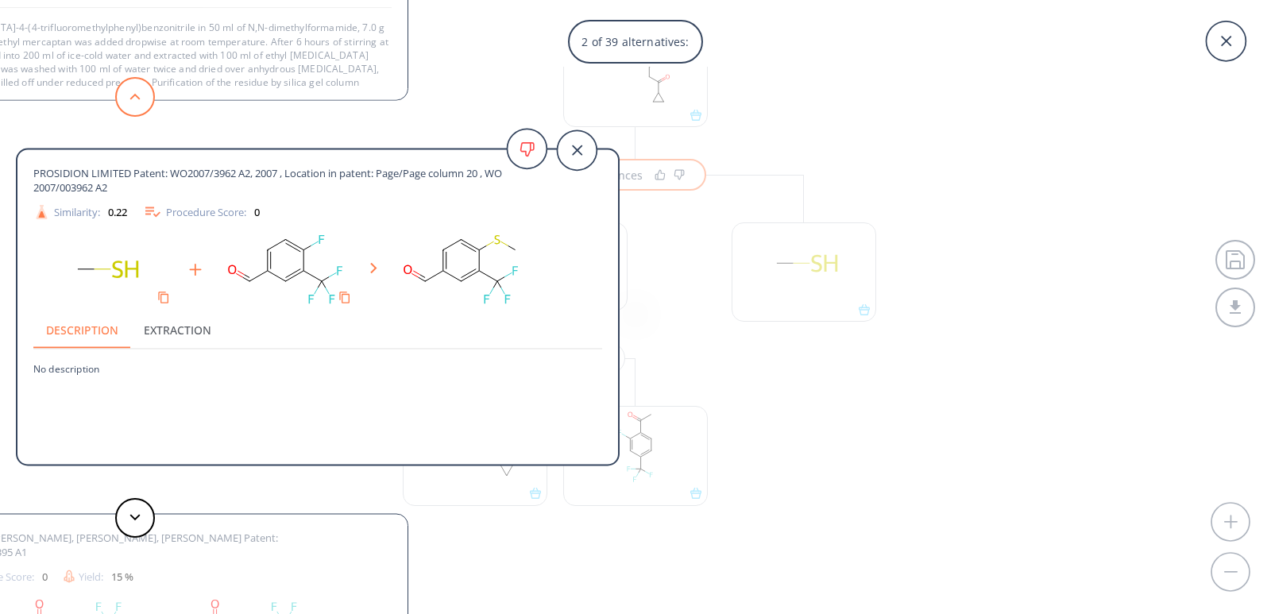
click at [133, 104] on button at bounding box center [135, 97] width 40 height 40
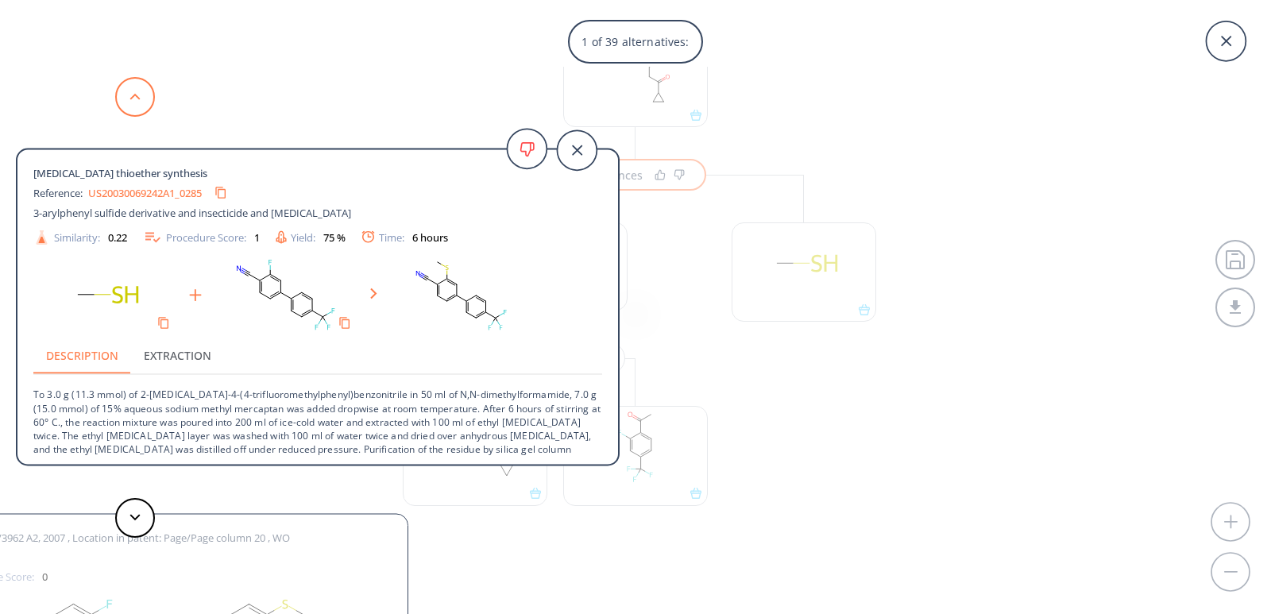
click at [129, 94] on button at bounding box center [135, 97] width 40 height 40
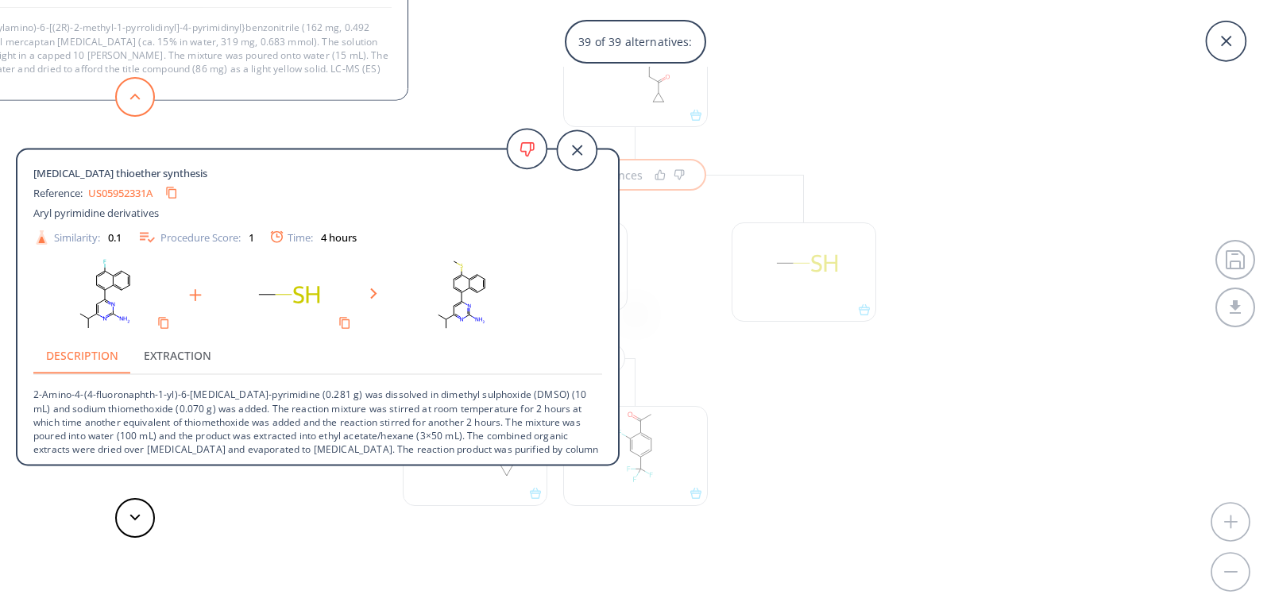
click at [130, 104] on button at bounding box center [135, 97] width 40 height 40
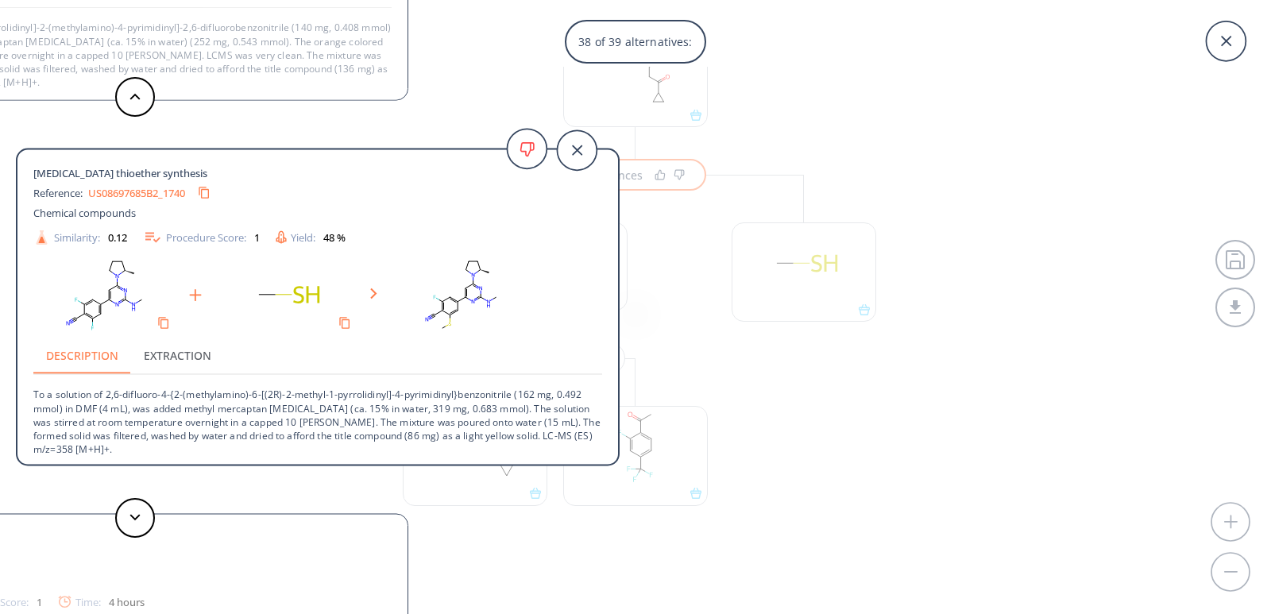
click at [737, 373] on div "38 of 39 alternatives: [MEDICAL_DATA] thioether synthesis Reference: US20030069…" at bounding box center [635, 307] width 1271 height 614
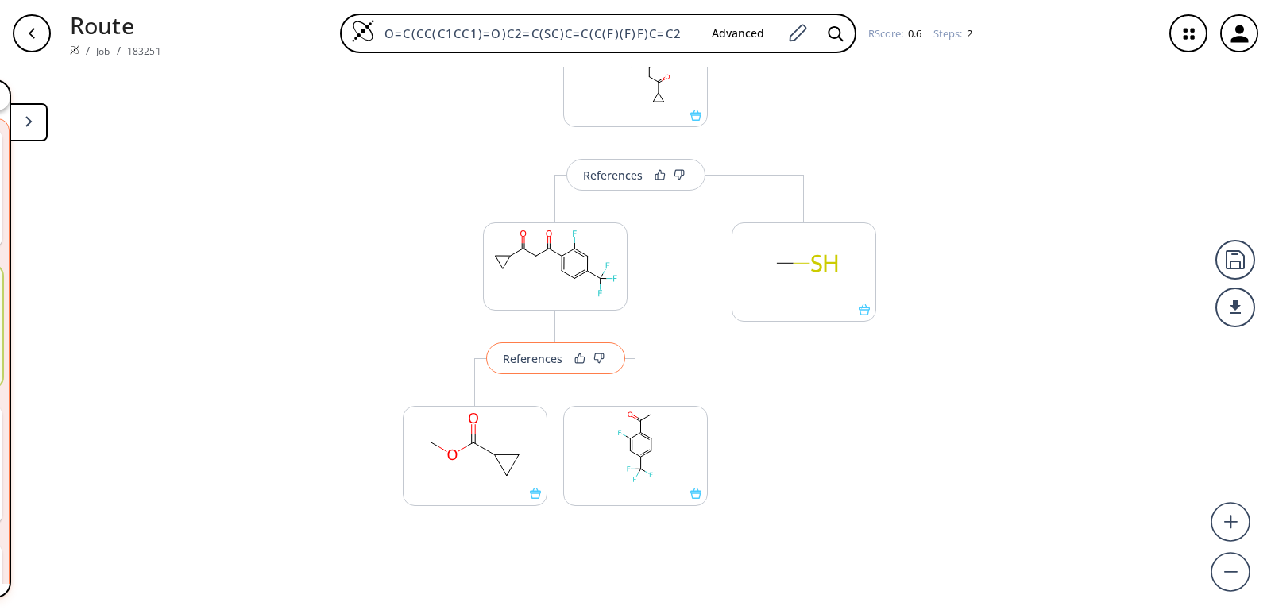
click at [542, 364] on div "References" at bounding box center [533, 359] width 60 height 10
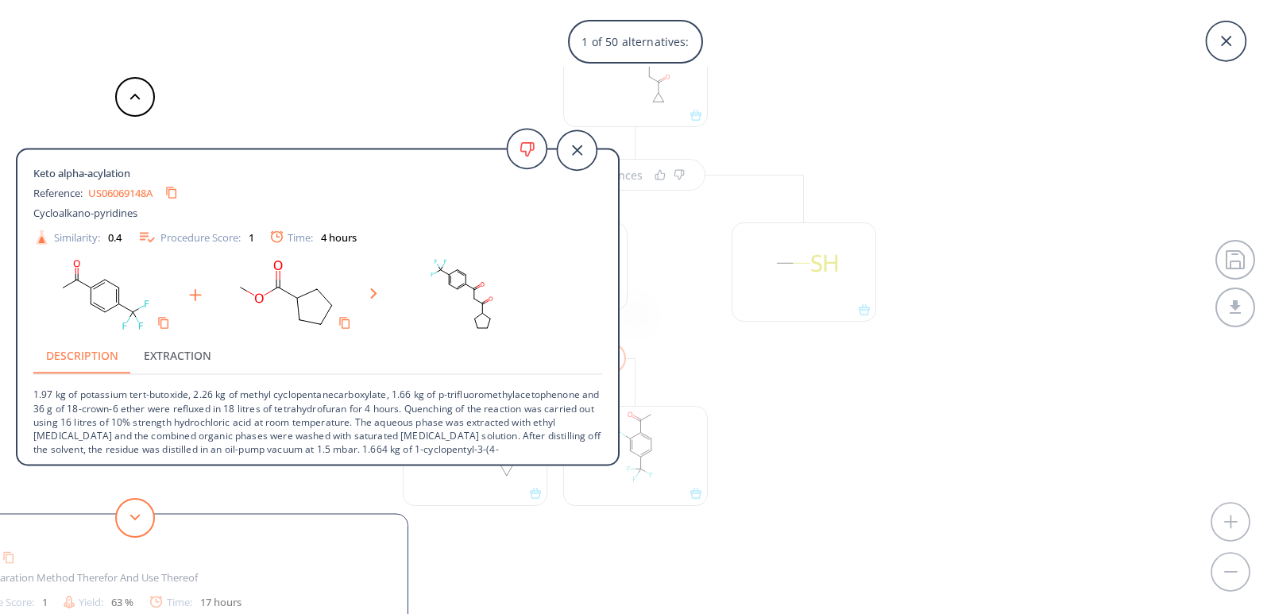
click at [141, 524] on button at bounding box center [135, 518] width 40 height 40
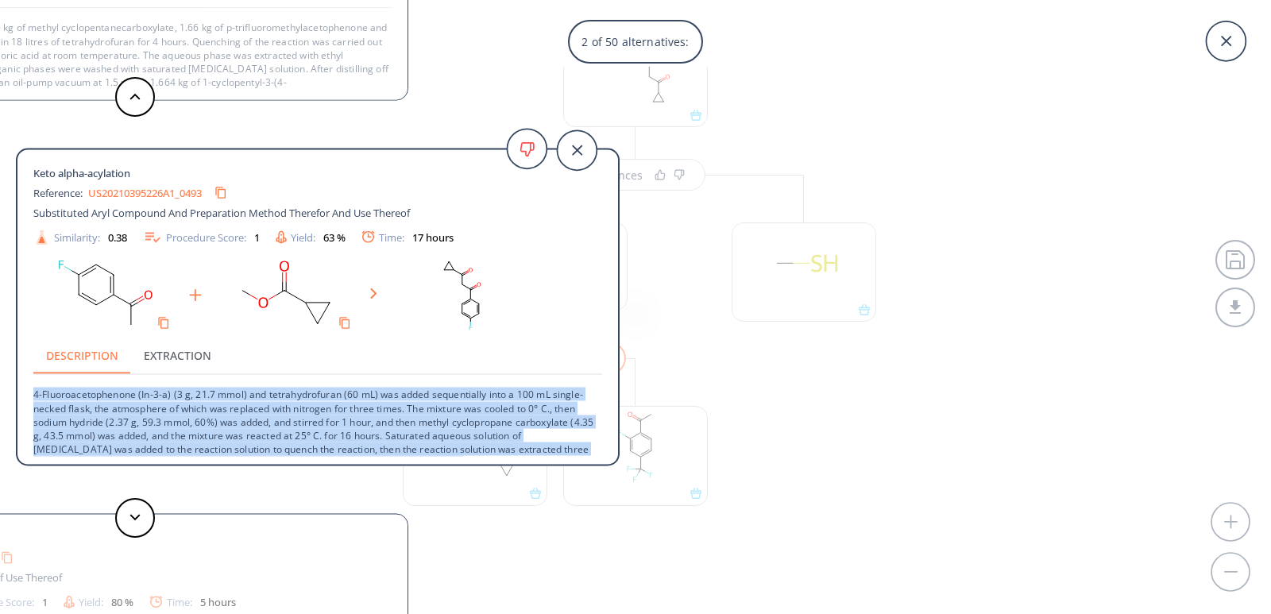
scroll to position [44, 0]
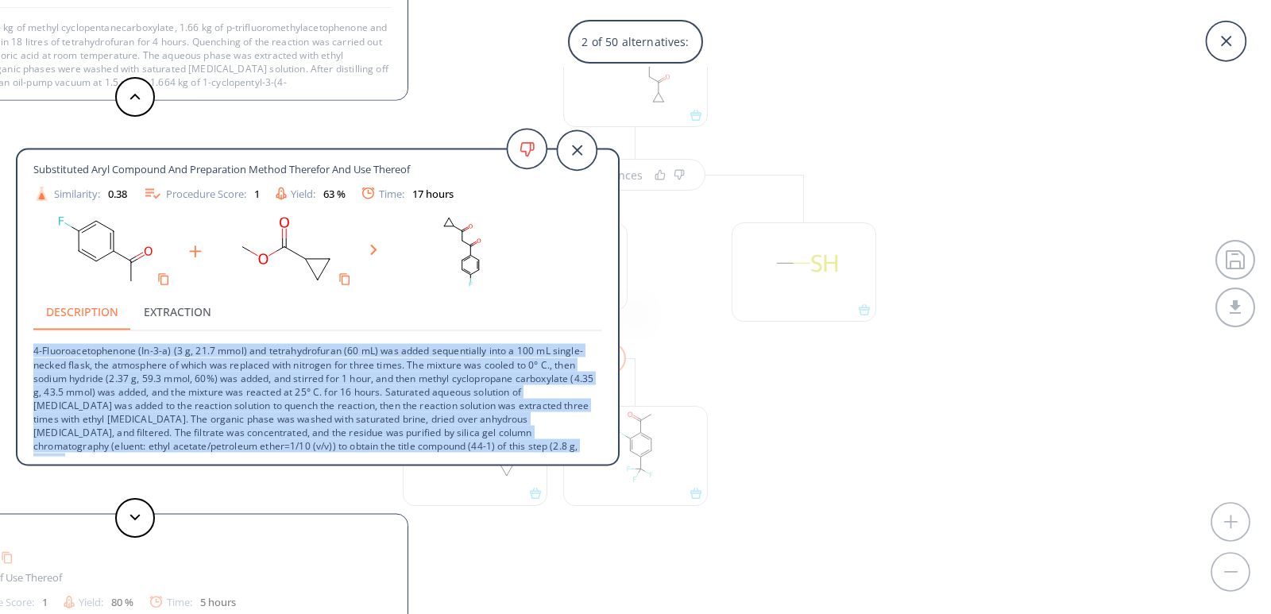
drag, startPoint x: 33, startPoint y: 394, endPoint x: 557, endPoint y: 460, distance: 528.5
click at [557, 460] on div "Keto alpha-acylation Reference: US20210395226A1_0493 Substituted Aryl Compound …" at bounding box center [317, 309] width 601 height 319
copy p "4-Fluoroacetophenone (In-3-a) (3 g, 21.7 mmol) and tetrahydrofuran (60 mL) was …"
click at [391, 398] on p "4-Fluoroacetophenone (In-3-a) (3 g, 21.7 mmol) and tetrahydrofuran (60 mL) was …" at bounding box center [317, 398] width 569 height 135
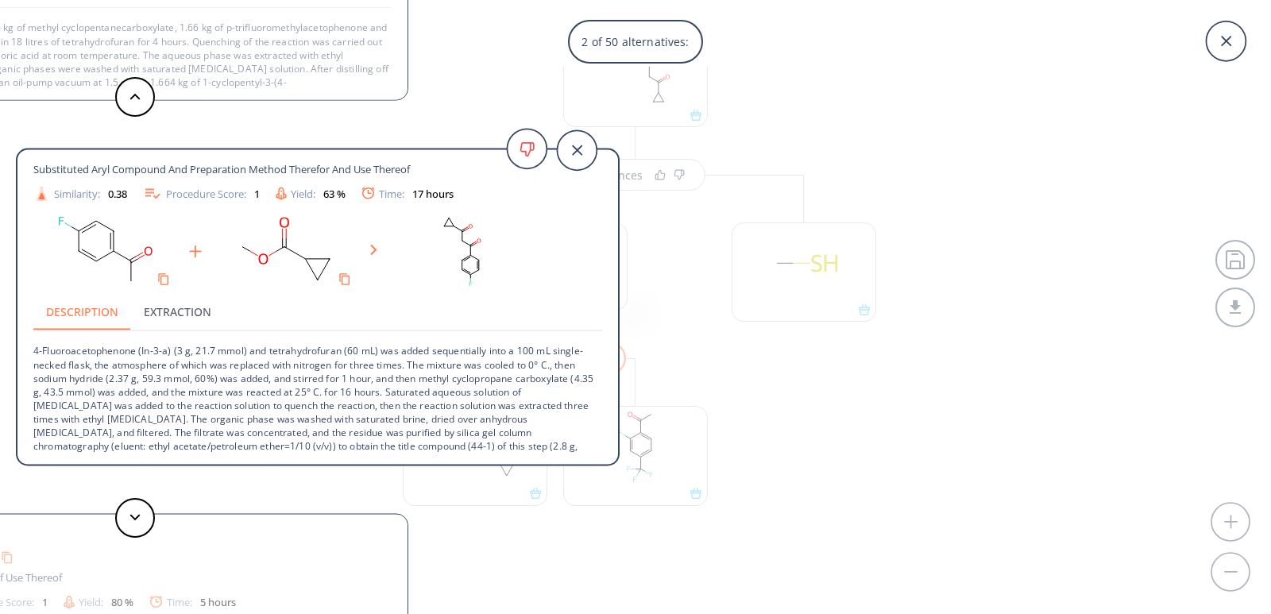
click at [679, 334] on div "2 of 50 alternatives: Keto alpha-acylation Reference: US06069148A Cycloalkano-p…" at bounding box center [635, 307] width 1271 height 614
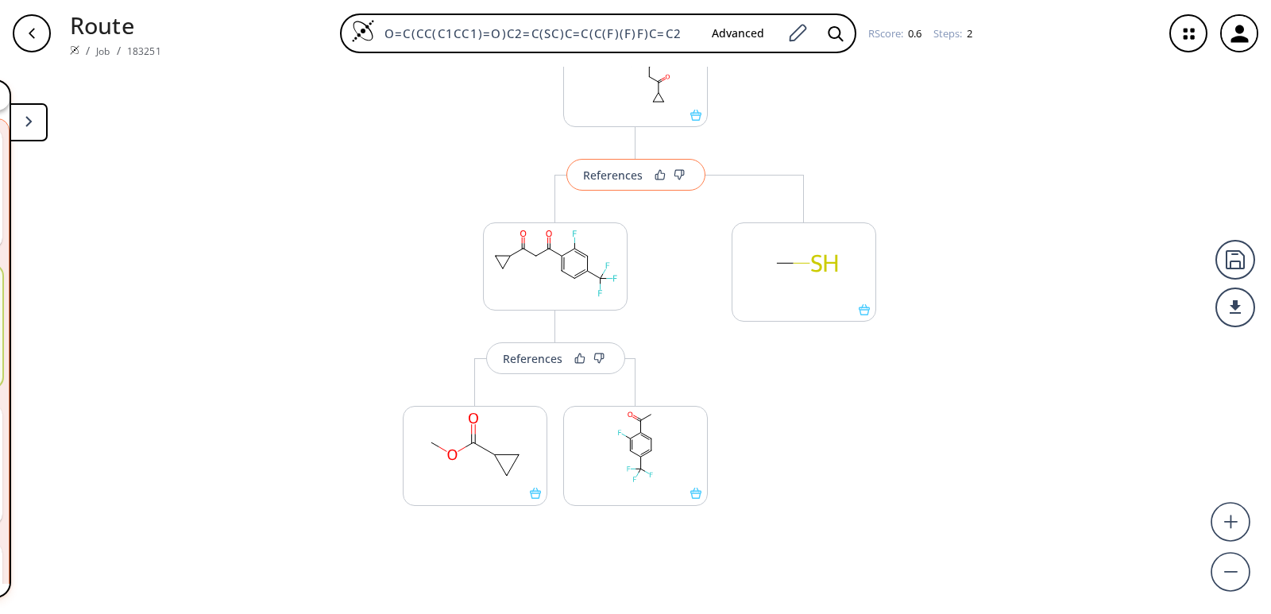
click at [612, 170] on div "References" at bounding box center [613, 175] width 60 height 10
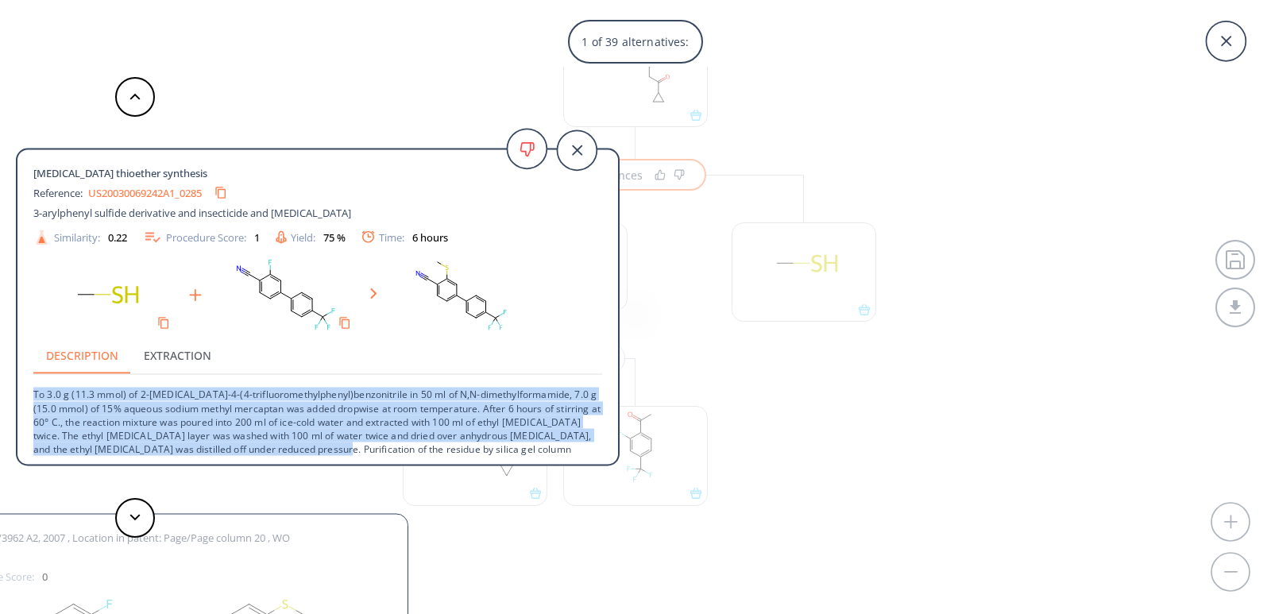
scroll to position [16, 0]
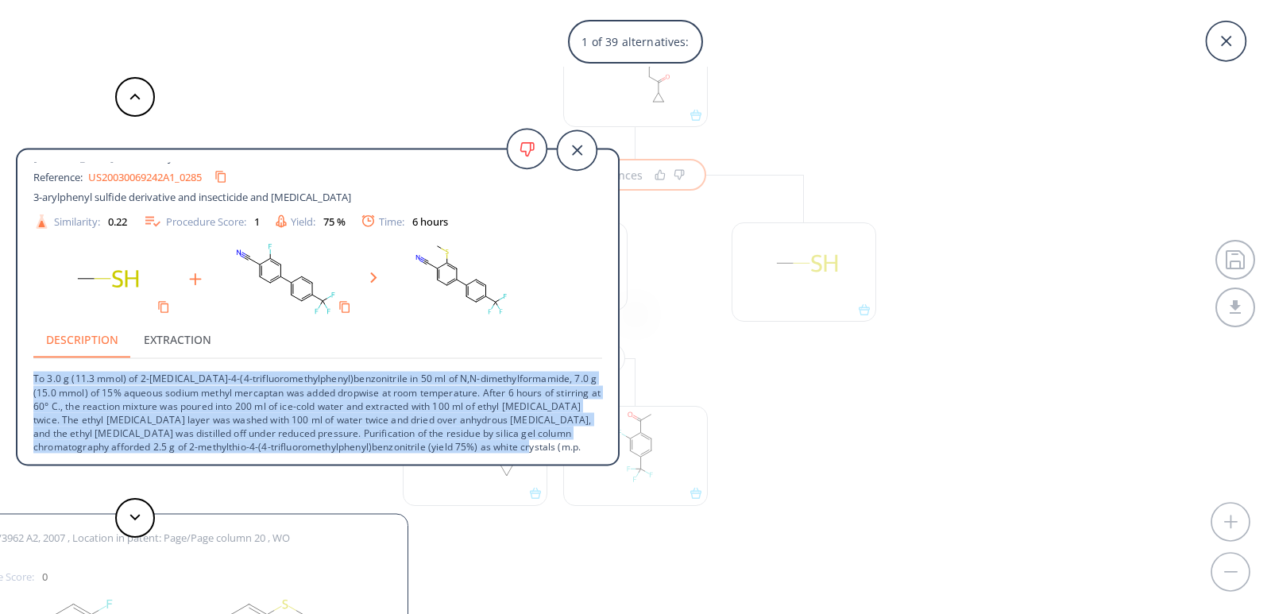
drag, startPoint x: 34, startPoint y: 393, endPoint x: 564, endPoint y: 498, distance: 540.2
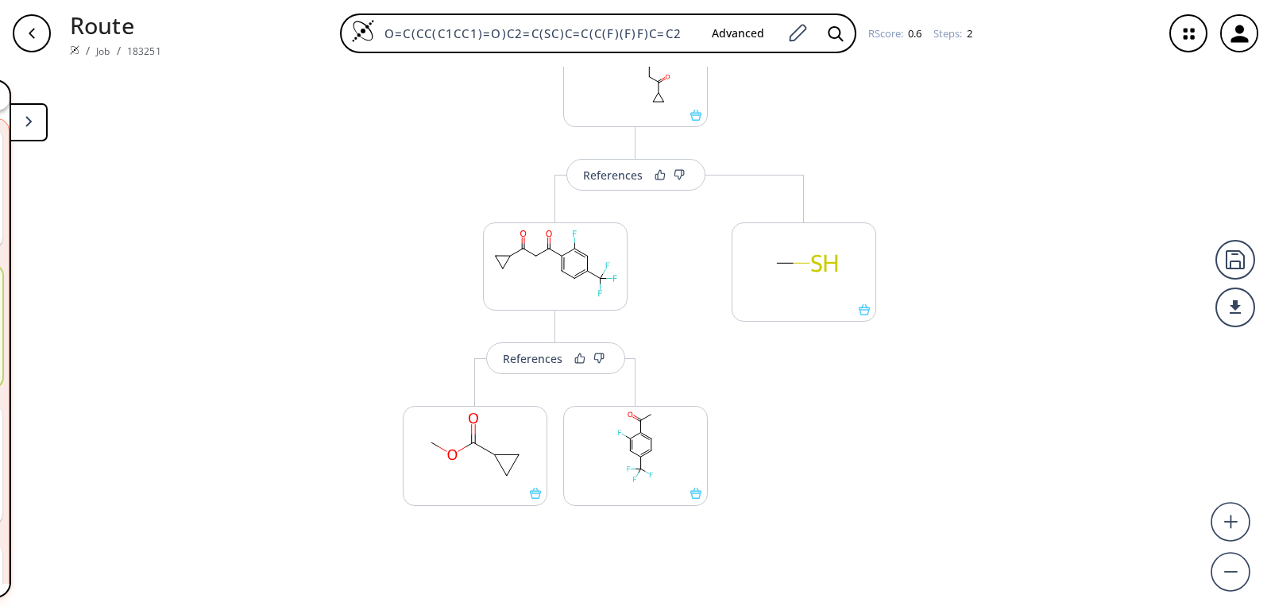
click at [42, 116] on button at bounding box center [29, 122] width 38 height 38
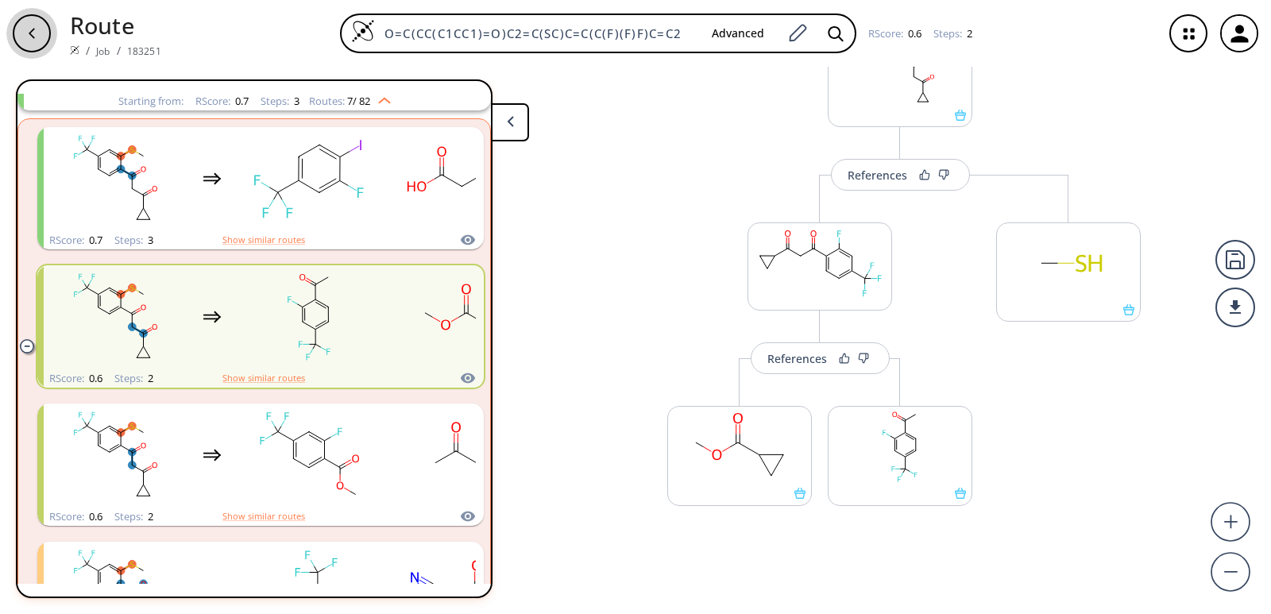
click at [25, 33] on div "button" at bounding box center [32, 33] width 38 height 38
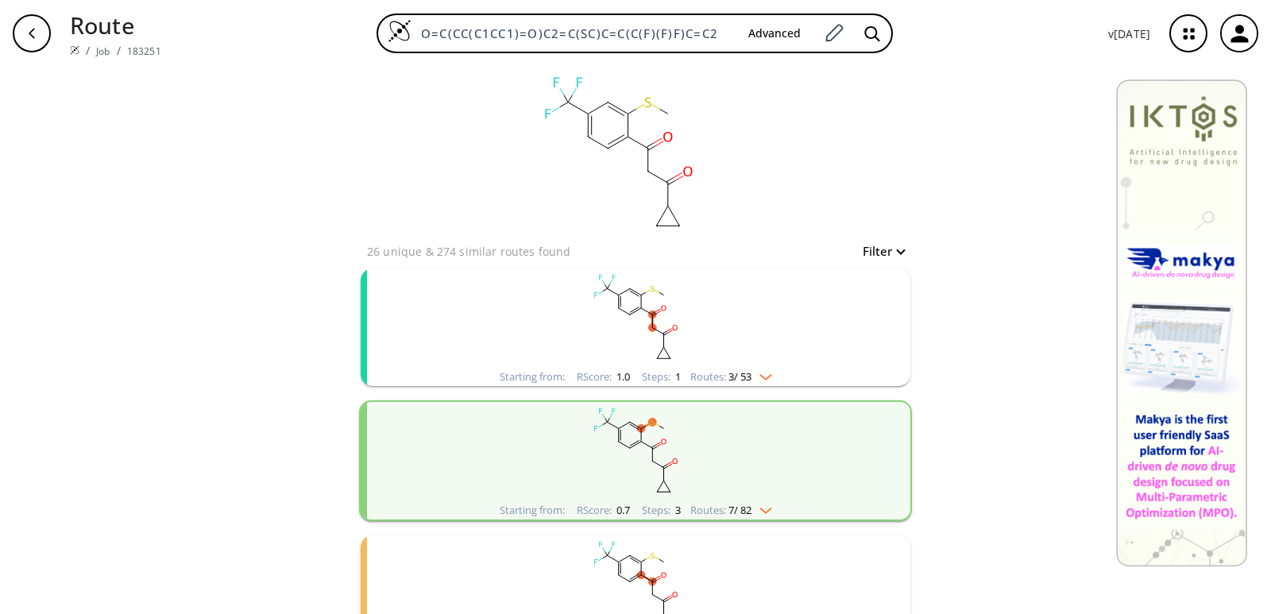
click at [30, 47] on div "button" at bounding box center [32, 33] width 38 height 38
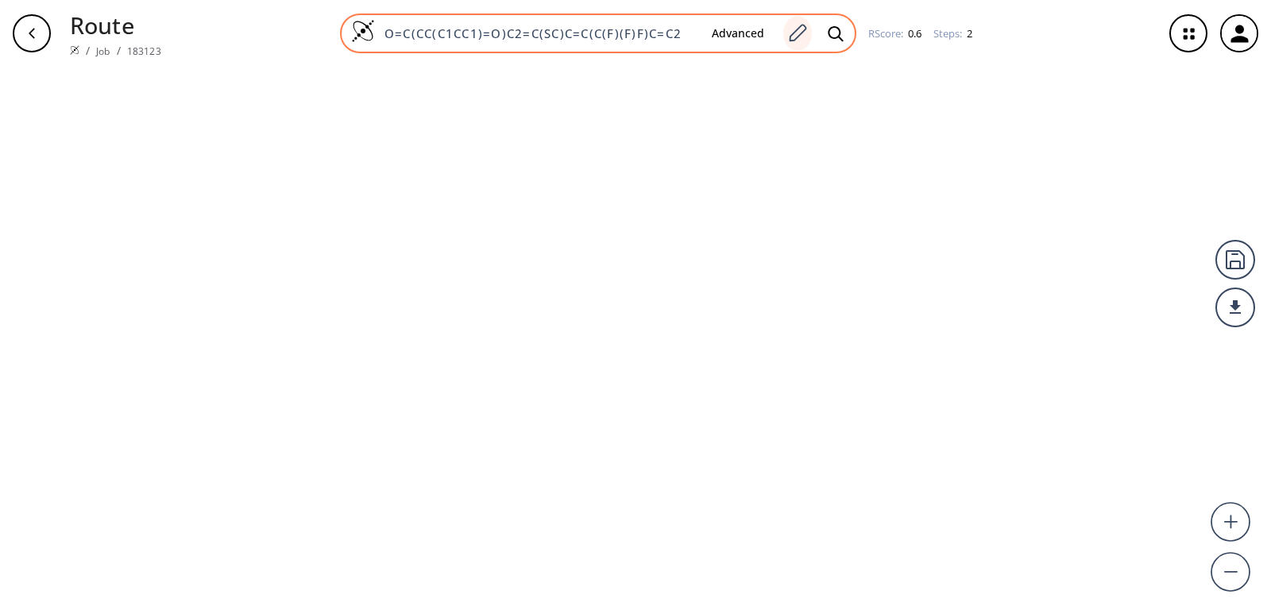
type input "O=C(N1CC/C(=N\OCC2C=CC=CC=2)/CC1)OC(C)(C)C"
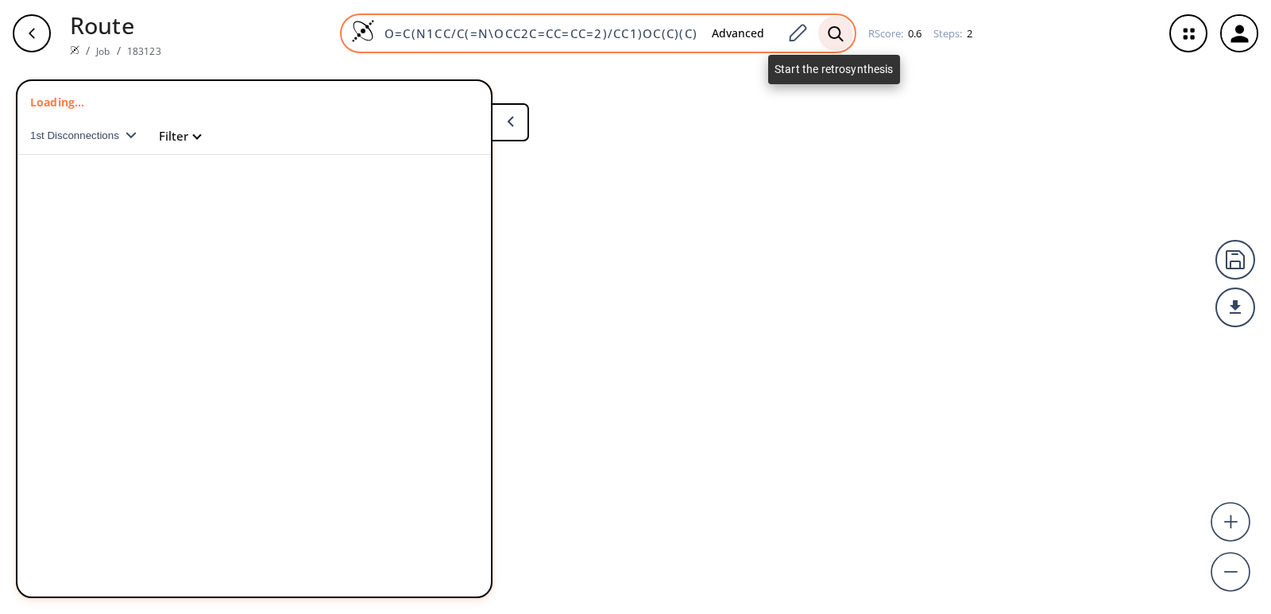
click at [844, 30] on div at bounding box center [835, 33] width 35 height 35
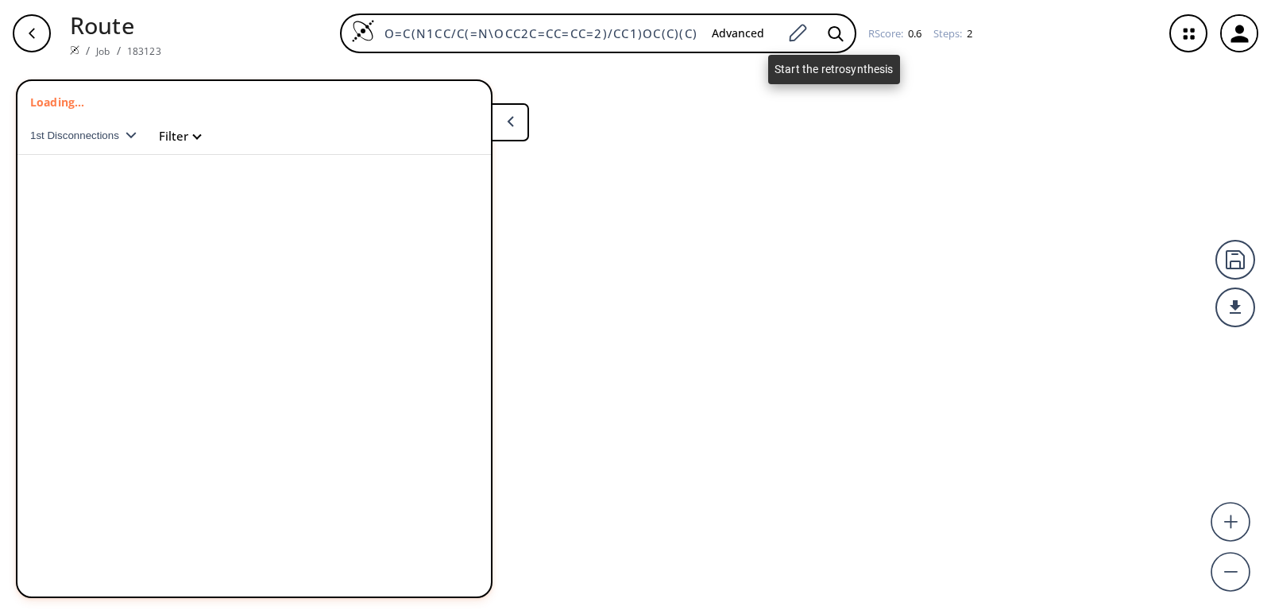
scroll to position [0, 6]
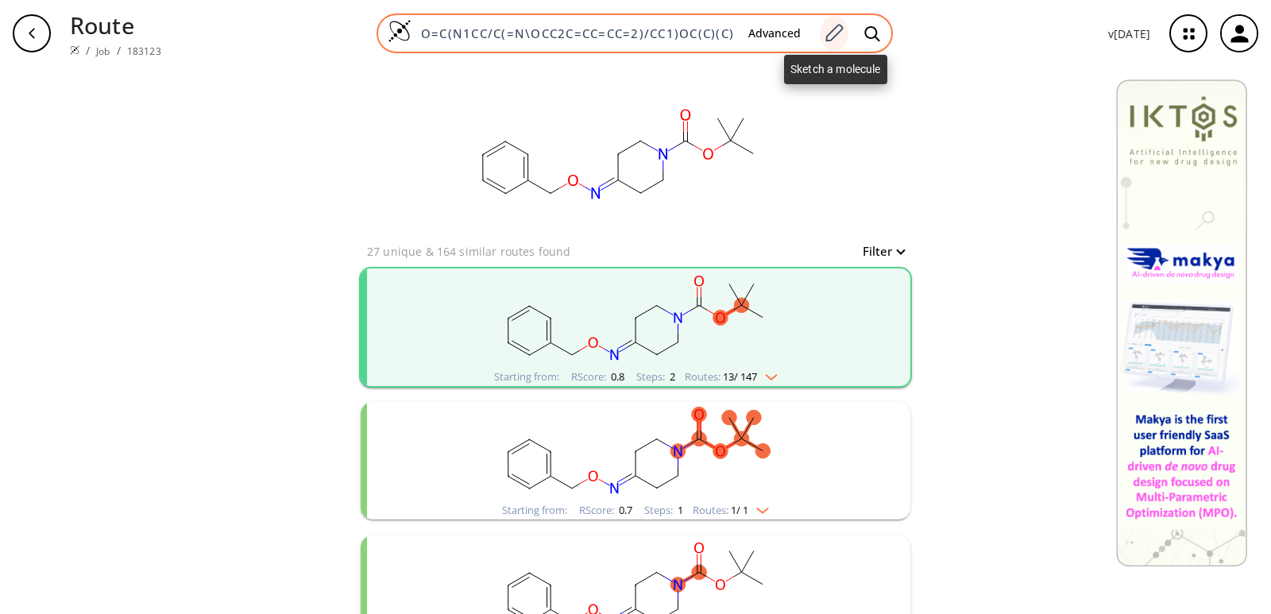
click at [837, 33] on icon at bounding box center [833, 33] width 21 height 21
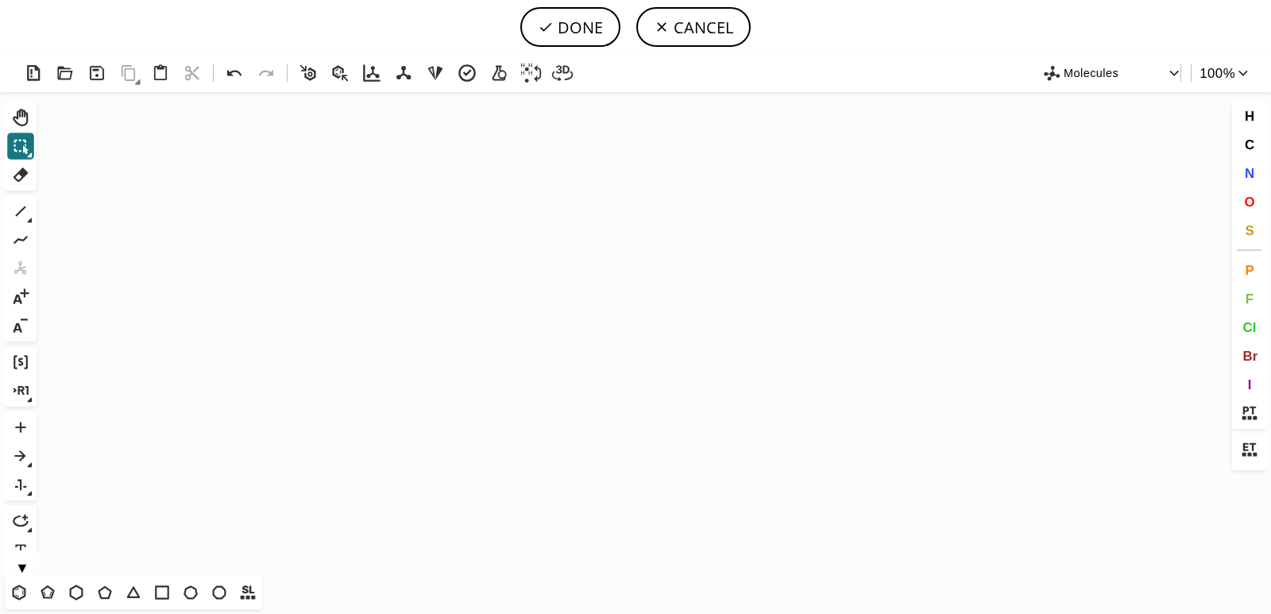
scroll to position [509, 5]
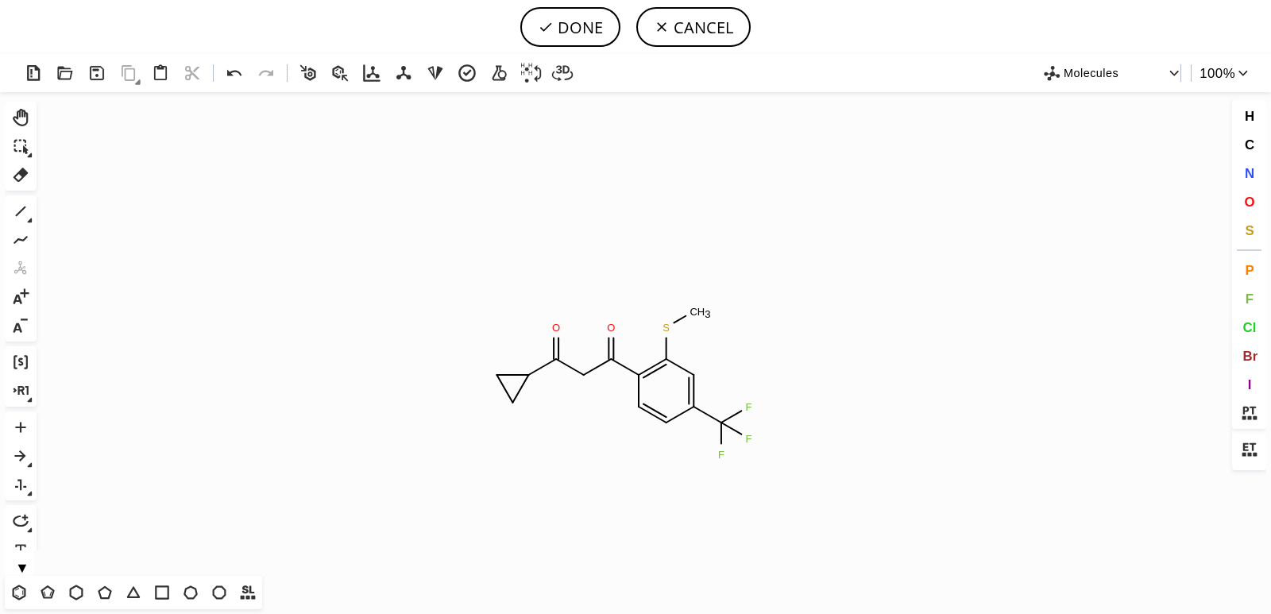
click at [623, 383] on icon "Created with [PERSON_NAME] 2.3.0 O O S C H 3 F F F" at bounding box center [635, 334] width 1185 height 484
click at [582, 23] on button "DONE" at bounding box center [570, 27] width 100 height 40
type input "O=C(C1C=CC(C(F)(F)F)=CC=1SC)CC(=O)C1CC1"
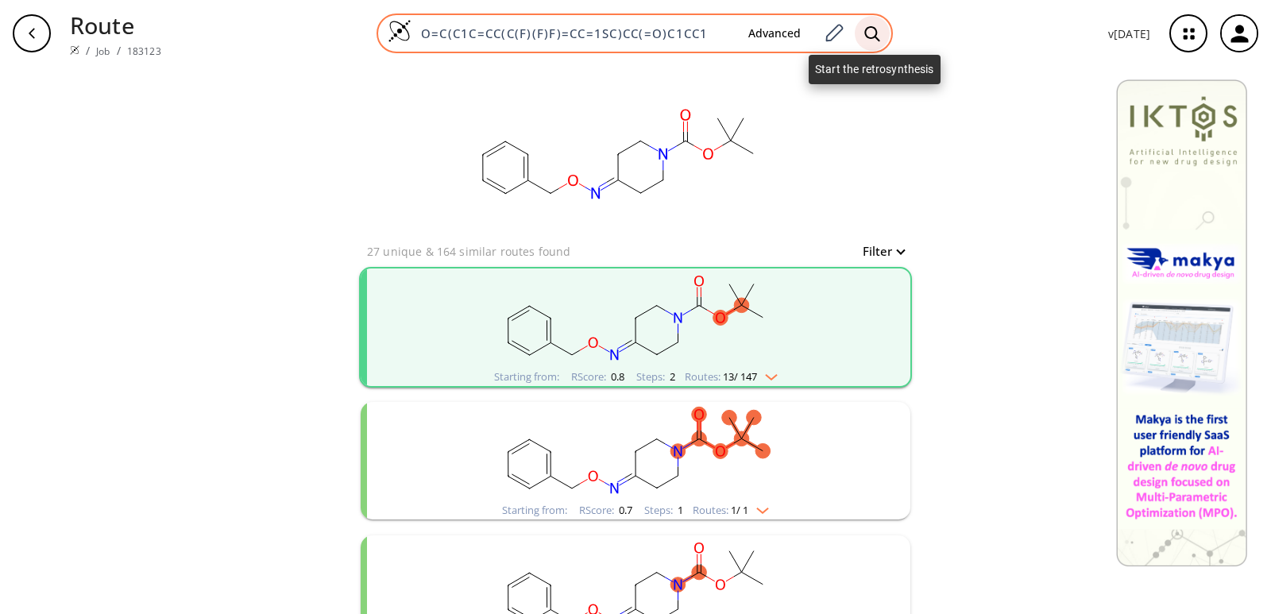
click at [872, 32] on icon at bounding box center [872, 33] width 16 height 17
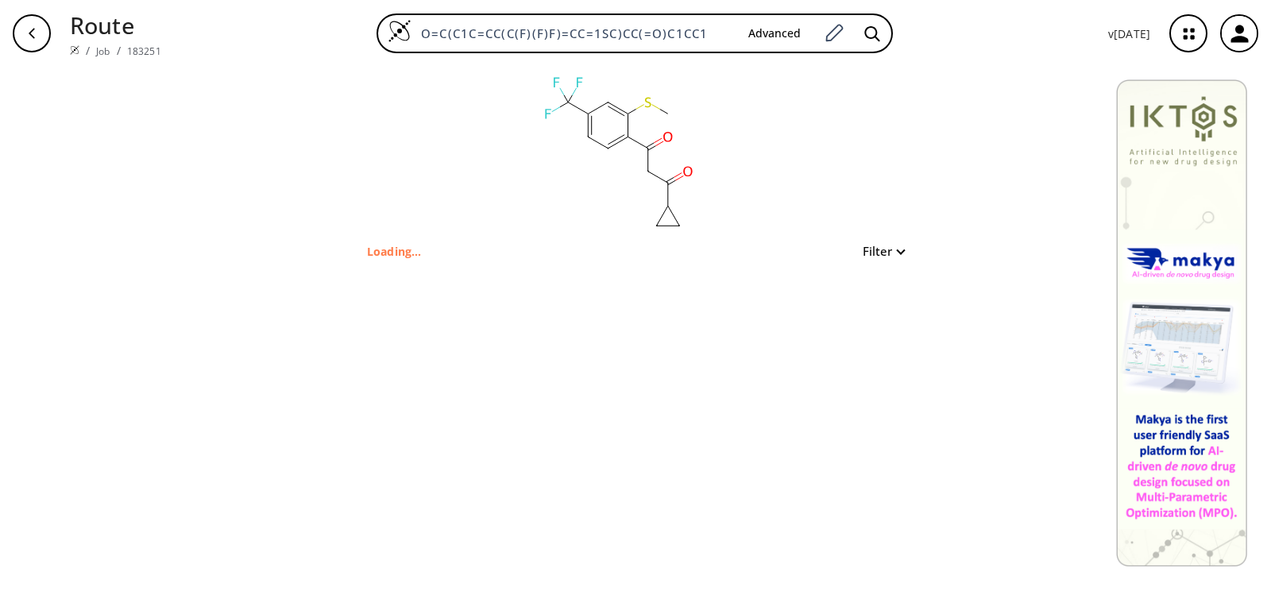
type input "O=C(CC(C1CC1)=O)C2=C(SC)C=C(C(F)(F)F)C=C2"
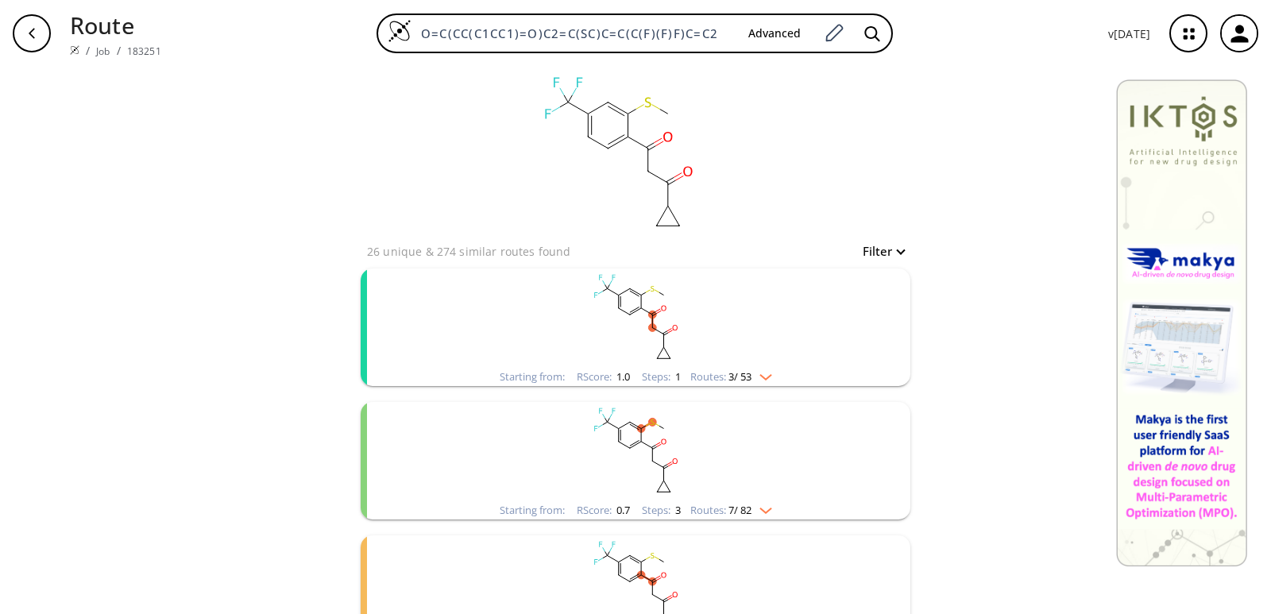
click at [529, 335] on rect "clusters" at bounding box center [635, 318] width 413 height 99
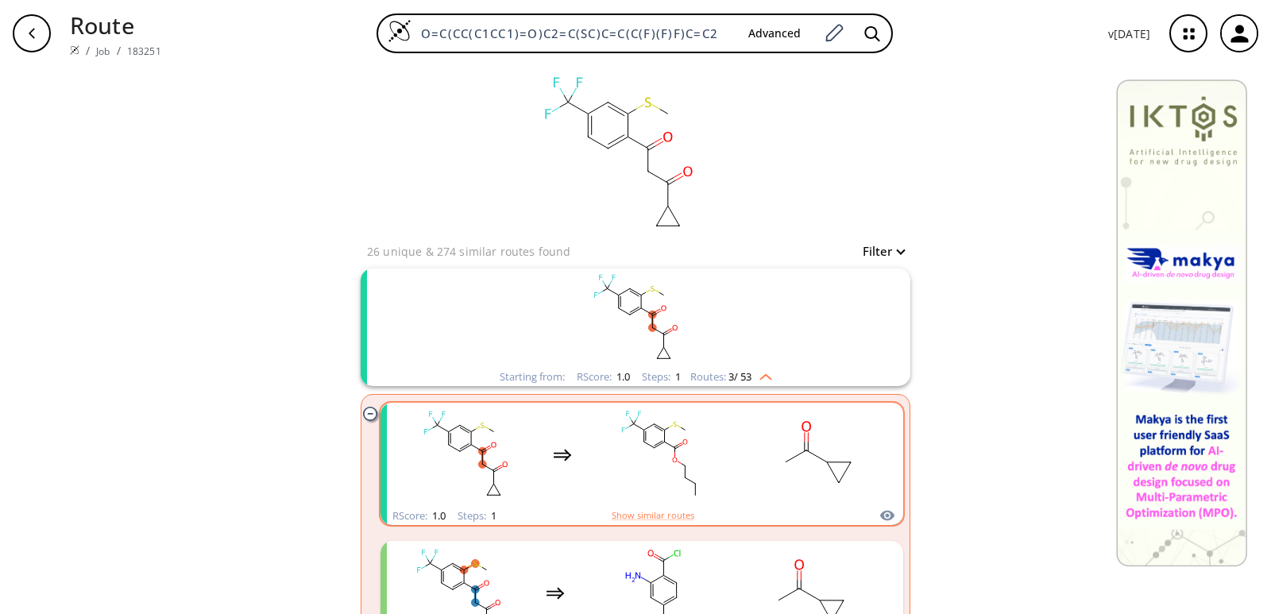
click at [547, 431] on div "clusters" at bounding box center [642, 455] width 496 height 104
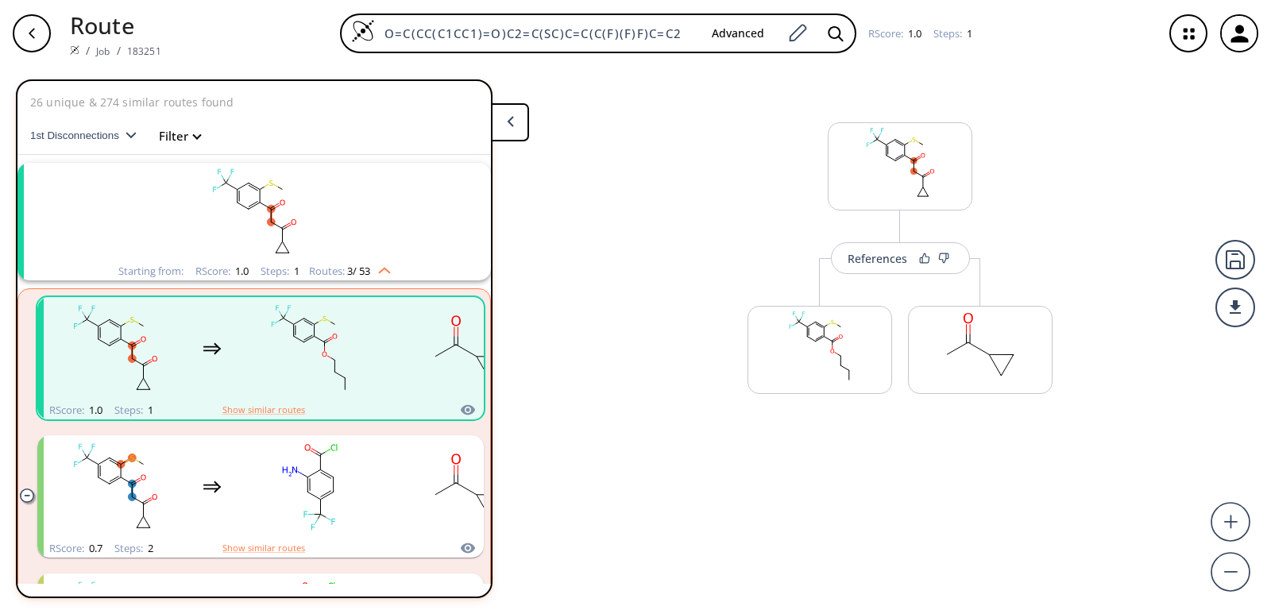
scroll to position [37, 0]
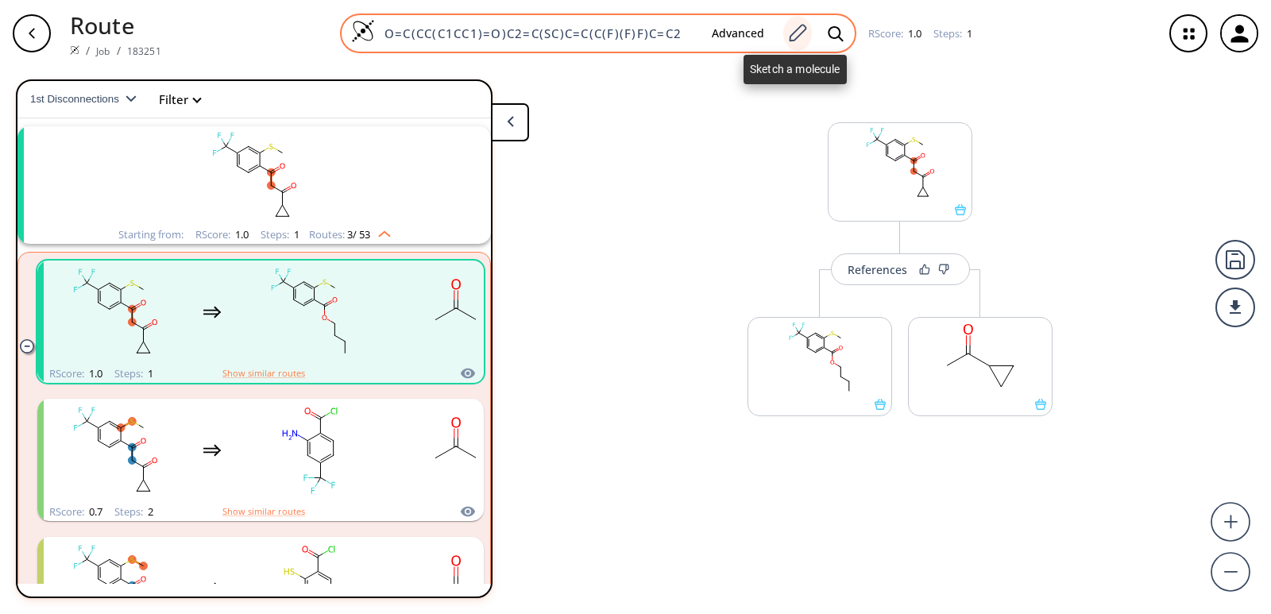
click at [799, 37] on icon at bounding box center [797, 33] width 21 height 21
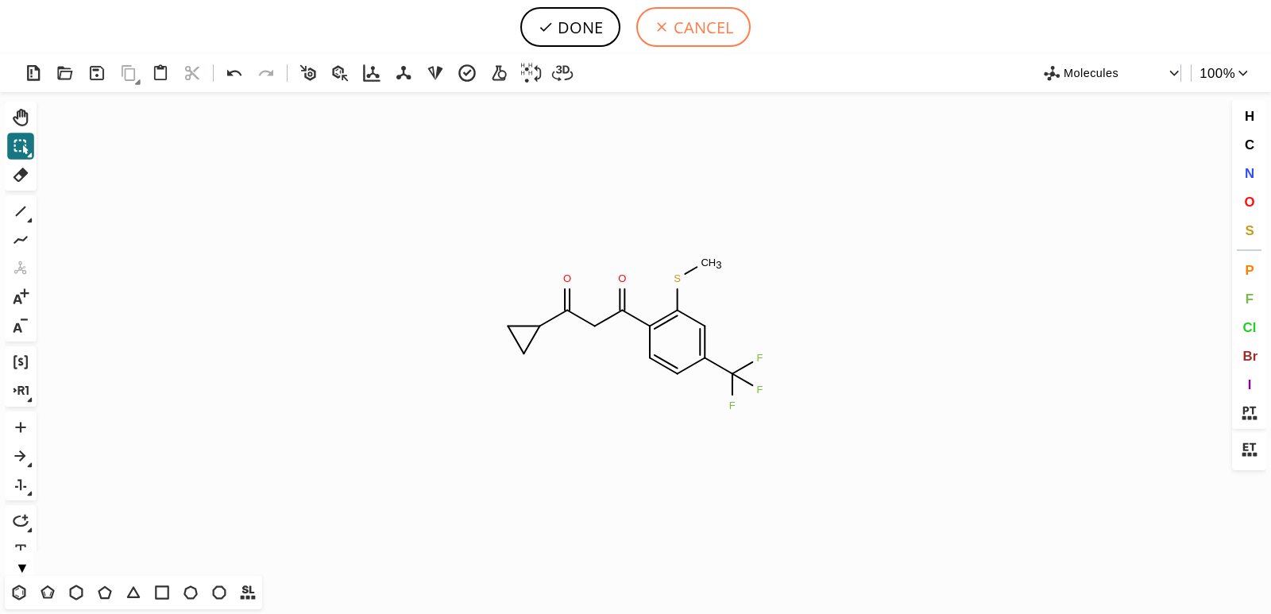
click at [687, 28] on button "CANCEL" at bounding box center [693, 27] width 114 height 40
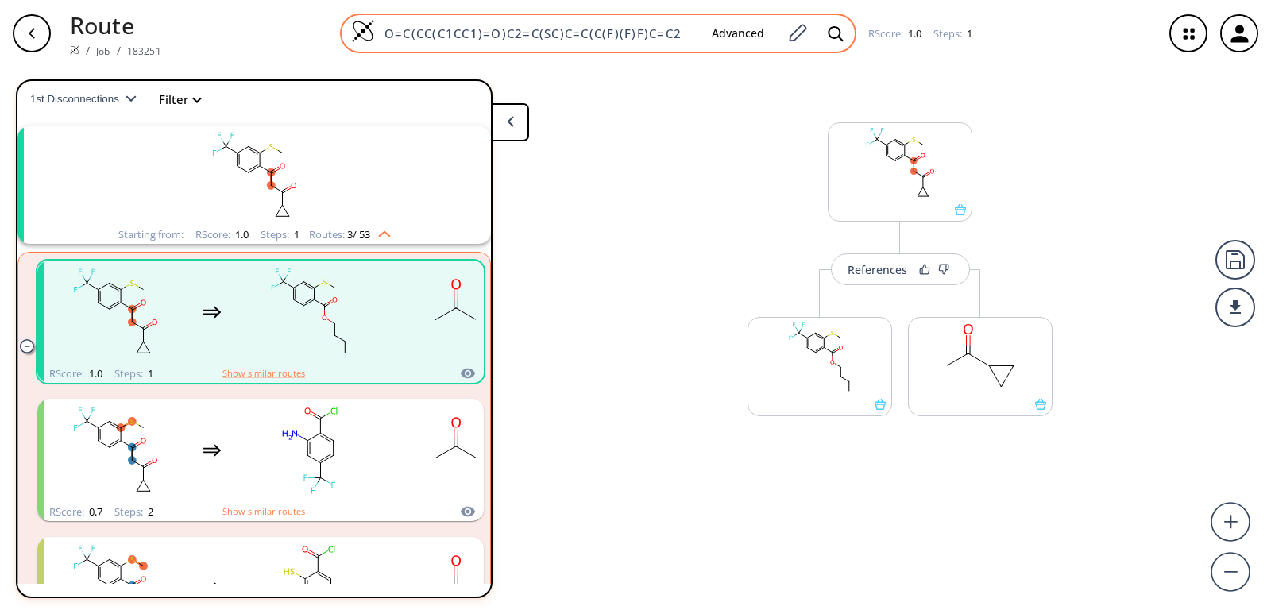
click at [666, 35] on input "O=C(CC(C1CC1)=O)C2=C(SC)C=C(C(F)(F)F)C=C2" at bounding box center [537, 33] width 324 height 16
paste input "FC1=C(C(C)=O)C=CC(C(F)(F)F)=C1"
type input "FC1=C(C(C)=O)C=CC(C(F)(F)F)=C1"
click at [837, 27] on icon at bounding box center [836, 33] width 16 height 17
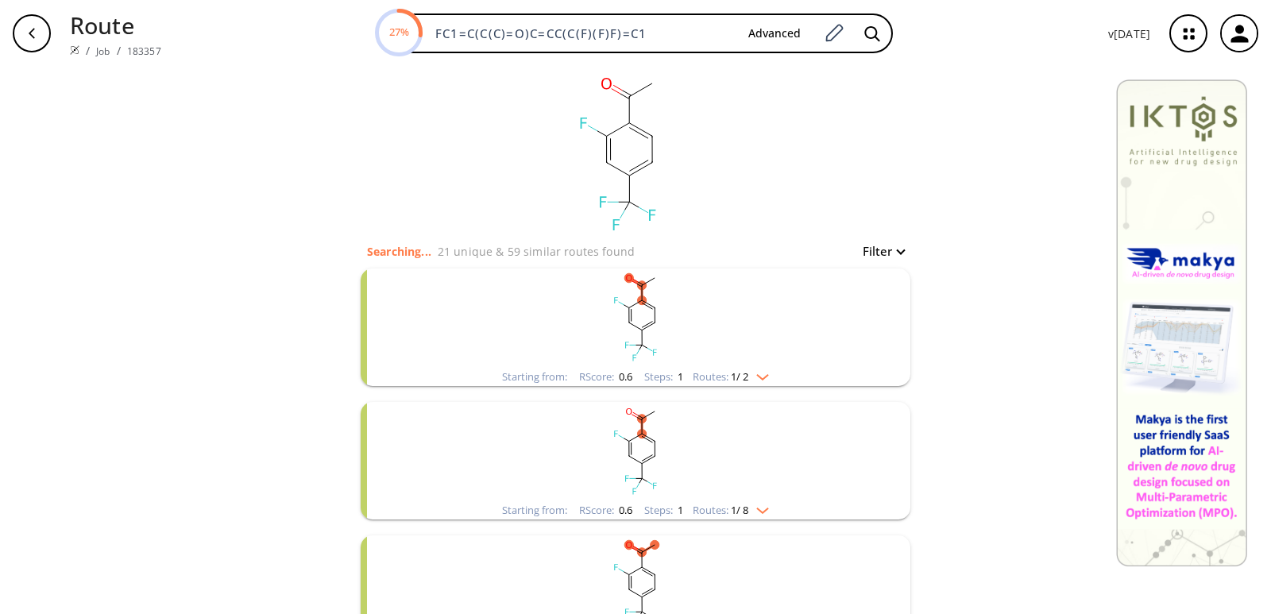
click at [599, 317] on rect "clusters" at bounding box center [635, 318] width 413 height 99
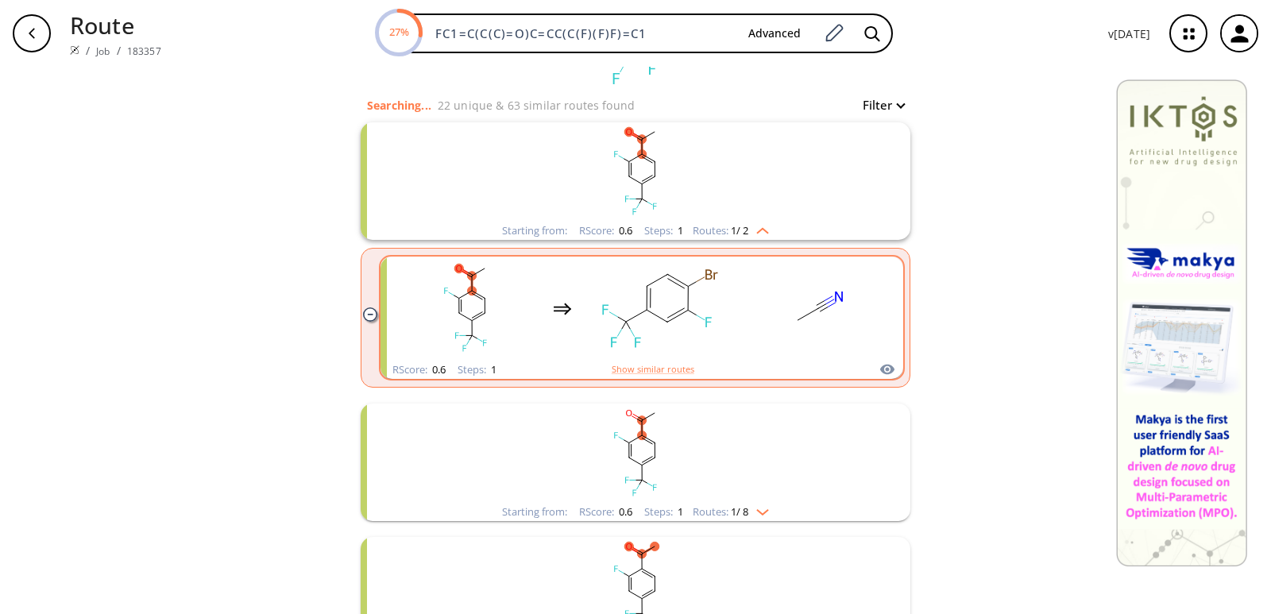
scroll to position [159, 0]
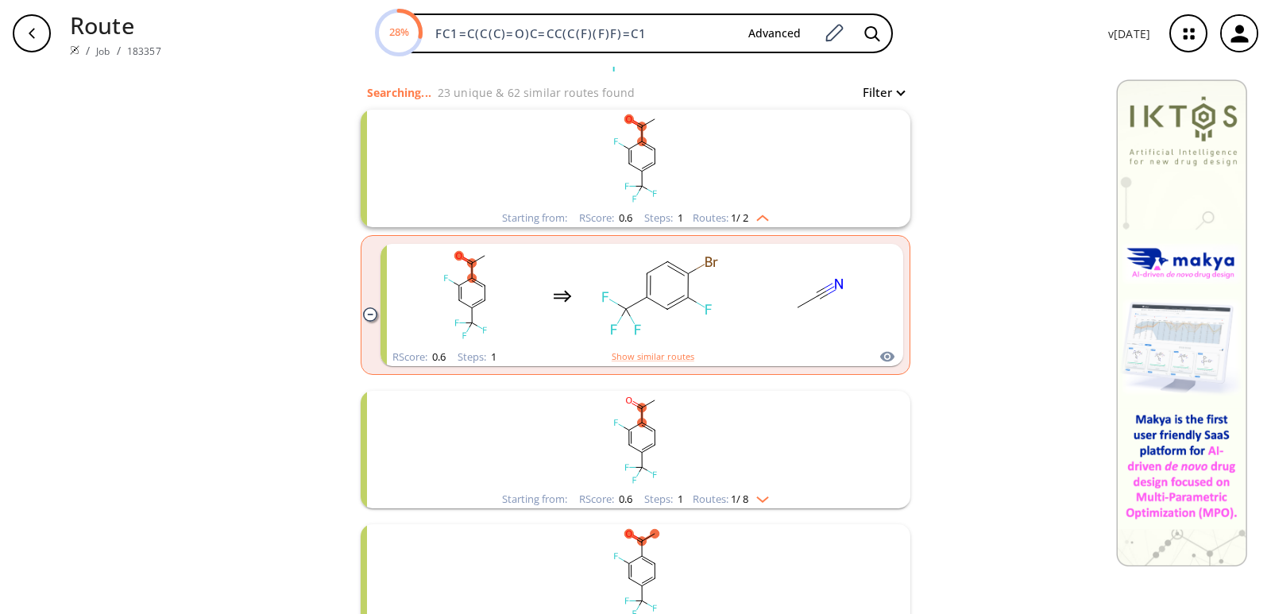
click at [603, 461] on rect "clusters" at bounding box center [635, 440] width 413 height 99
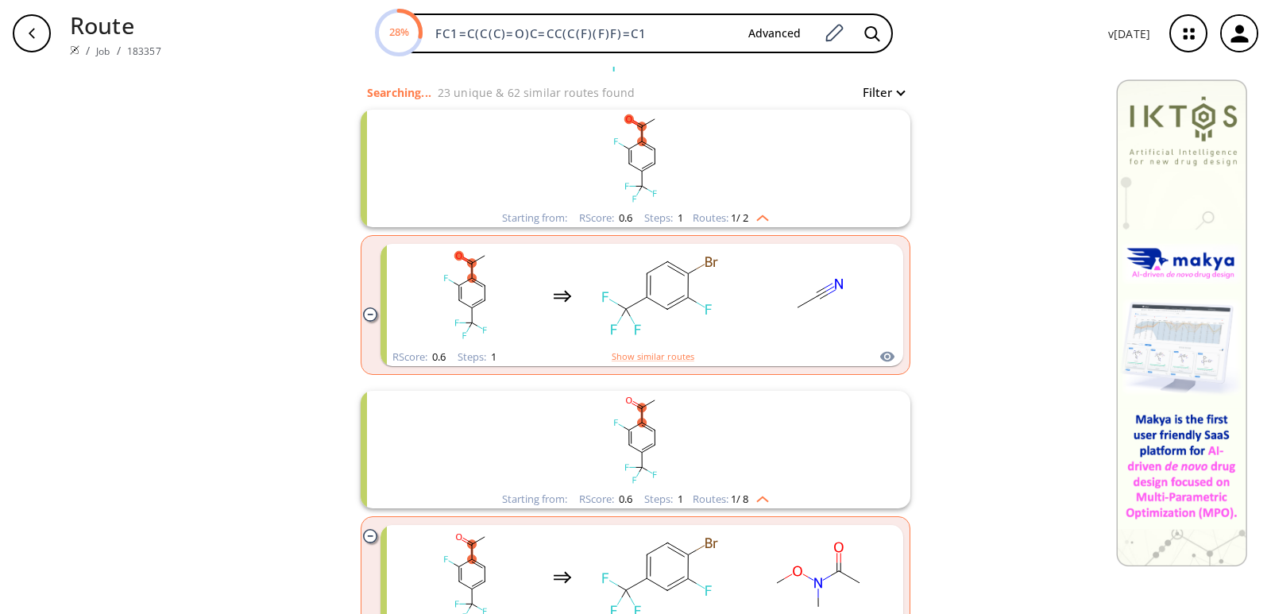
scroll to position [238, 0]
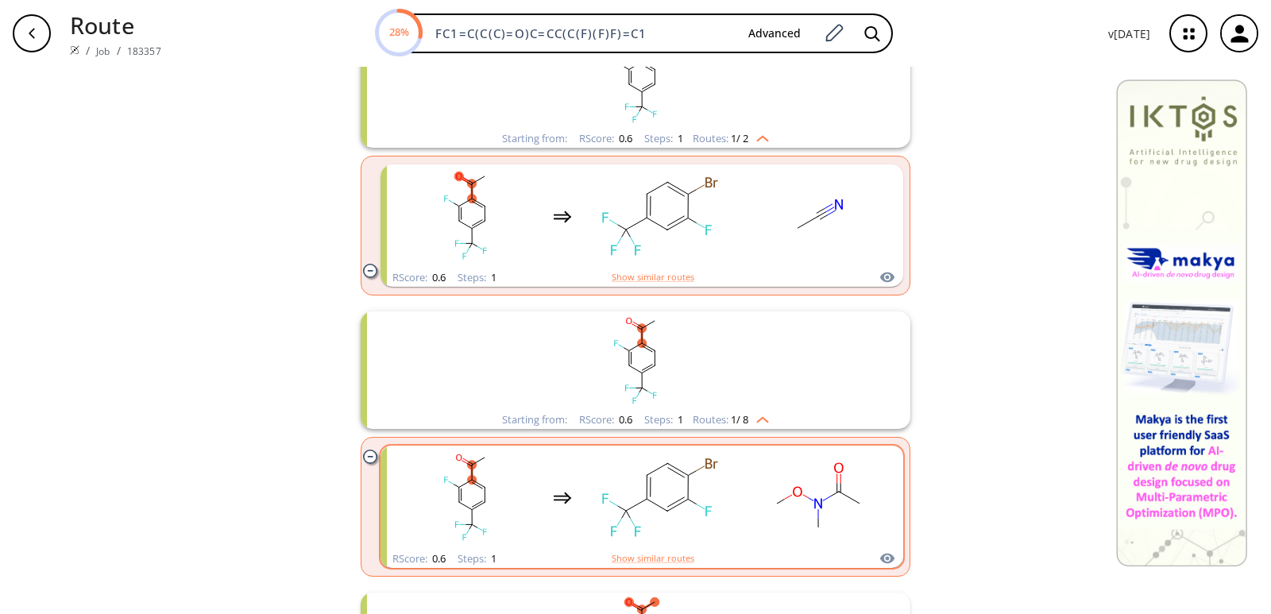
click at [571, 496] on div "clusters" at bounding box center [642, 498] width 496 height 104
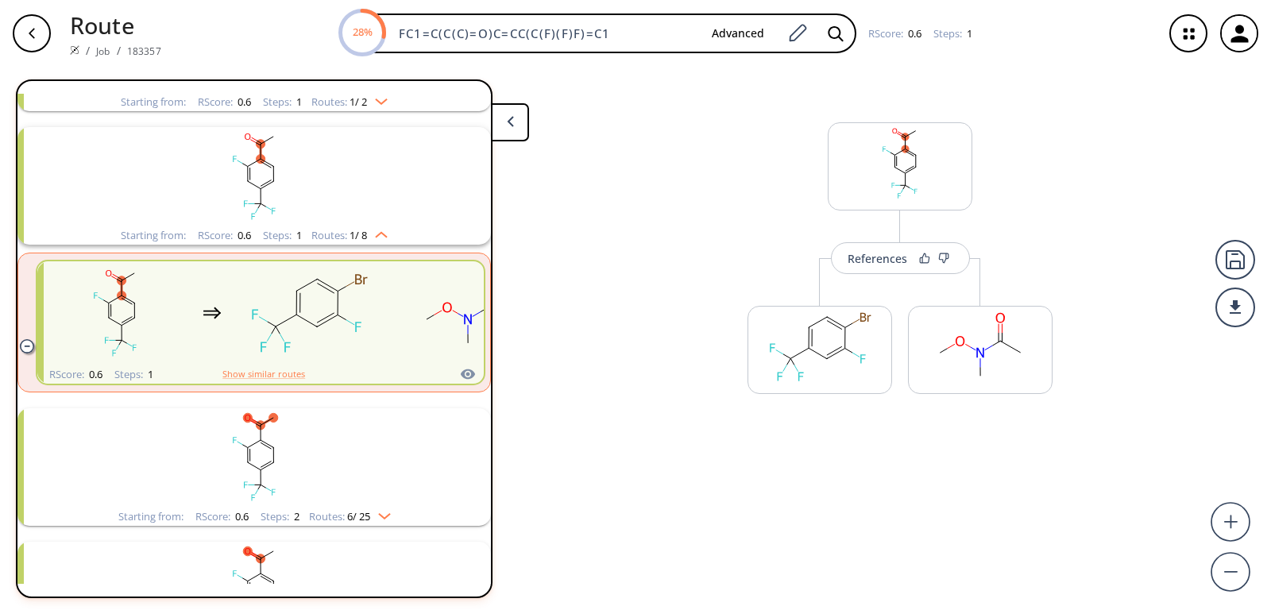
scroll to position [170, 0]
click at [921, 171] on rect at bounding box center [900, 163] width 143 height 81
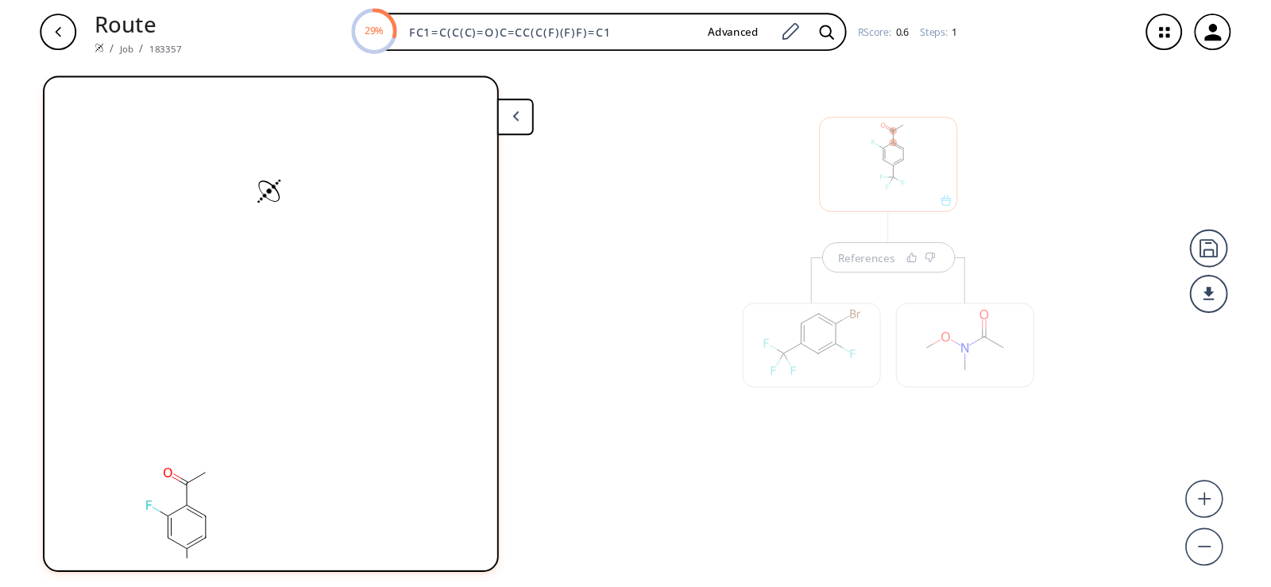
scroll to position [0, 0]
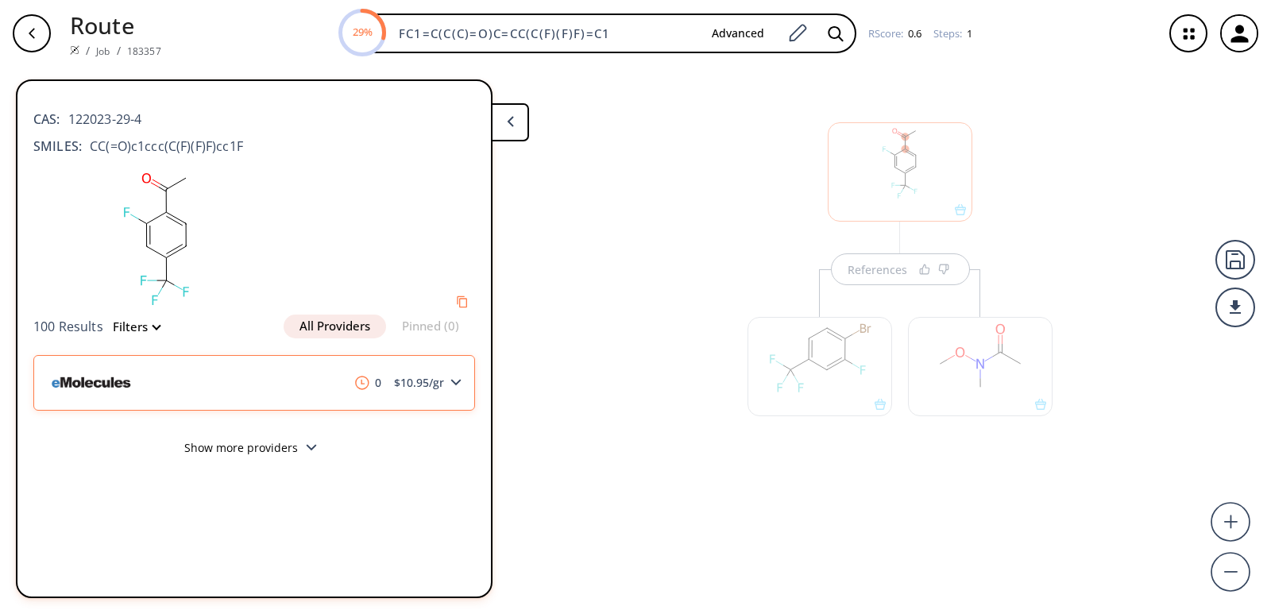
click at [465, 386] on div "0 $ 10.95 /gr" at bounding box center [254, 383] width 442 height 56
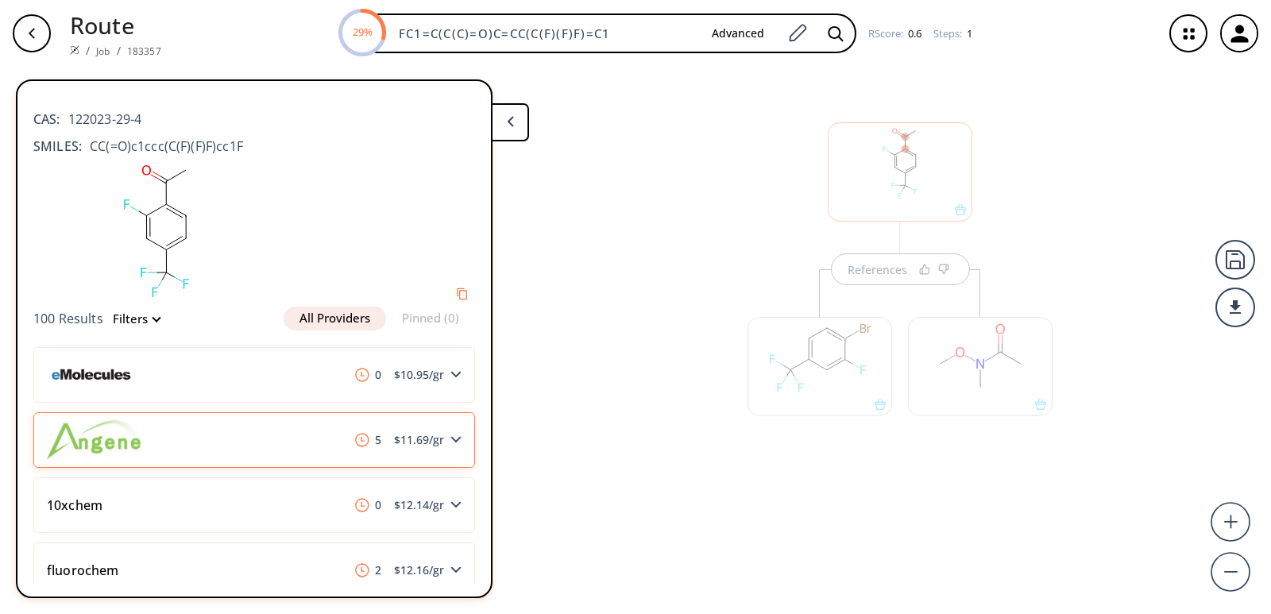
click at [451, 439] on icon at bounding box center [456, 439] width 11 height 7
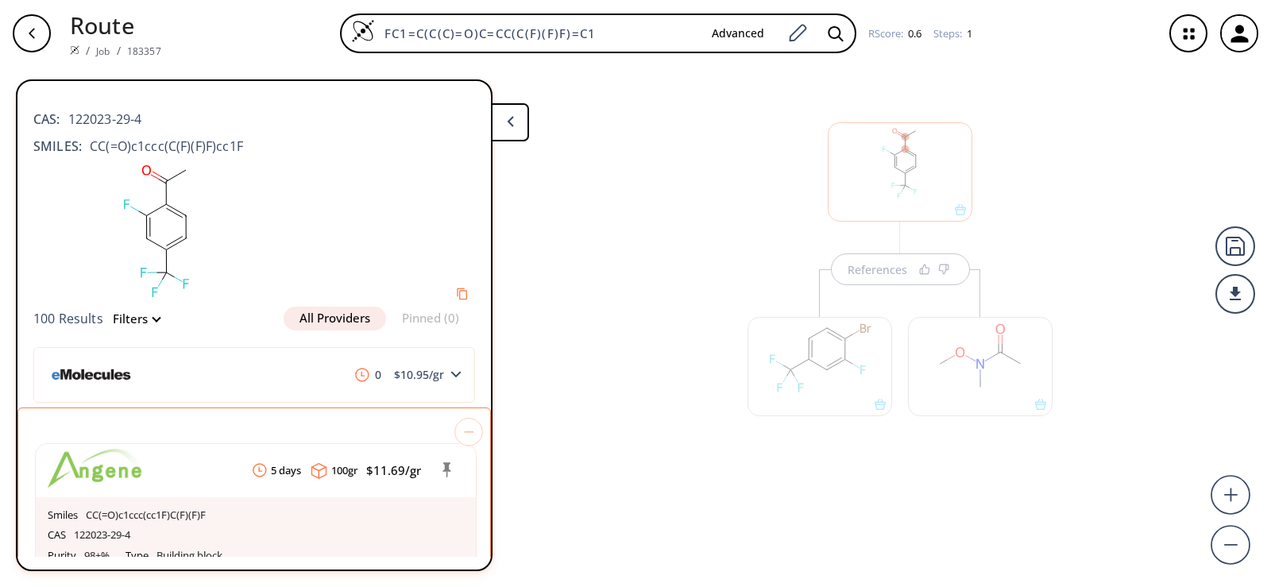
drag, startPoint x: 643, startPoint y: 31, endPoint x: 123, endPoint y: 34, distance: 519.6
click at [123, 34] on div "Route / Job / 183357 FC1=C(C(C)=O)C=CC(C(F)(F)F)=C1 Advanced RScore : 0.6 Steps…" at bounding box center [635, 33] width 1271 height 67
paste input "C=CCCCCCC(OCC)=O"
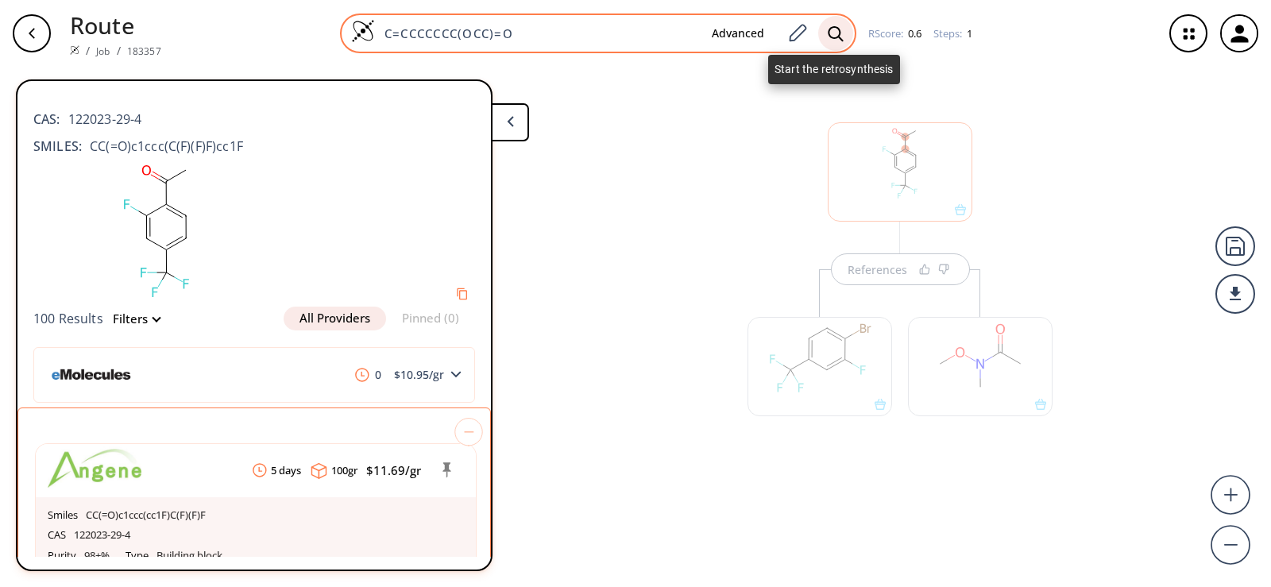
type input "C=CCCCCCC(OCC)=O"
click at [842, 35] on div at bounding box center [835, 33] width 35 height 35
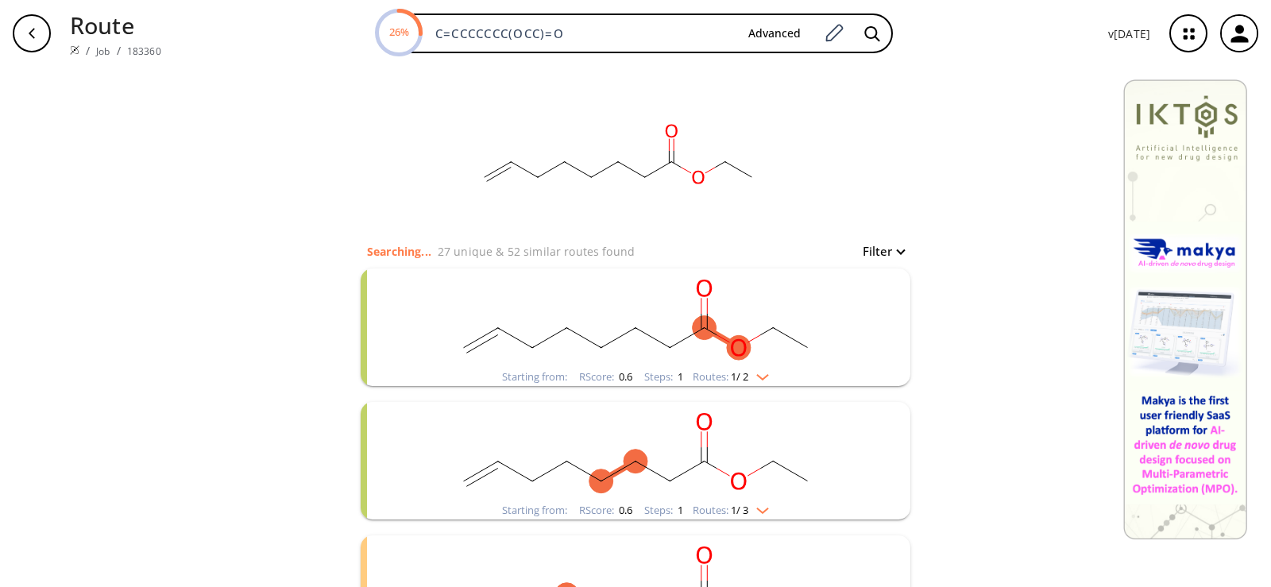
click at [568, 338] on rect "clusters" at bounding box center [635, 318] width 413 height 99
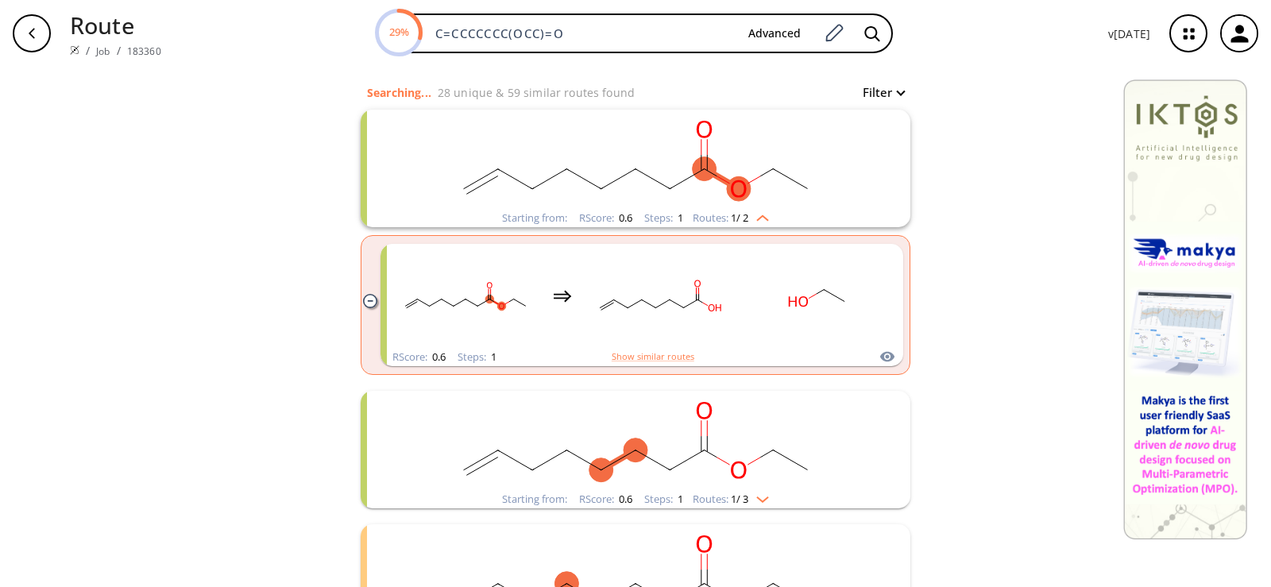
scroll to position [79, 0]
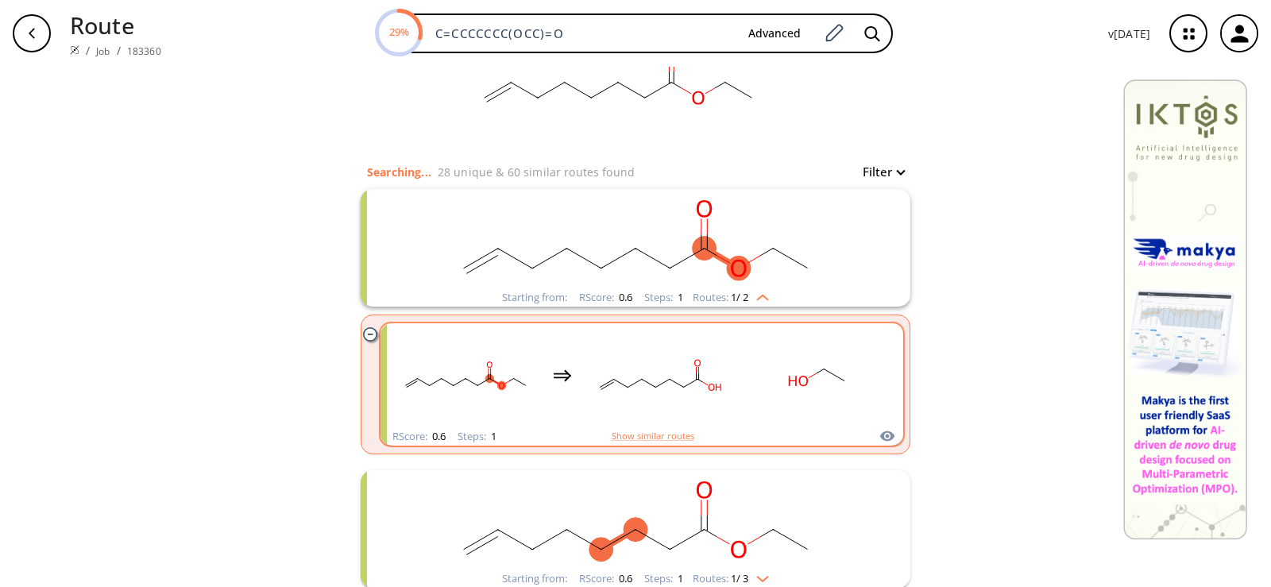
click at [667, 373] on rect "clusters" at bounding box center [659, 375] width 143 height 99
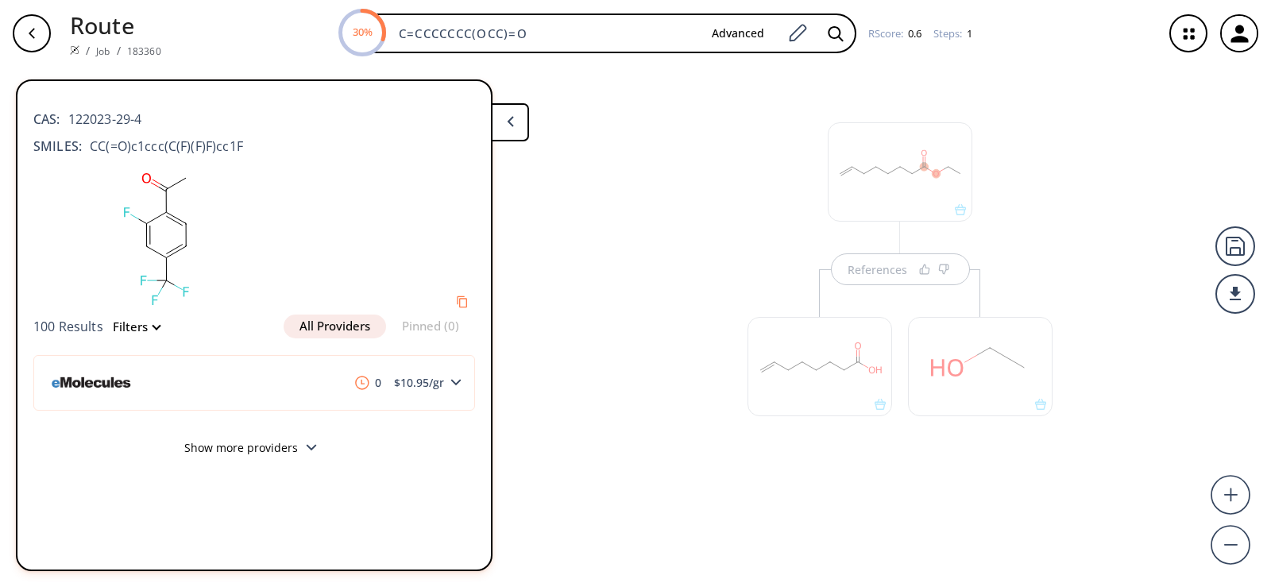
click at [883, 415] on div at bounding box center [820, 366] width 145 height 99
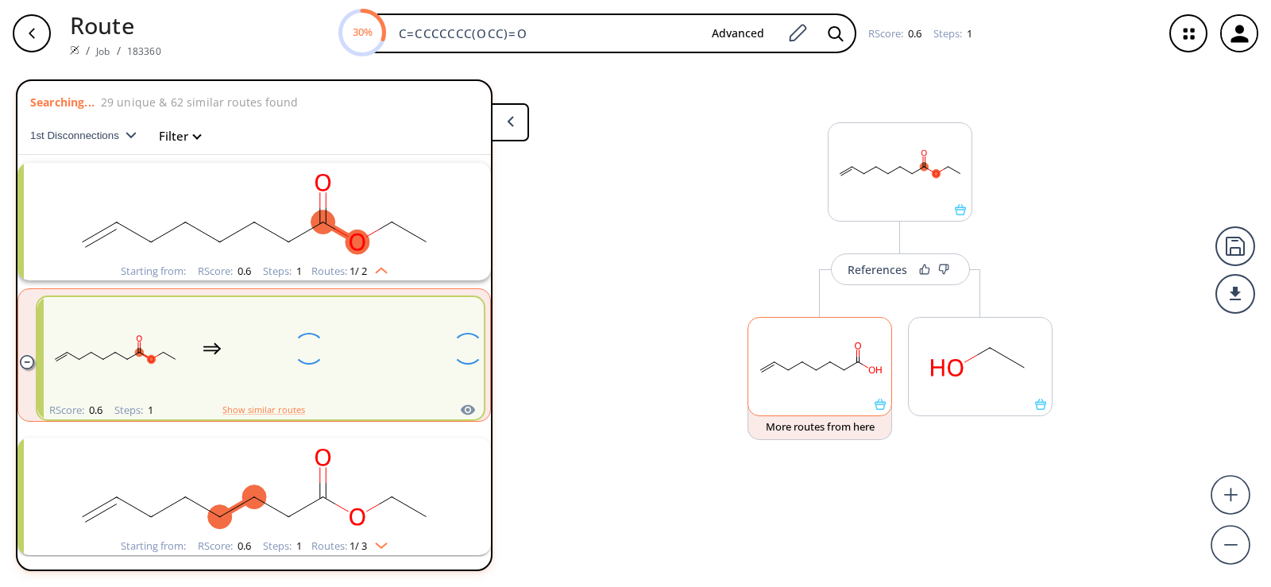
scroll to position [37, 0]
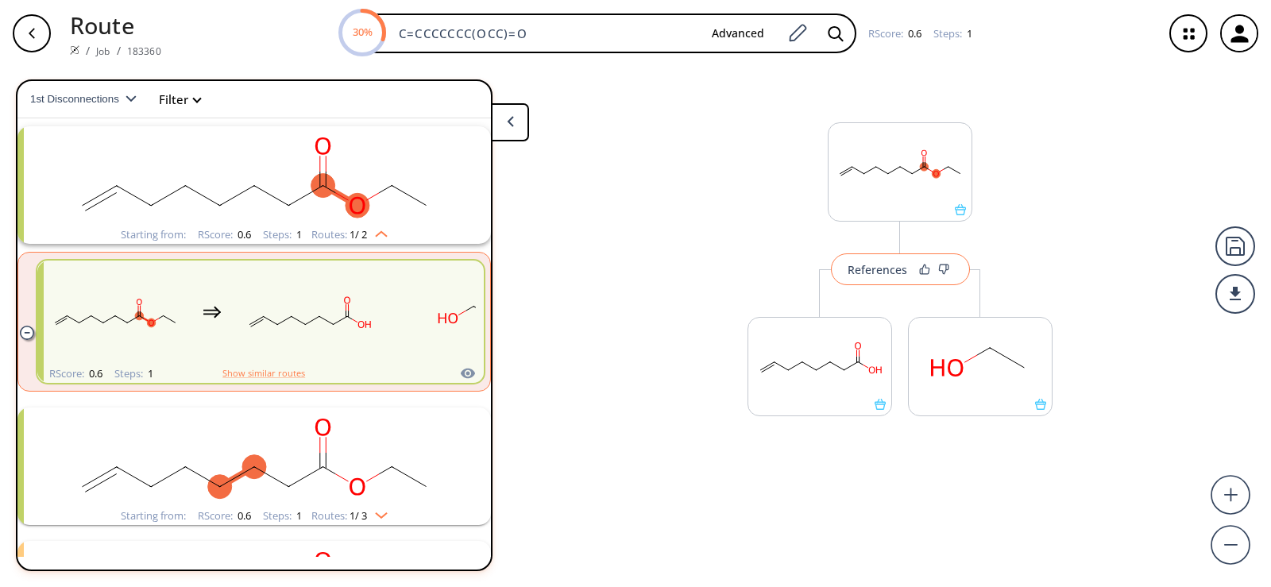
click at [899, 275] on div "References" at bounding box center [878, 270] width 60 height 10
